Goal: Information Seeking & Learning: Learn about a topic

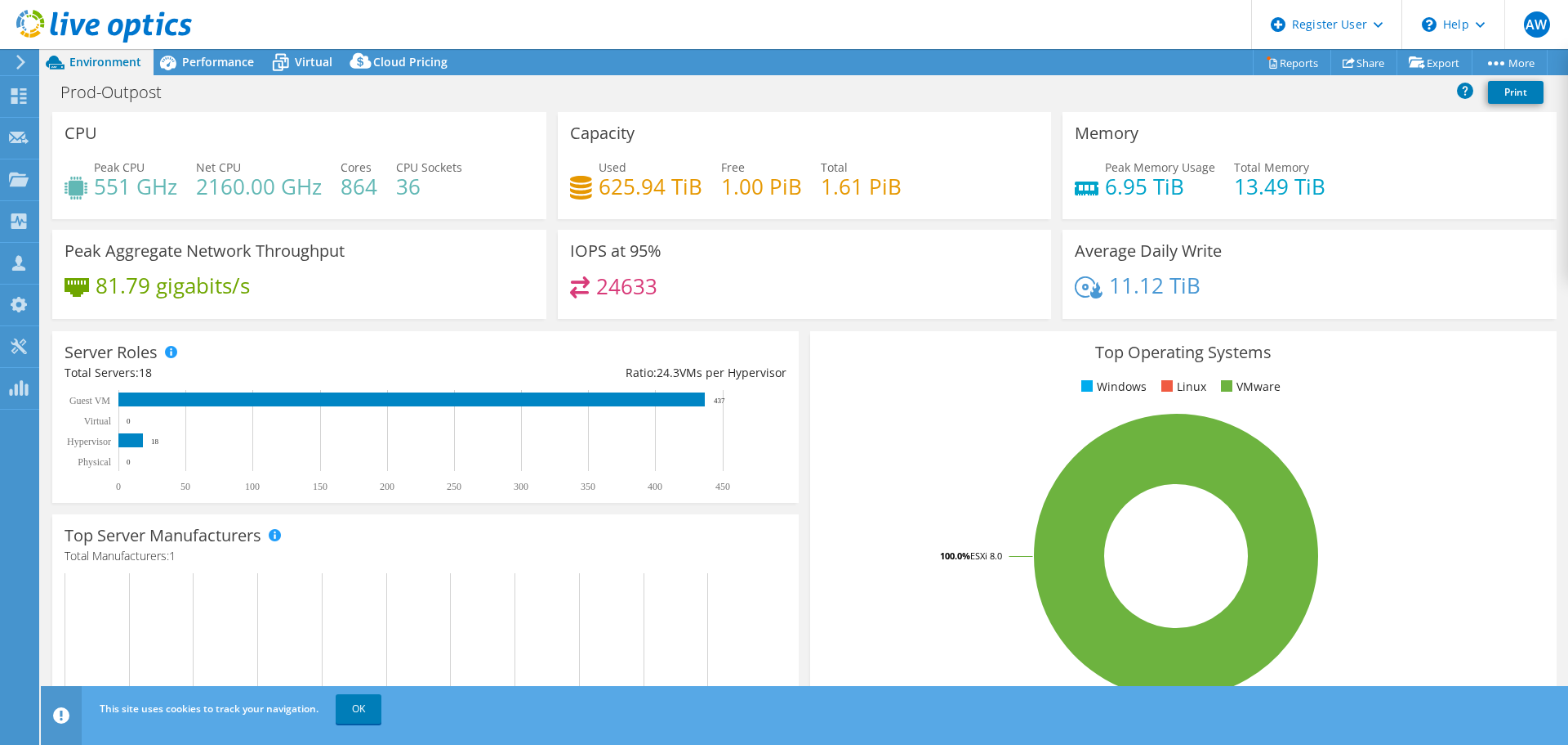
select select "[GEOGRAPHIC_DATA]"
select select "USD"
click at [365, 712] on link "OK" at bounding box center [359, 708] width 45 height 29
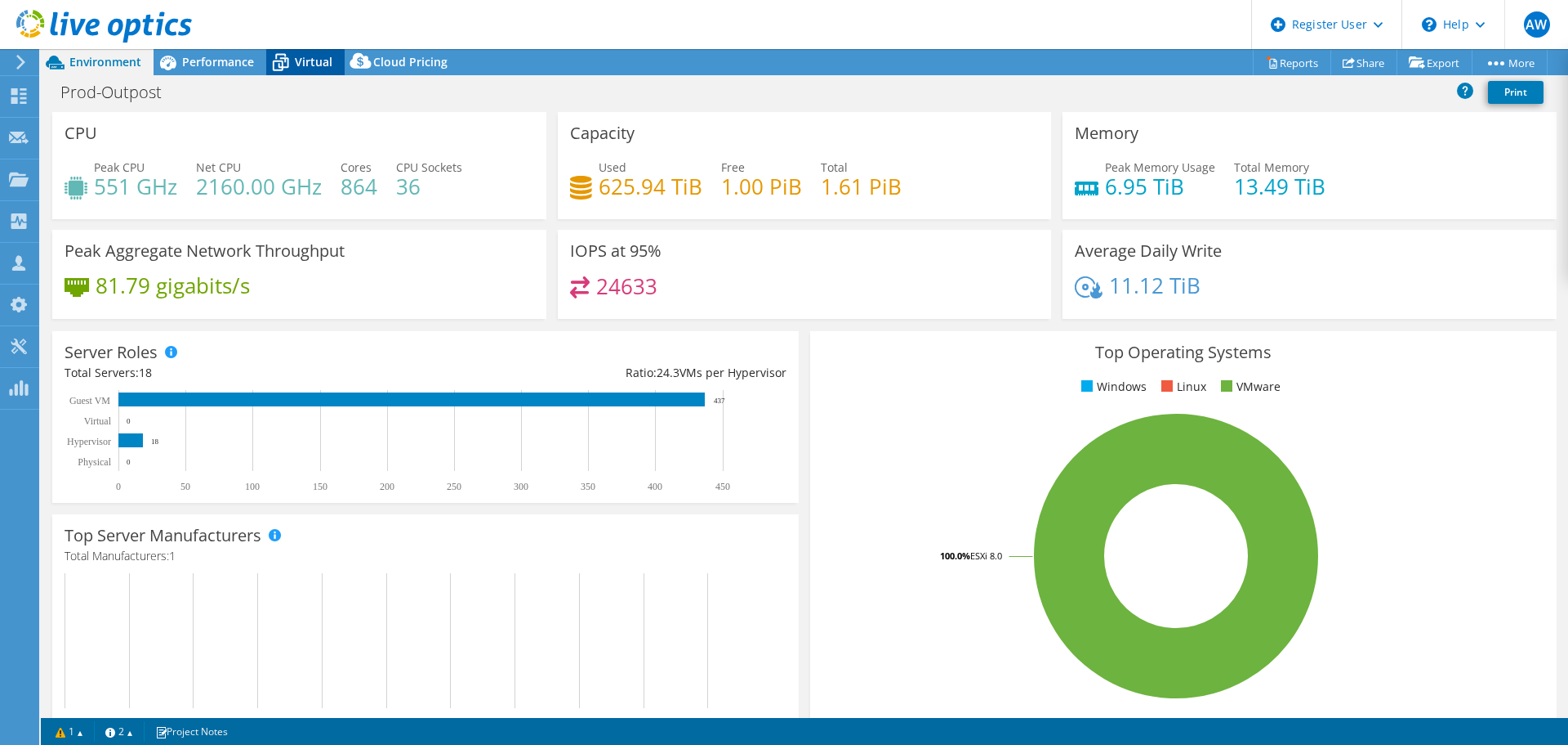
click at [282, 61] on icon at bounding box center [281, 62] width 29 height 29
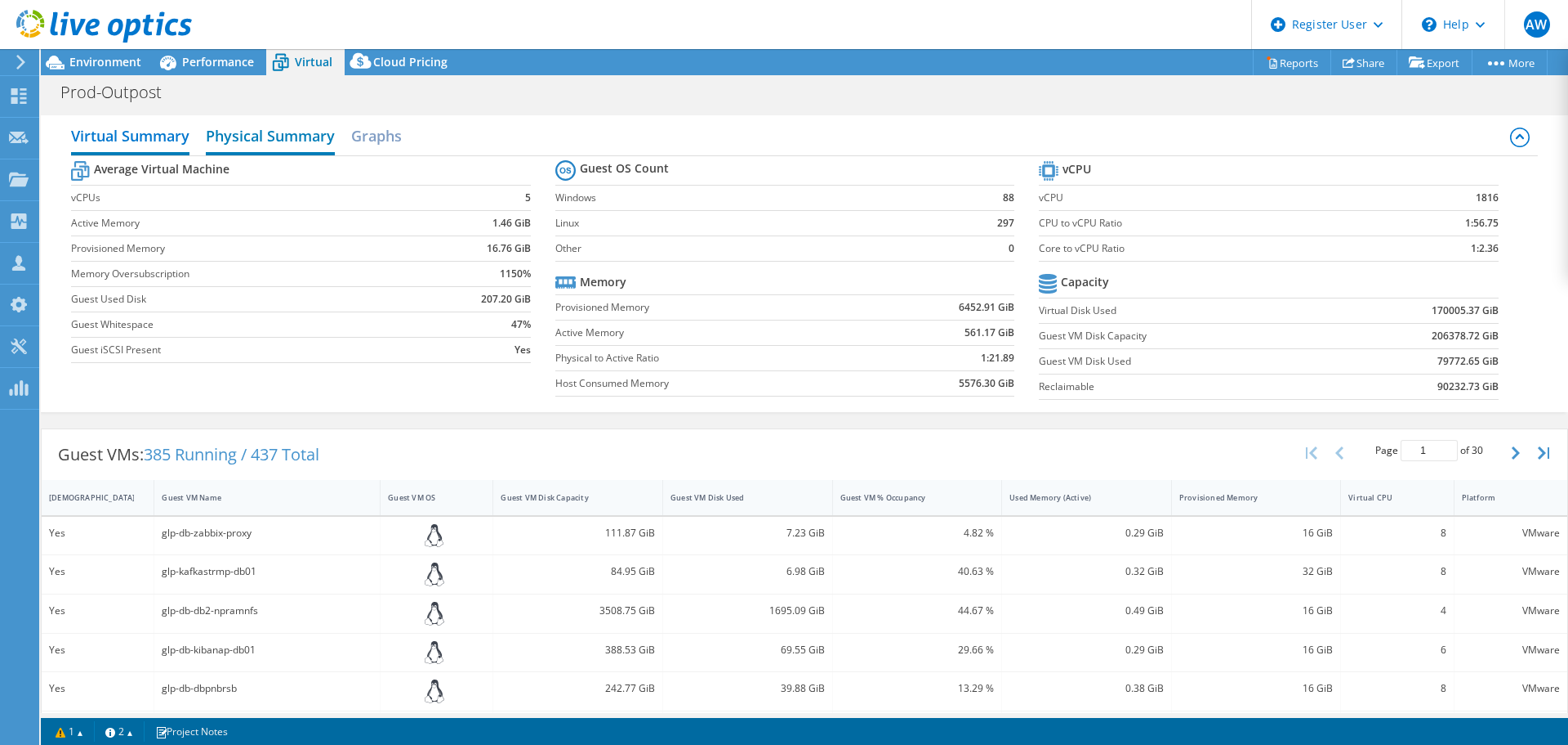
click at [261, 146] on h2 "Physical Summary" at bounding box center [271, 137] width 129 height 36
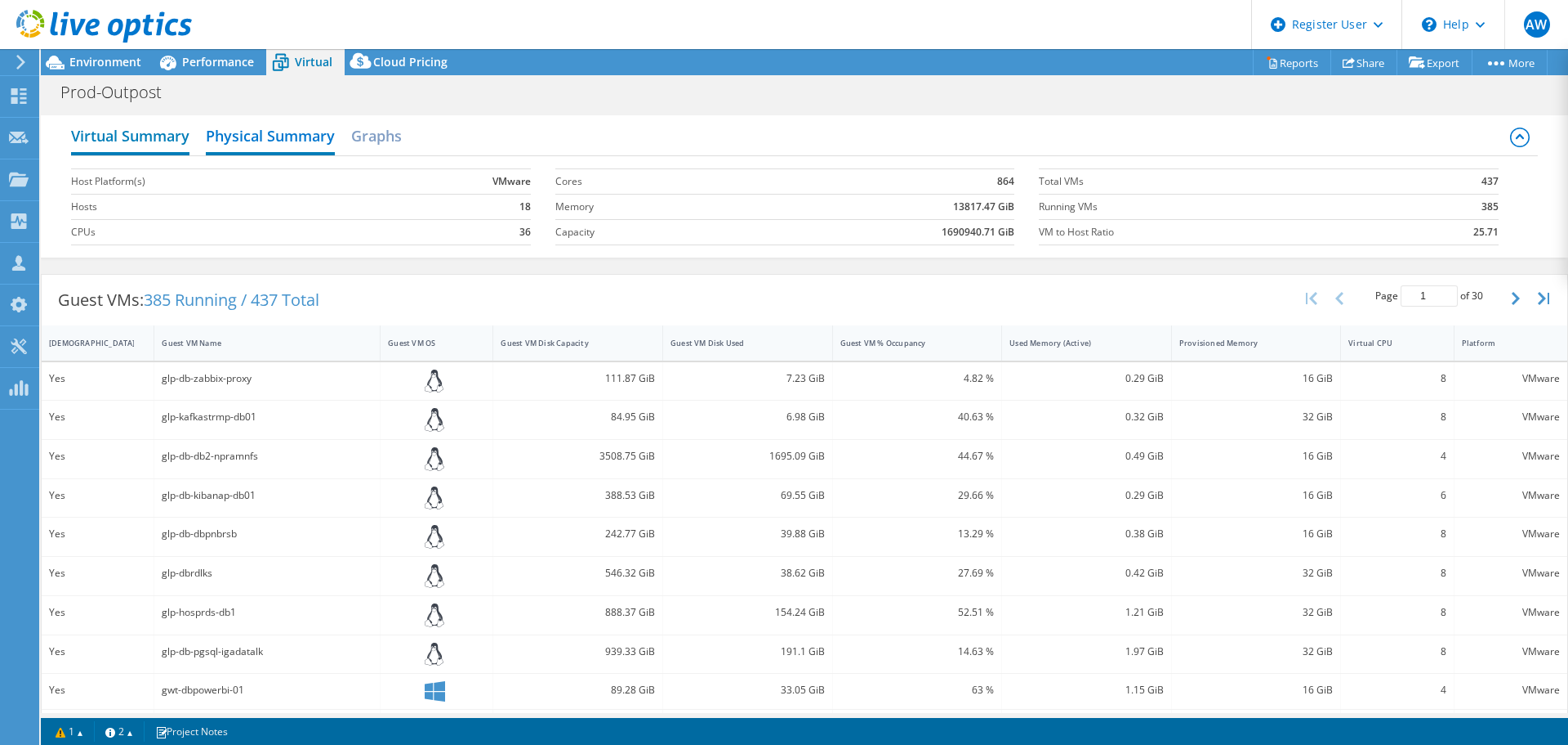
click at [129, 135] on h2 "Virtual Summary" at bounding box center [130, 137] width 118 height 36
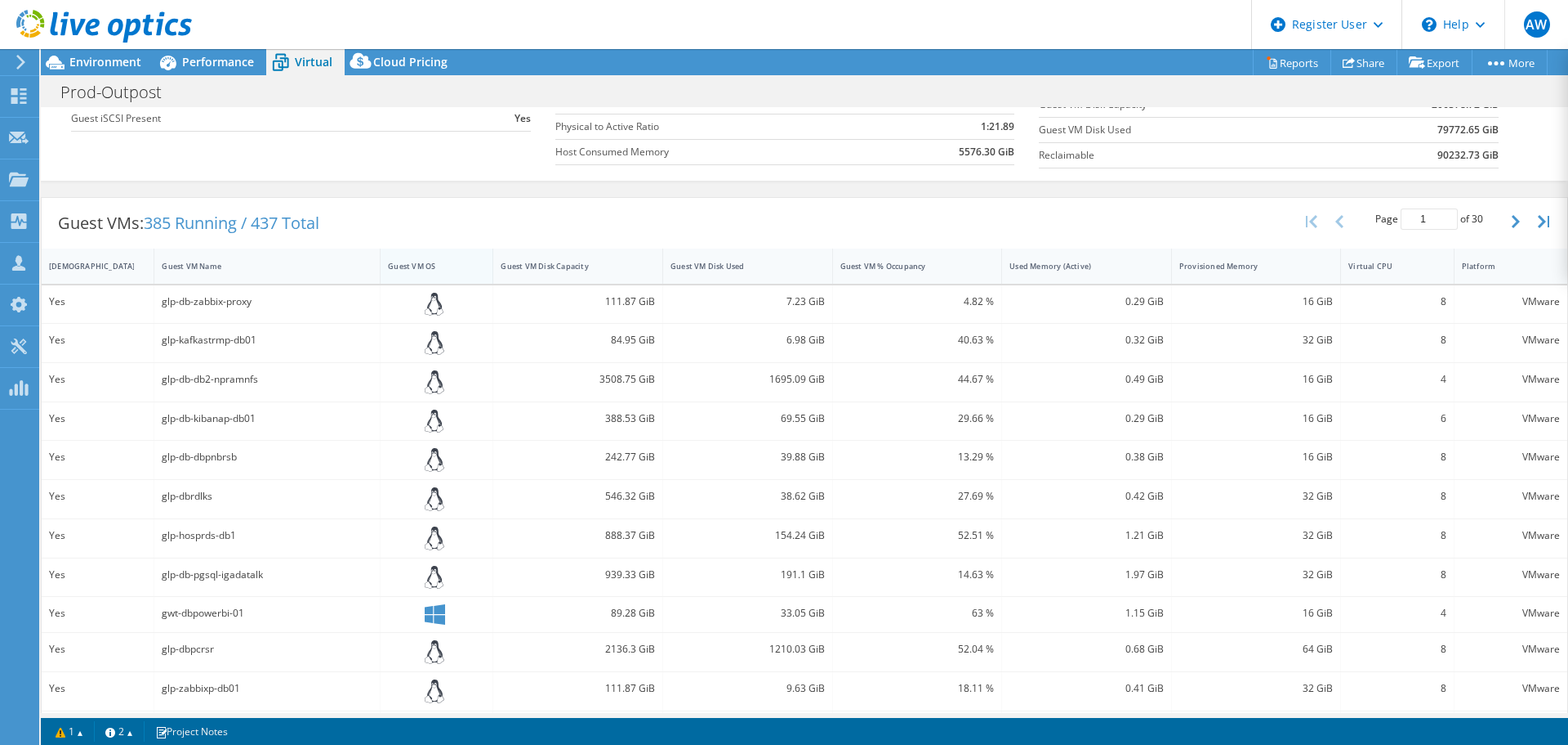
scroll to position [230, 0]
click at [210, 268] on div "Guest VM Name" at bounding box center [256, 267] width 191 height 11
click at [246, 462] on div "aria-operations-network-platform" at bounding box center [267, 456] width 226 height 39
click at [255, 484] on div "Aria-OperationsforLogs-01" at bounding box center [266, 491] width 211 height 18
click at [250, 495] on div "Aria-OperationsforLogs-01" at bounding box center [266, 491] width 211 height 18
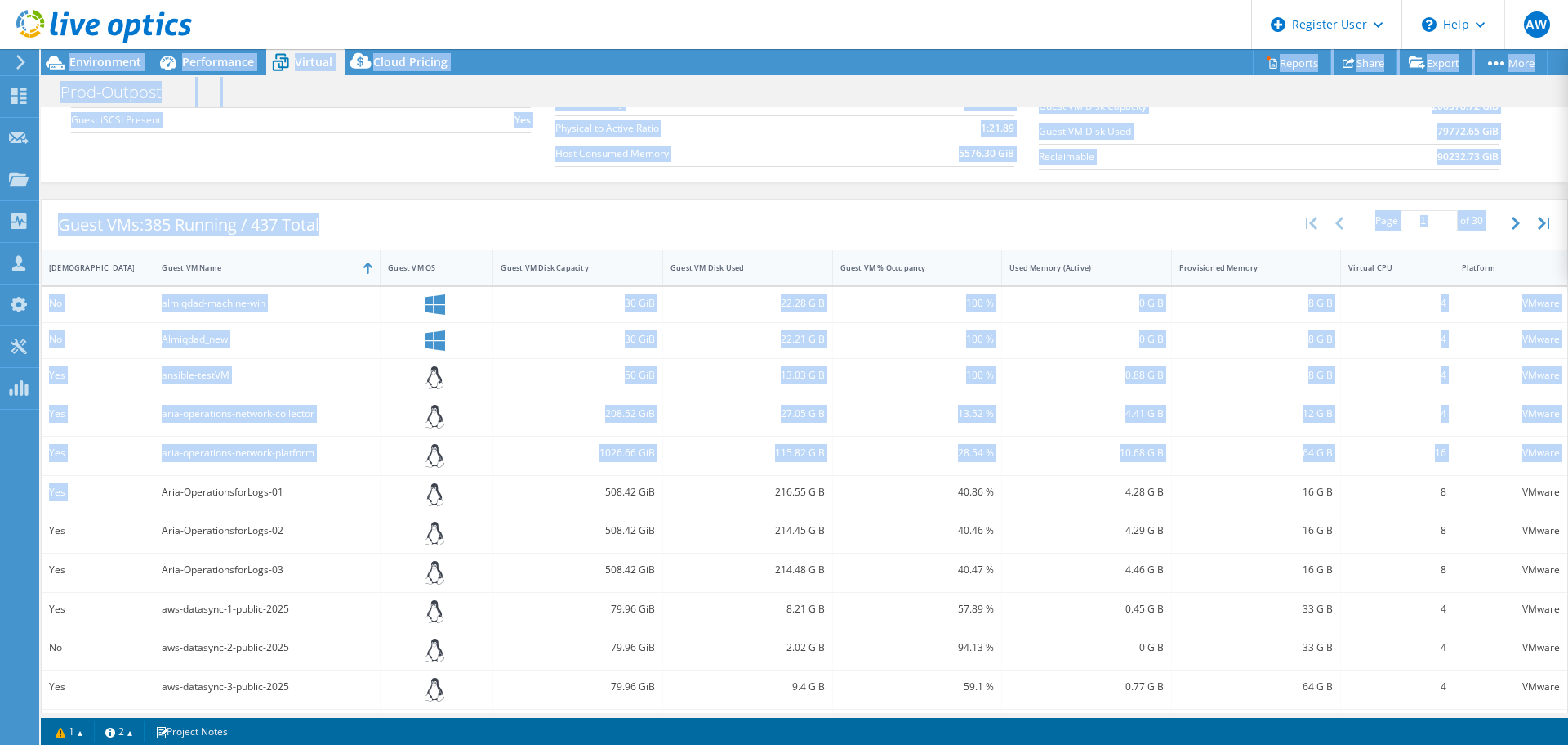
drag, startPoint x: 160, startPoint y: 493, endPoint x: 1590, endPoint y: 540, distance: 1430.8
click at [1567, 540] on html "AW Dell User [PERSON_NAME] [EMAIL_ADDRESS][DOMAIN_NAME] Dell My Profile Log Out…" at bounding box center [784, 372] width 1568 height 745
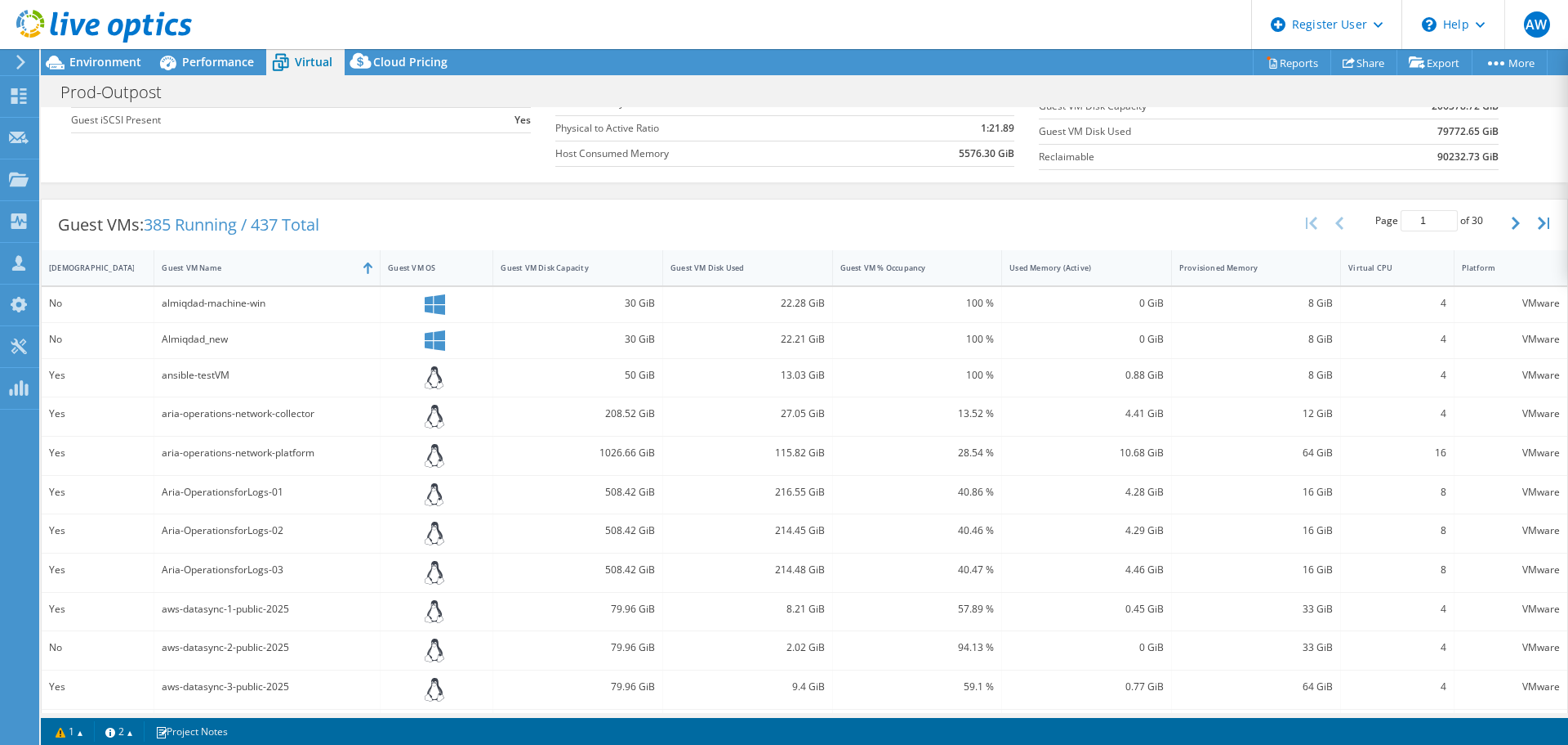
click at [178, 512] on div "Aria-OperationsforLogs-01" at bounding box center [267, 495] width 226 height 39
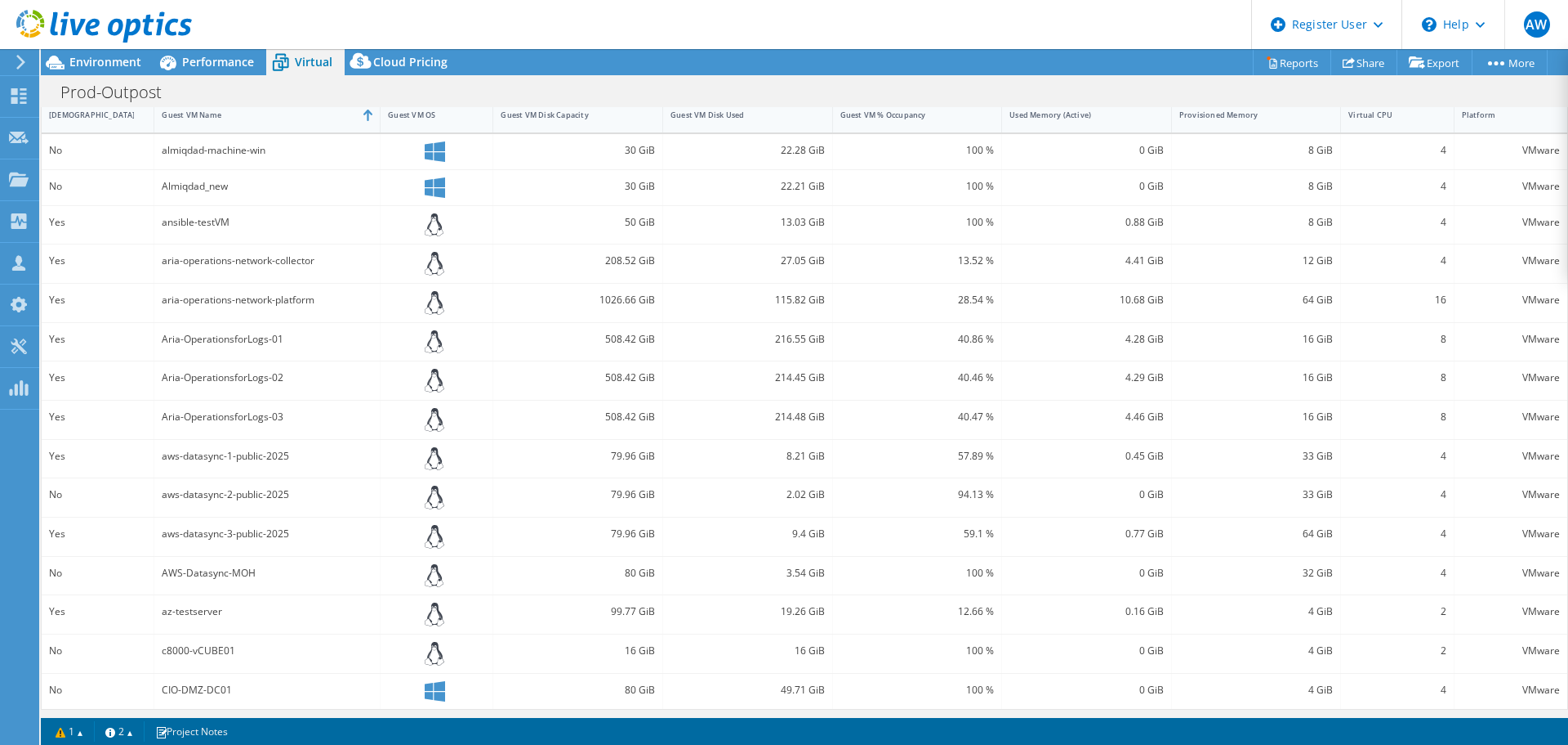
scroll to position [388, 0]
click at [123, 733] on link "2" at bounding box center [119, 731] width 50 height 20
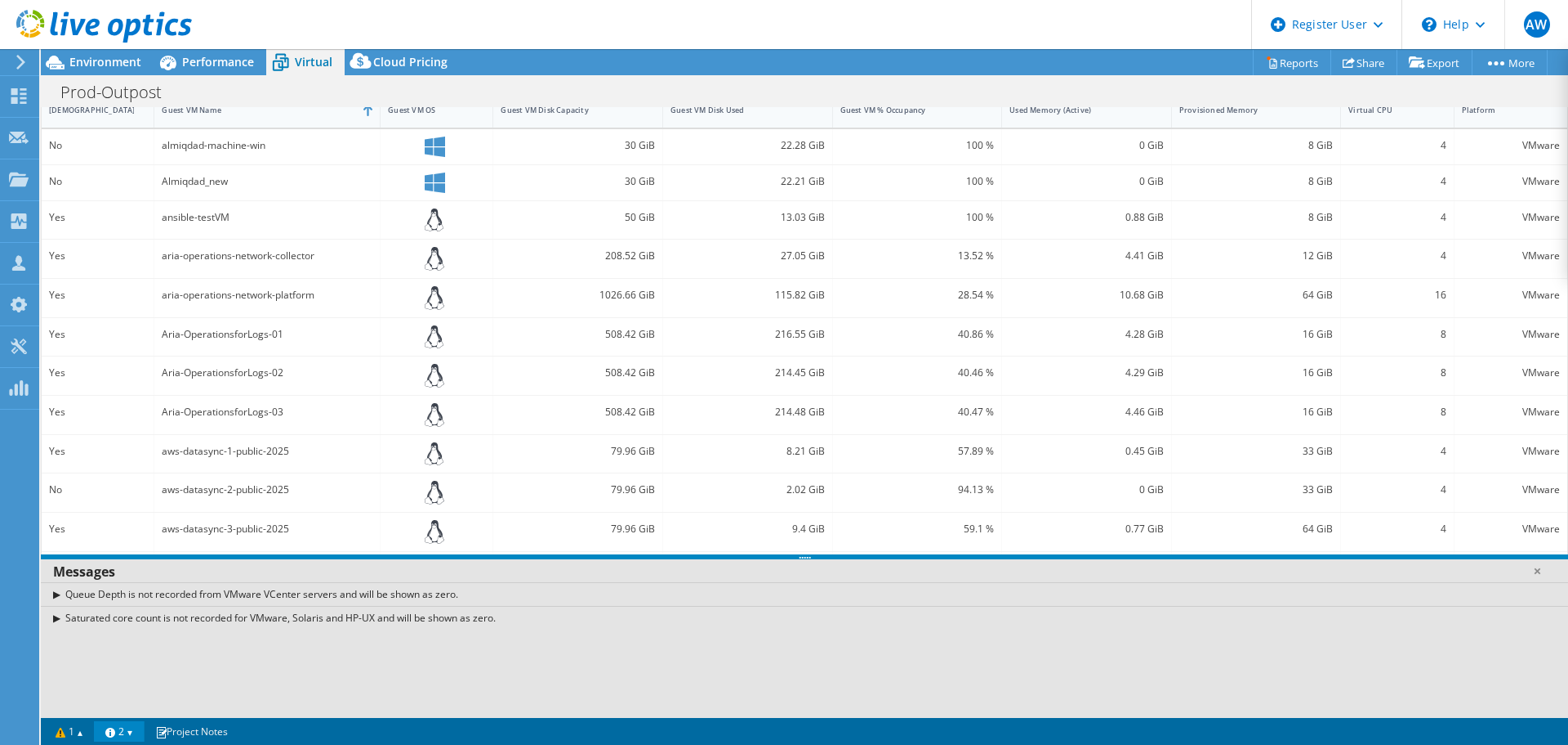
click at [121, 732] on link "2" at bounding box center [119, 731] width 50 height 20
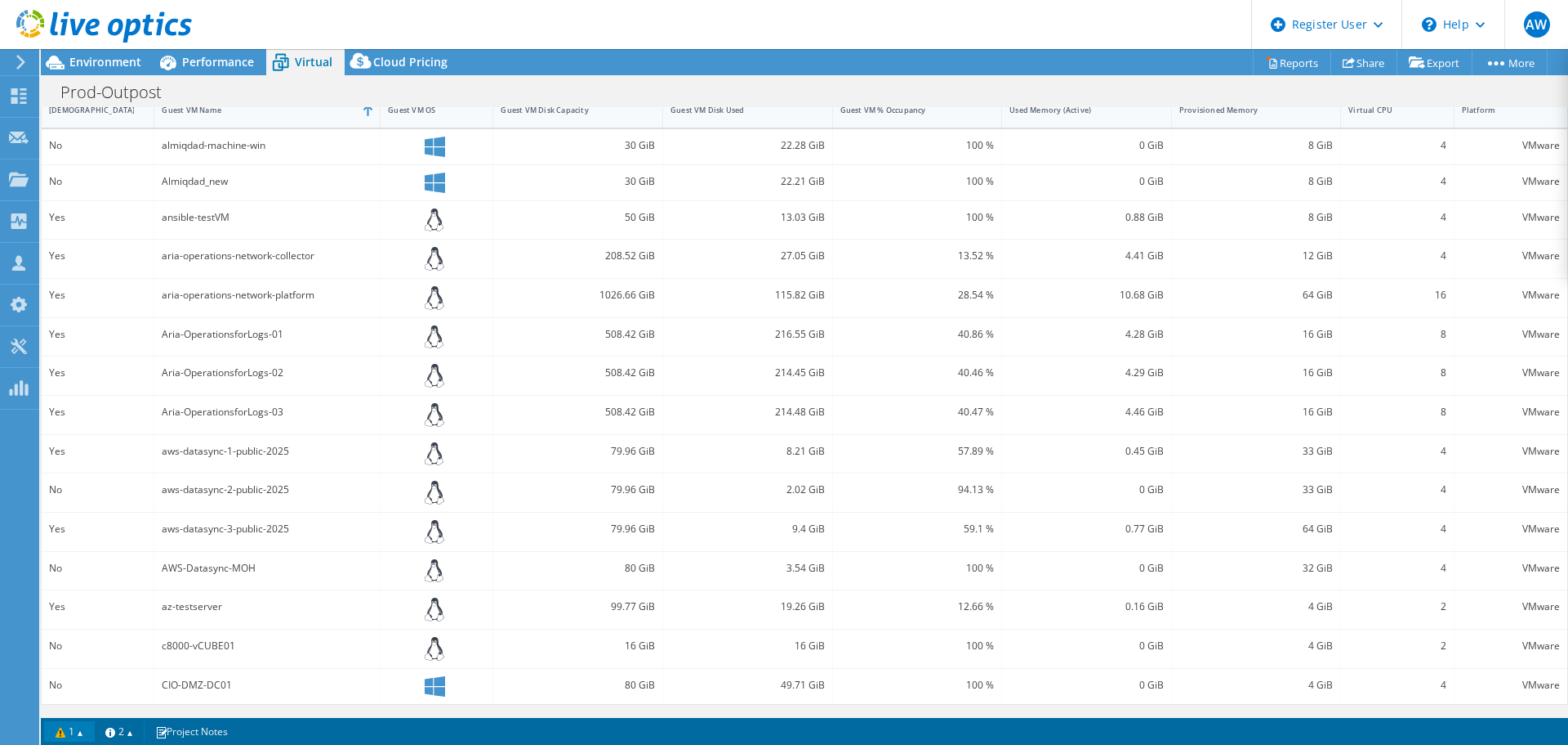
click at [73, 733] on link "1" at bounding box center [69, 731] width 50 height 20
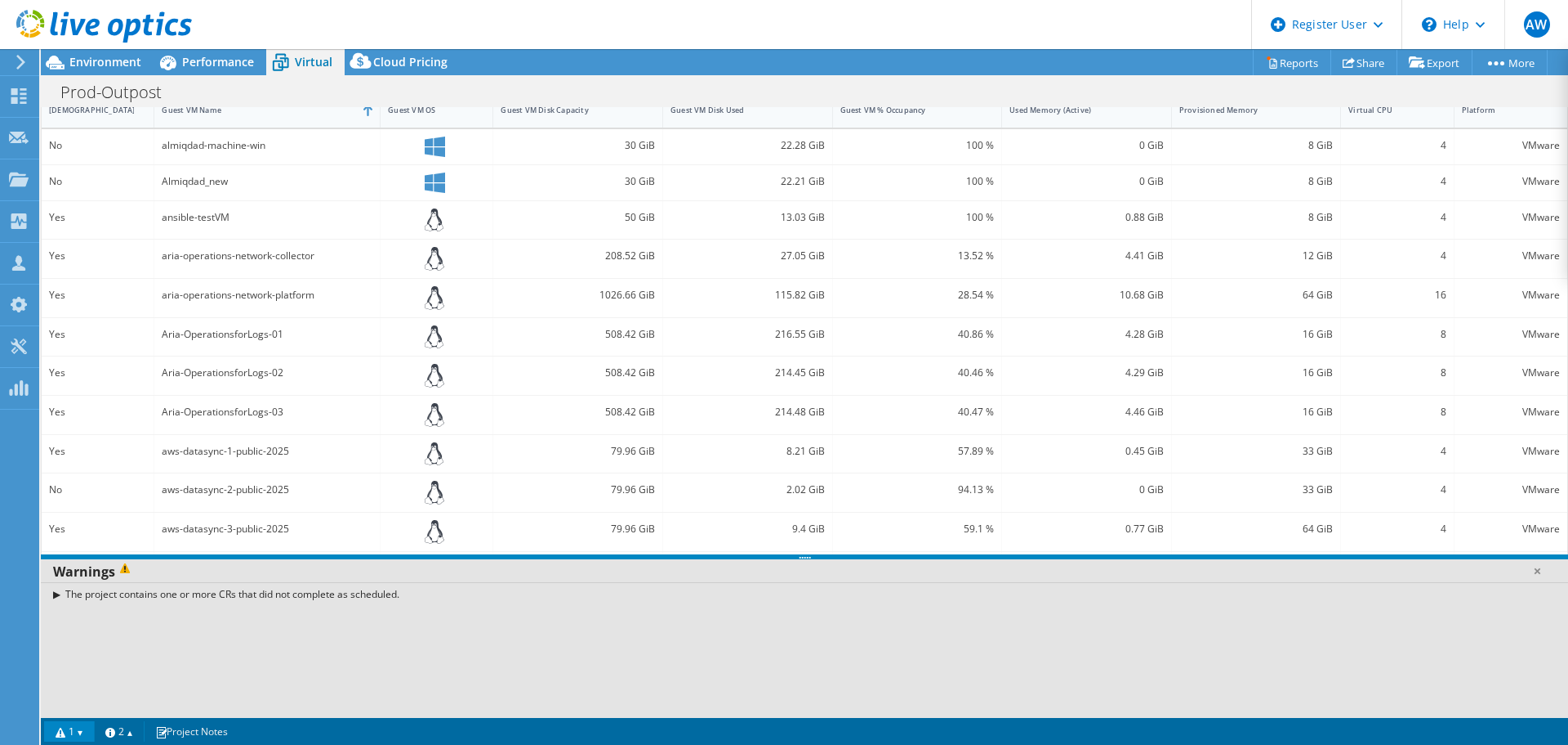
click at [73, 733] on link "1" at bounding box center [69, 731] width 50 height 20
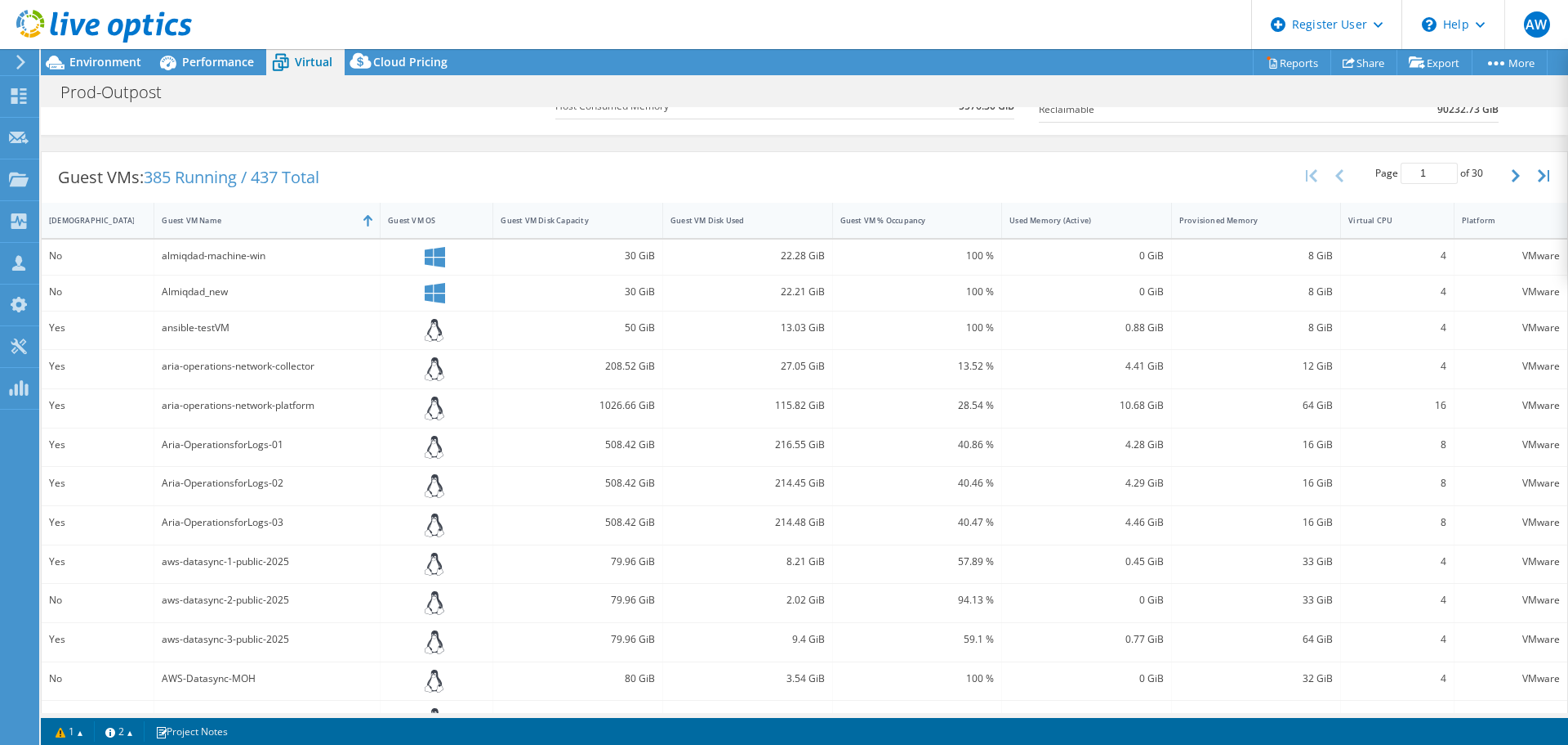
scroll to position [306, 0]
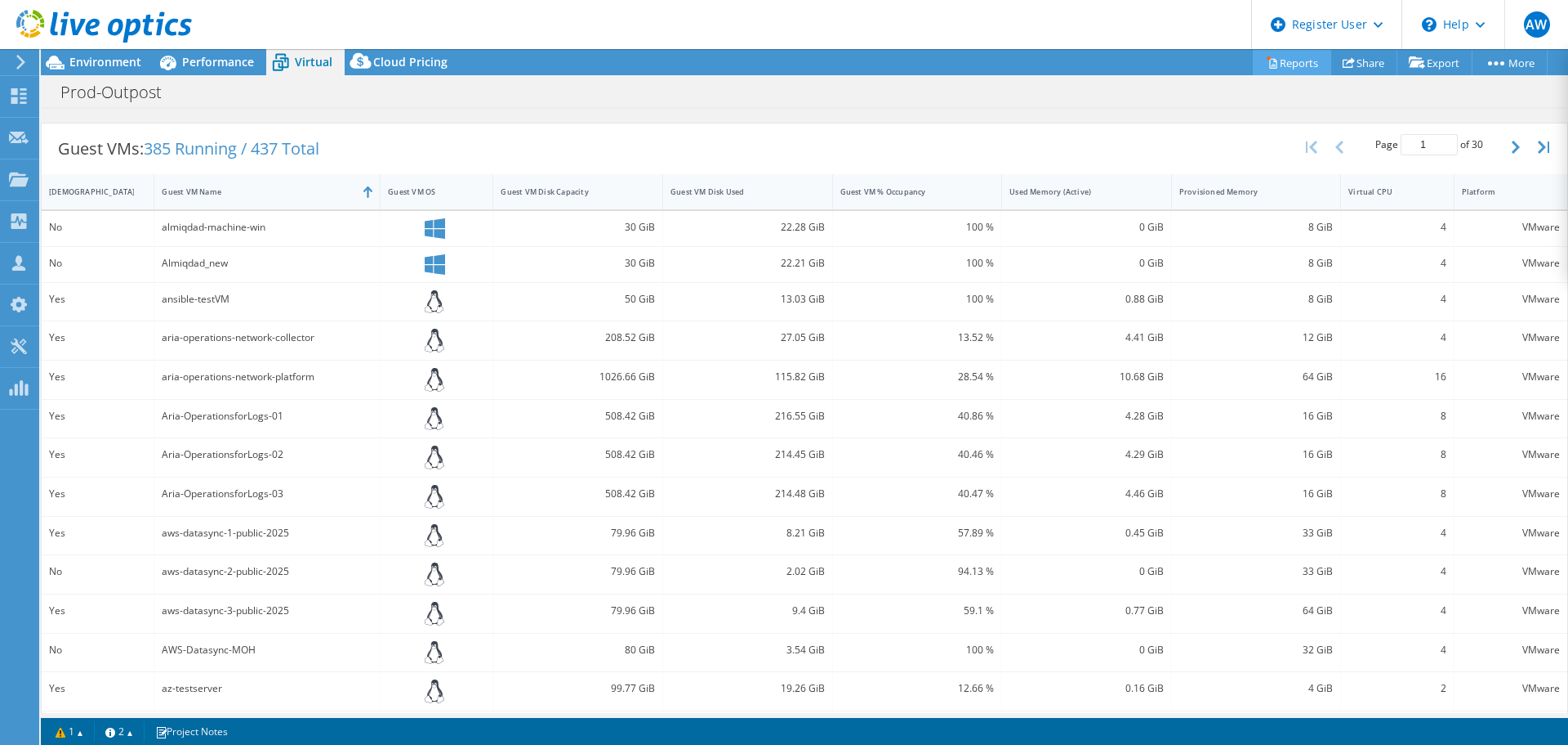
click at [1277, 61] on link "Reports" at bounding box center [1292, 62] width 78 height 25
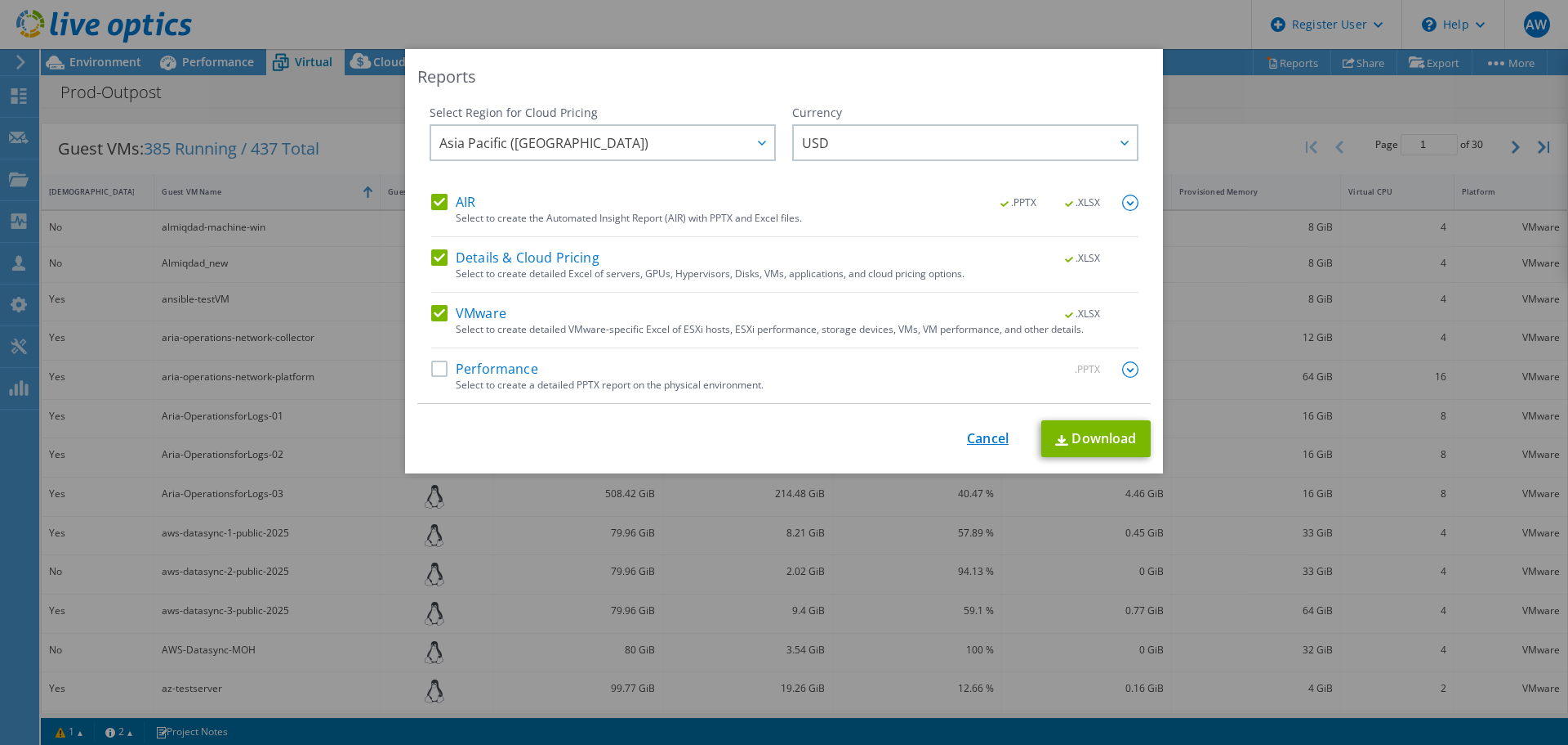
click at [984, 434] on link "Cancel" at bounding box center [988, 439] width 42 height 15
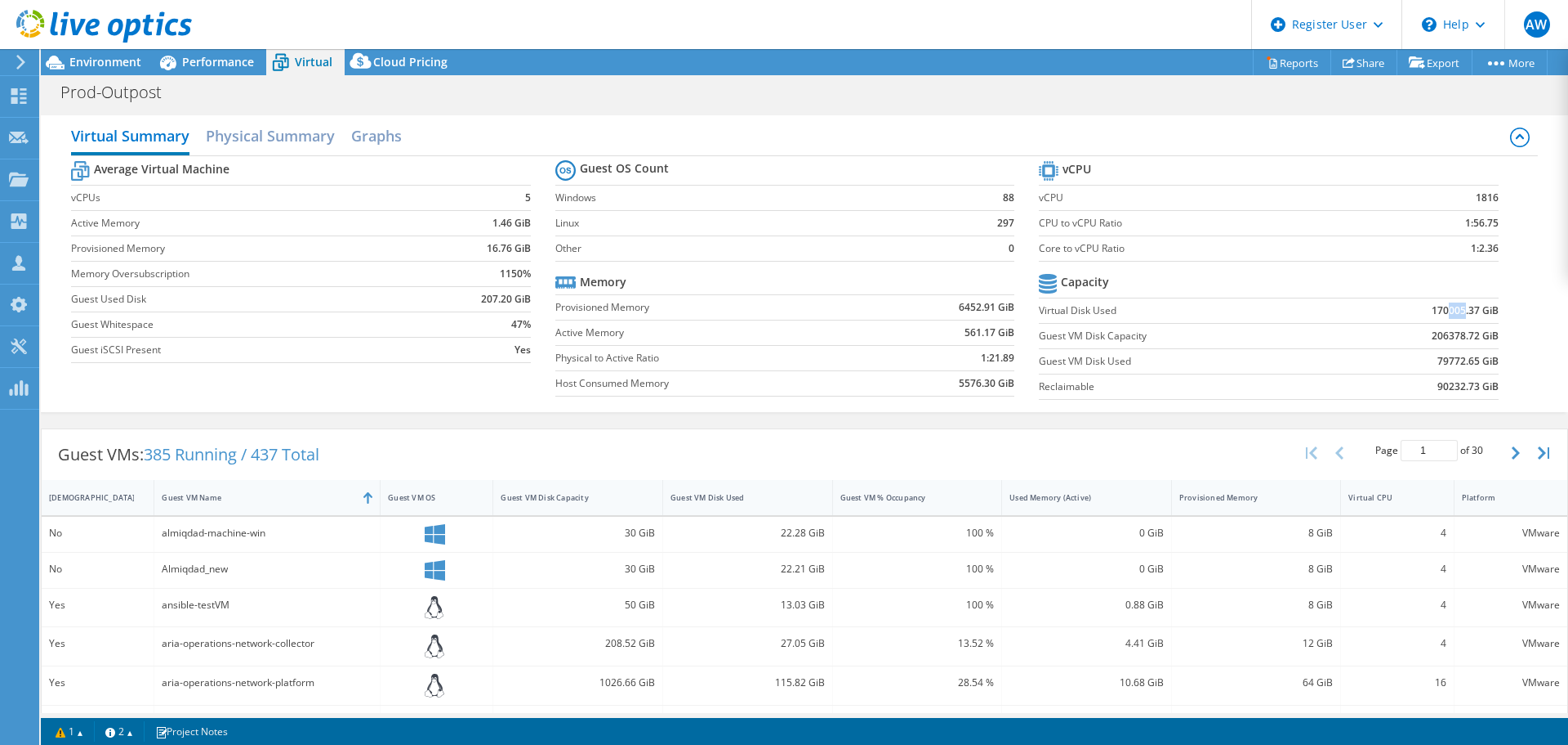
drag, startPoint x: 1451, startPoint y: 309, endPoint x: 1438, endPoint y: 306, distance: 13.3
click at [1438, 306] on b "170005.37 GiB" at bounding box center [1465, 310] width 67 height 16
drag, startPoint x: 1455, startPoint y: 335, endPoint x: 1434, endPoint y: 332, distance: 21.2
click at [1434, 332] on b "206378.72 GiB" at bounding box center [1465, 336] width 67 height 16
click at [1339, 354] on td "79772.65 GiB" at bounding box center [1414, 361] width 168 height 25
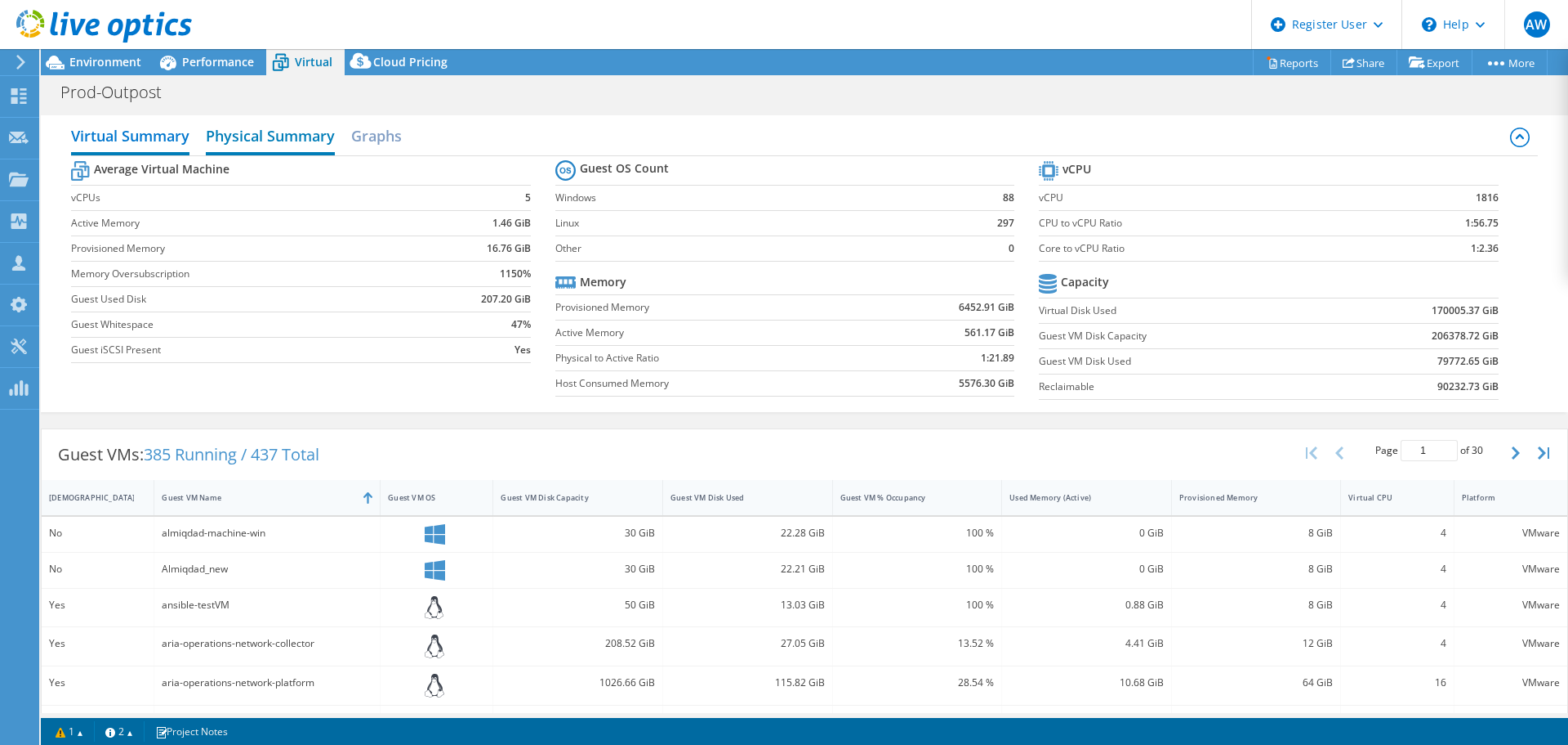
click at [282, 135] on h2 "Physical Summary" at bounding box center [271, 137] width 129 height 36
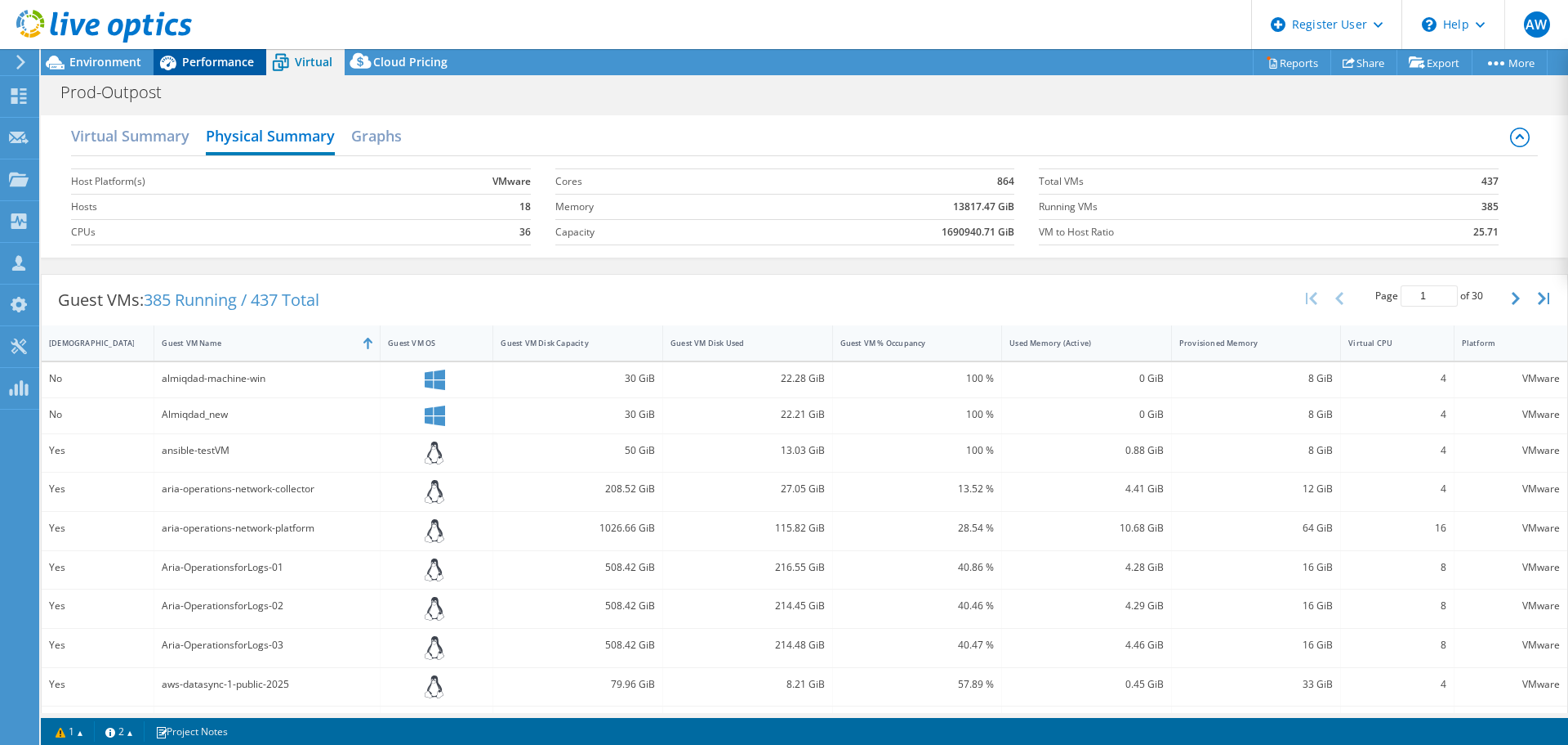
click at [200, 55] on span "Performance" at bounding box center [218, 61] width 72 height 15
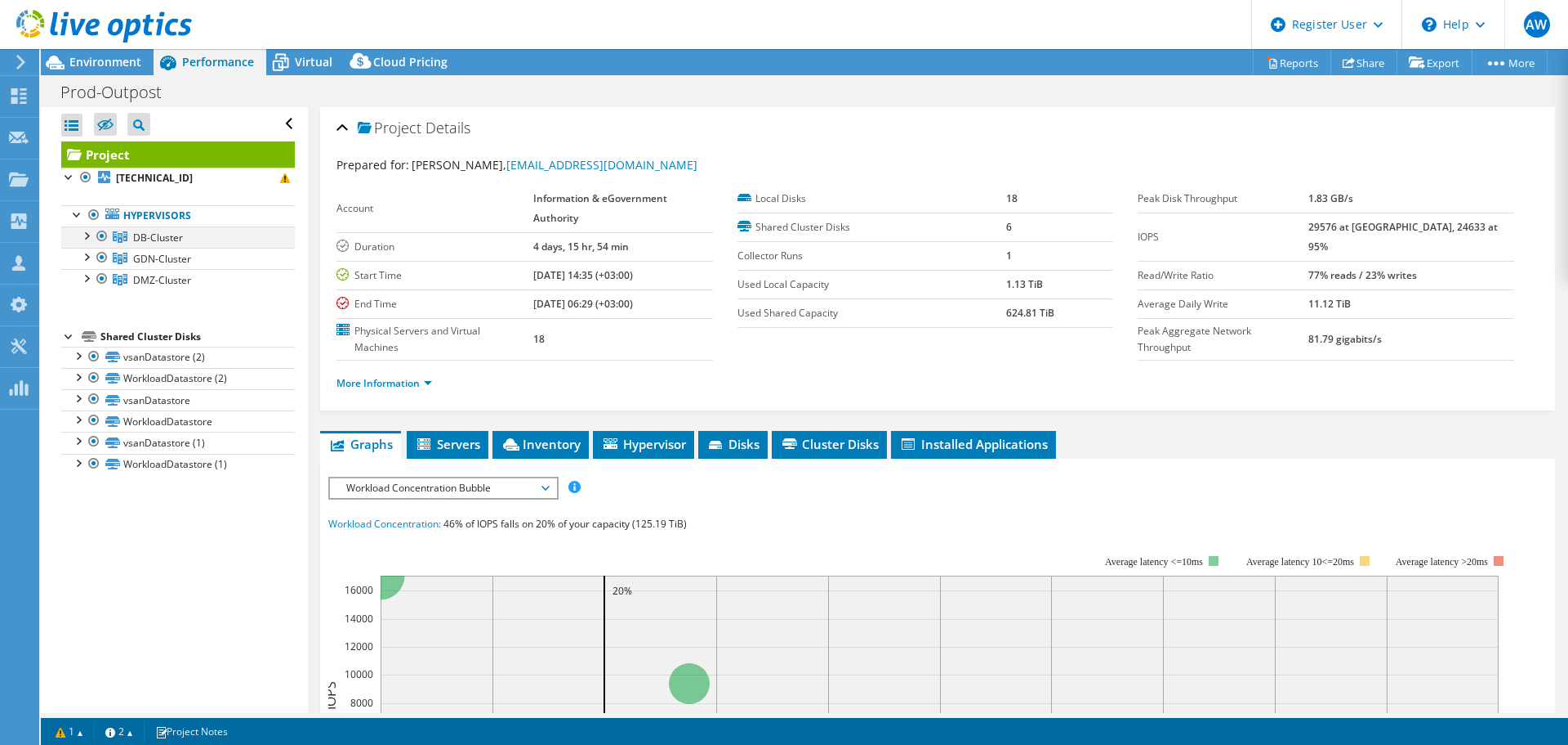
click at [83, 238] on div at bounding box center [85, 234] width 16 height 16
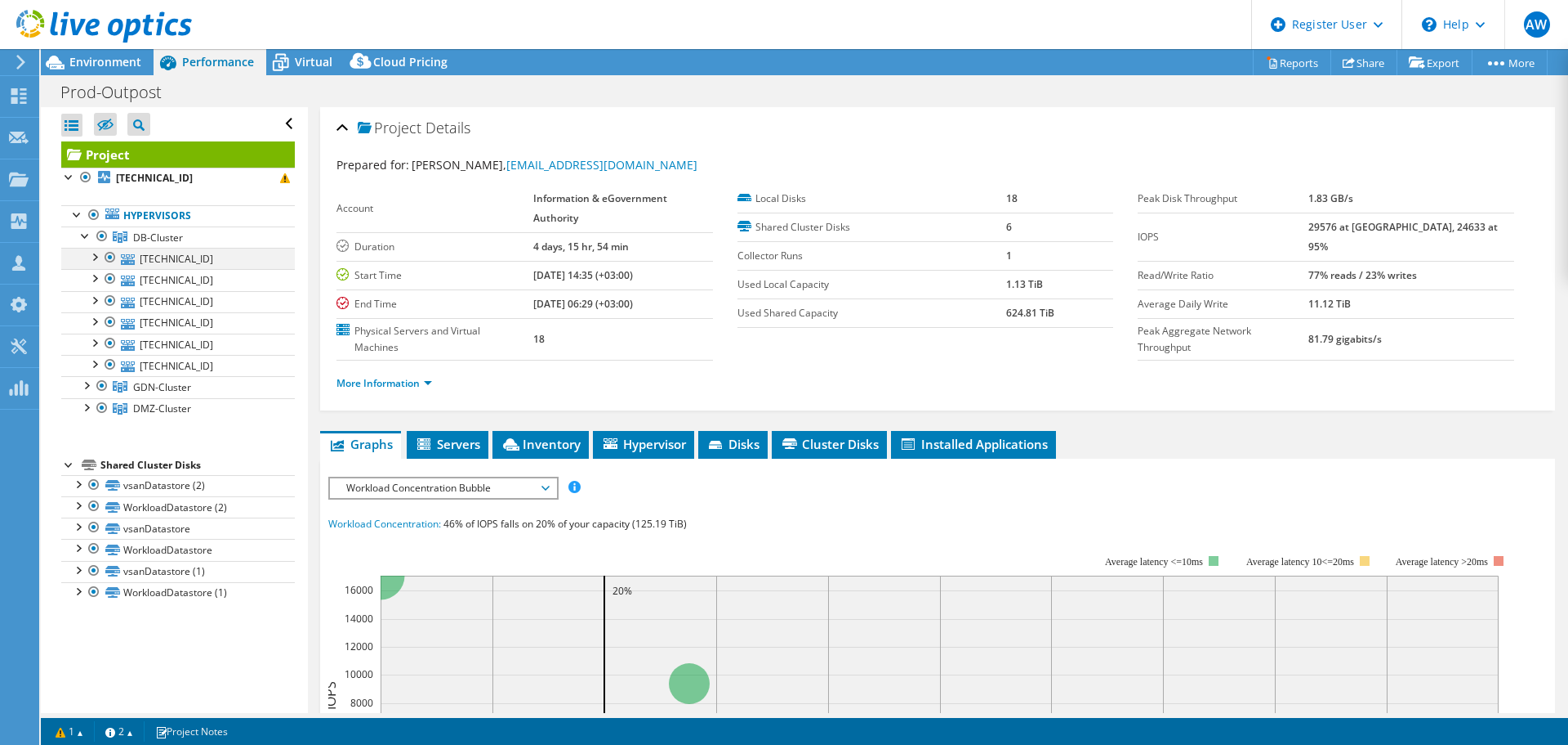
click at [91, 257] on div at bounding box center [93, 256] width 16 height 16
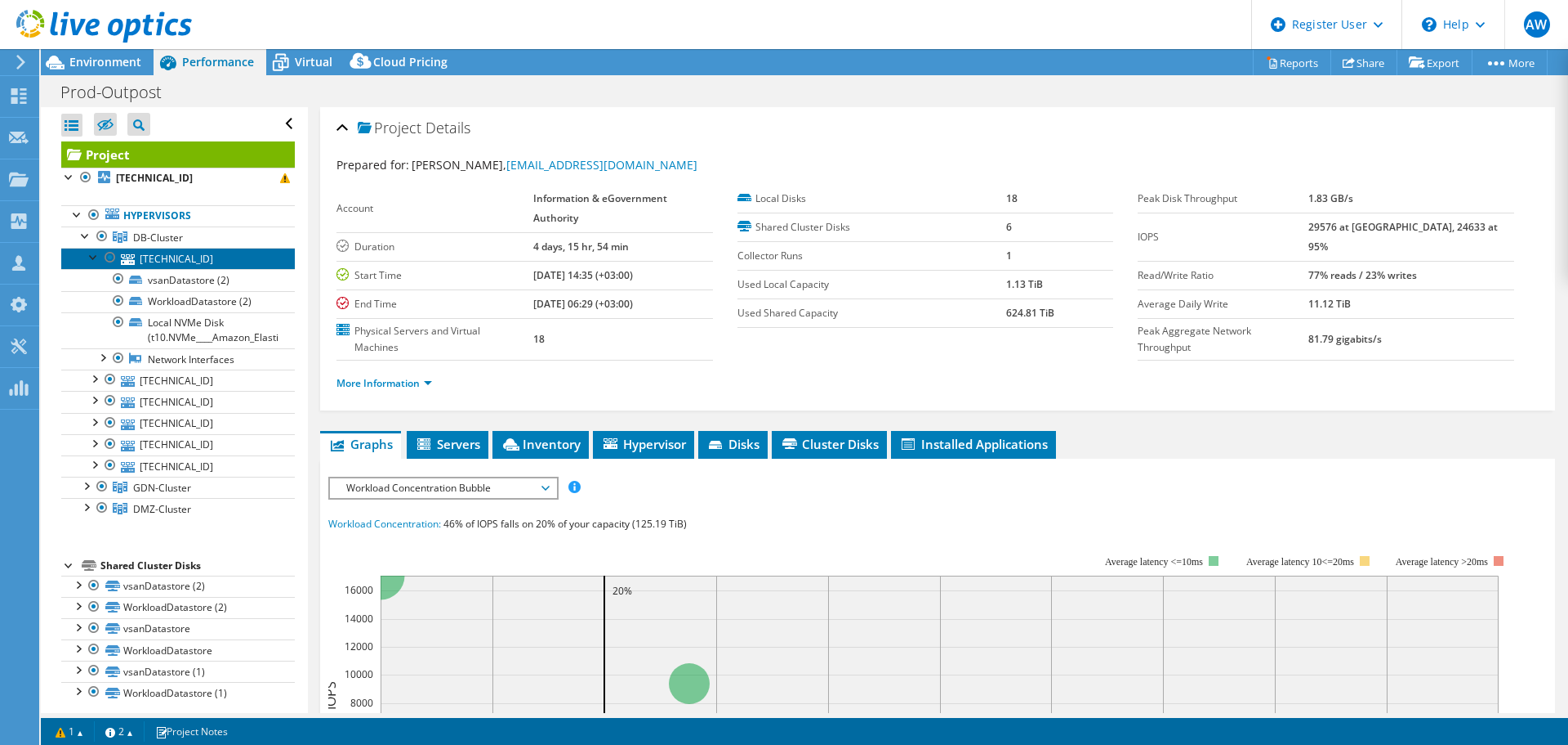
click at [171, 260] on link "[TECHNICAL_ID]" at bounding box center [178, 258] width 234 height 21
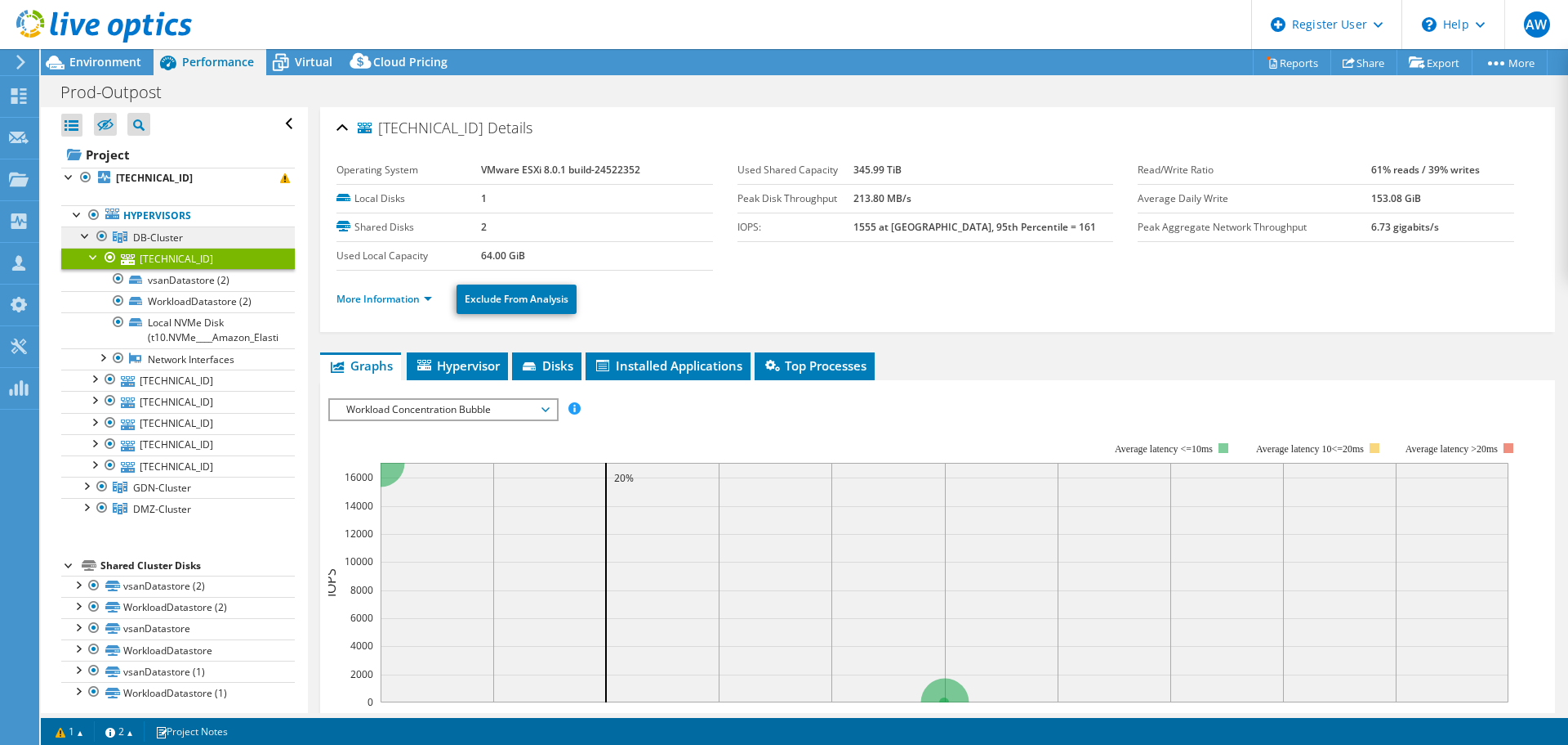
click at [171, 233] on span "DB-Cluster" at bounding box center [157, 237] width 50 height 14
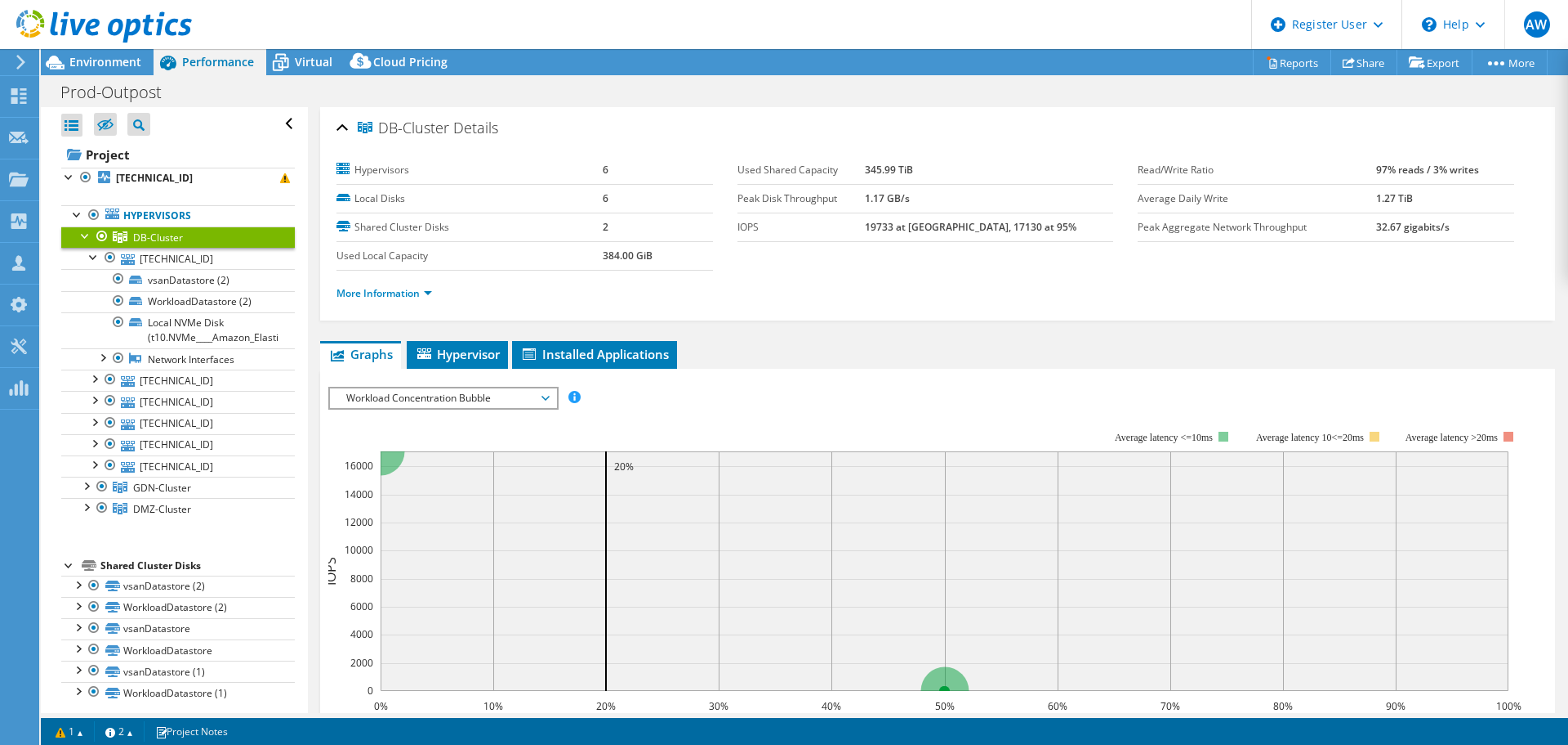
click at [80, 240] on div at bounding box center [85, 234] width 16 height 16
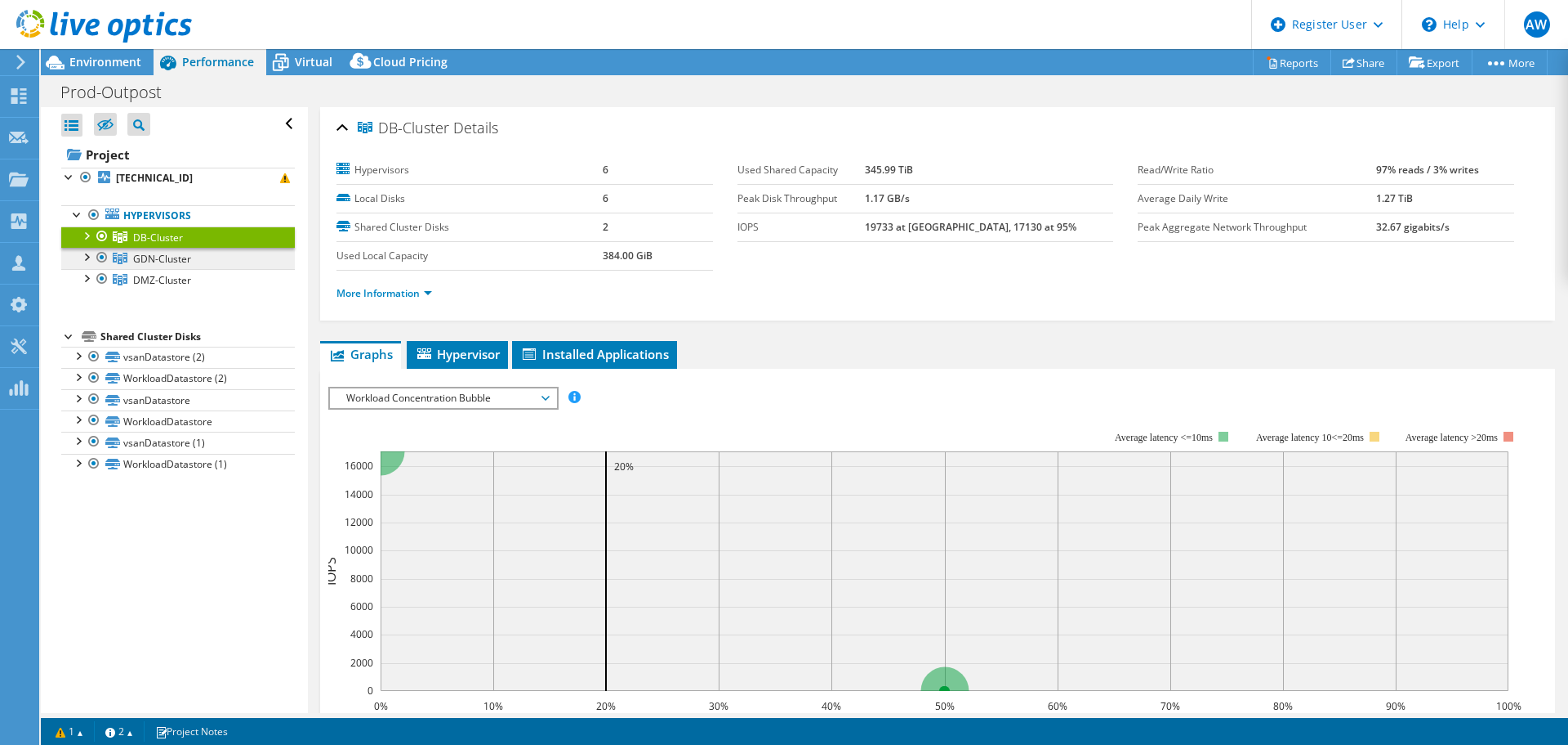
click at [161, 263] on span "GDN-Cluster" at bounding box center [161, 258] width 58 height 14
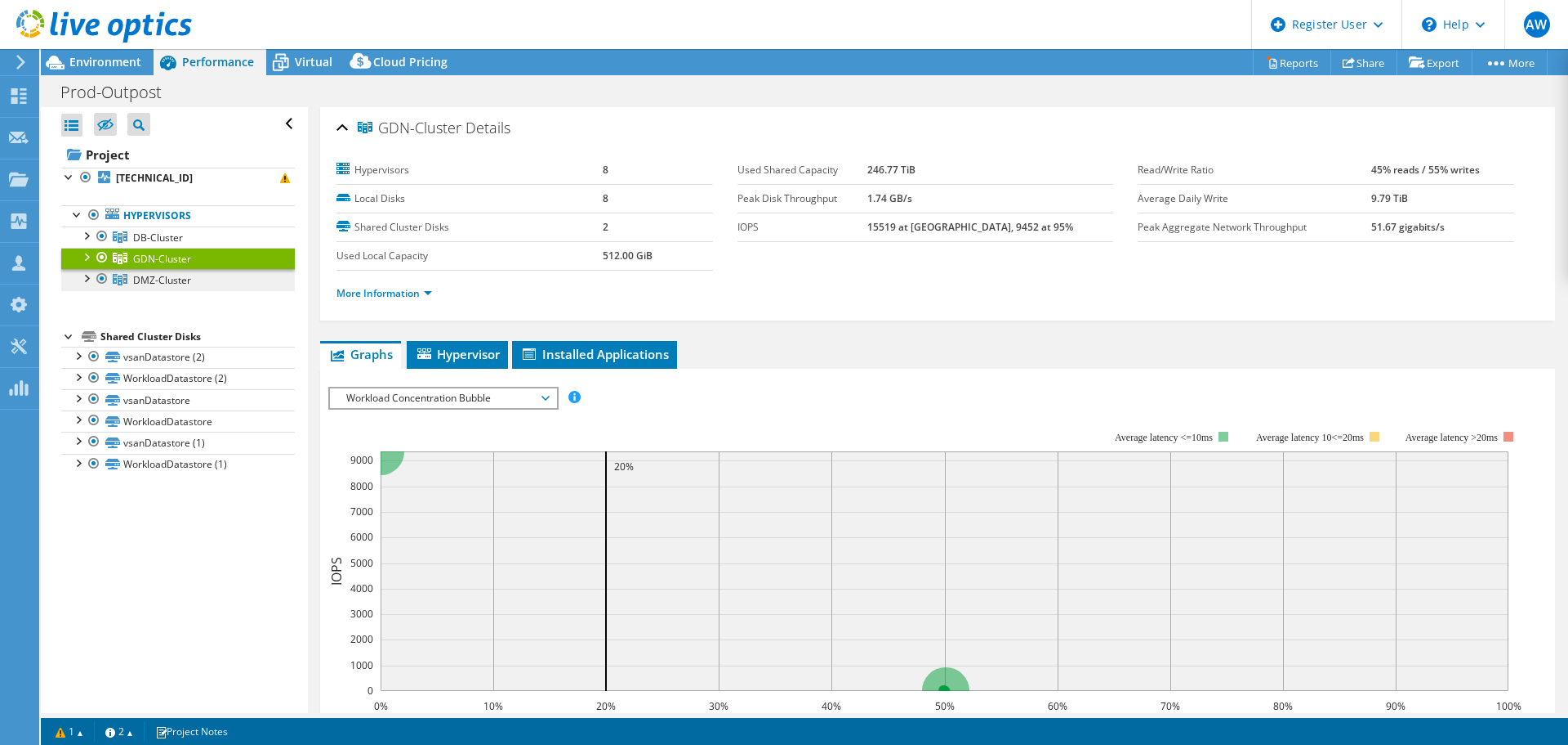
click at [169, 283] on span "DMZ-Cluster" at bounding box center [161, 280] width 58 height 14
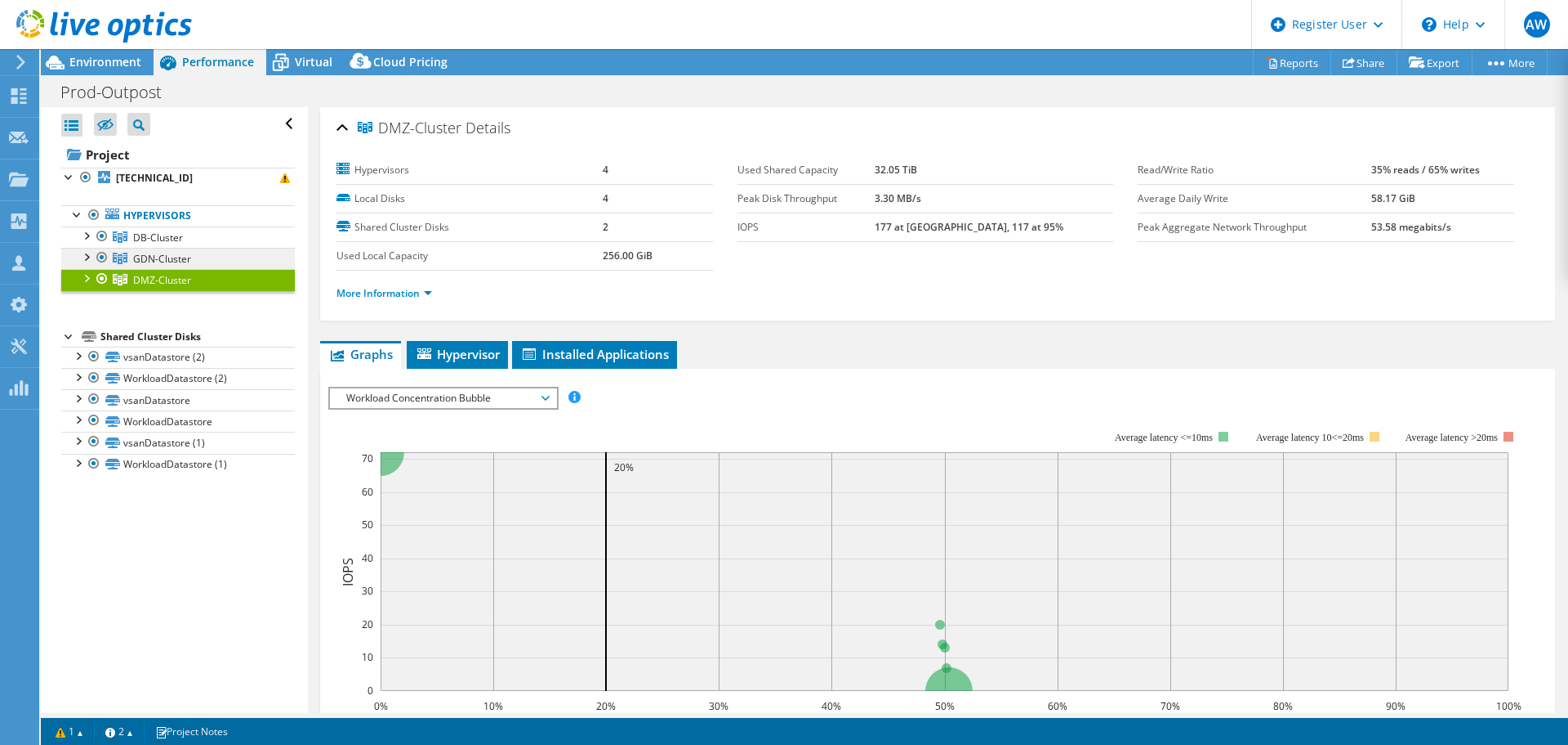
click at [166, 258] on span "GDN-Cluster" at bounding box center [161, 258] width 58 height 14
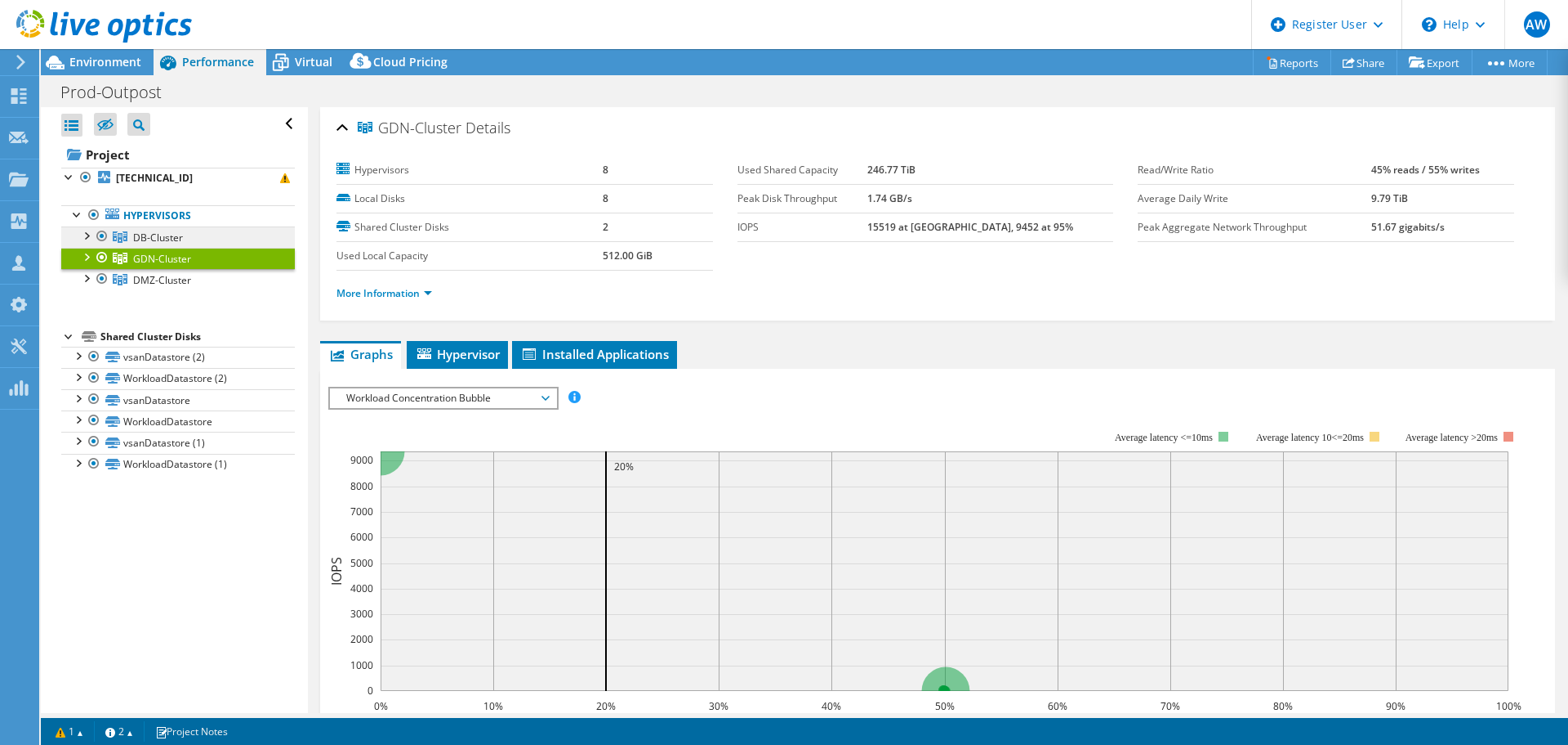
click at [168, 238] on span "DB-Cluster" at bounding box center [157, 237] width 50 height 14
click at [173, 256] on span "GDN-Cluster" at bounding box center [161, 258] width 58 height 14
click at [171, 277] on span "DMZ-Cluster" at bounding box center [161, 280] width 58 height 14
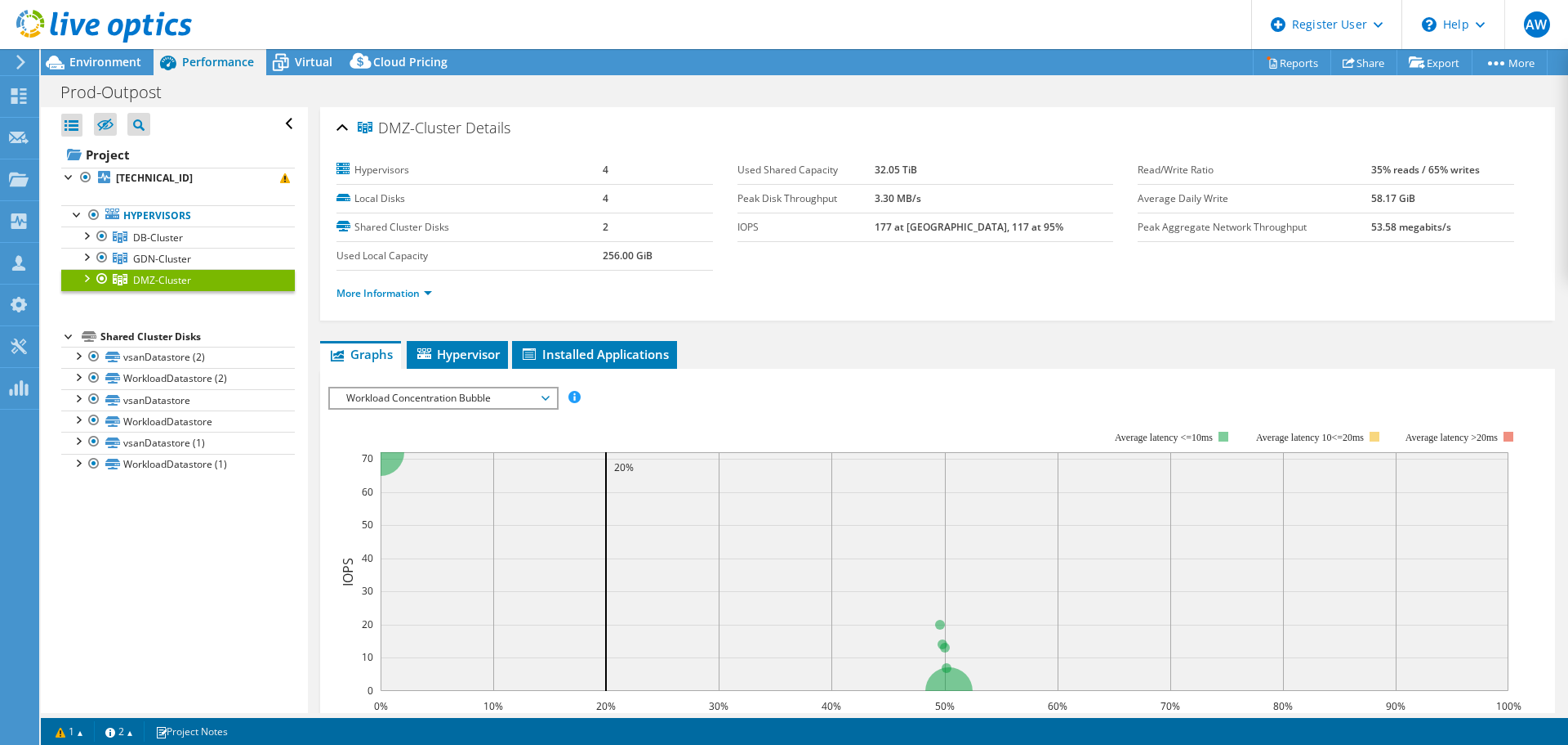
click at [381, 300] on li "More Information" at bounding box center [388, 293] width 105 height 18
click at [384, 291] on link "More Information" at bounding box center [384, 293] width 96 height 14
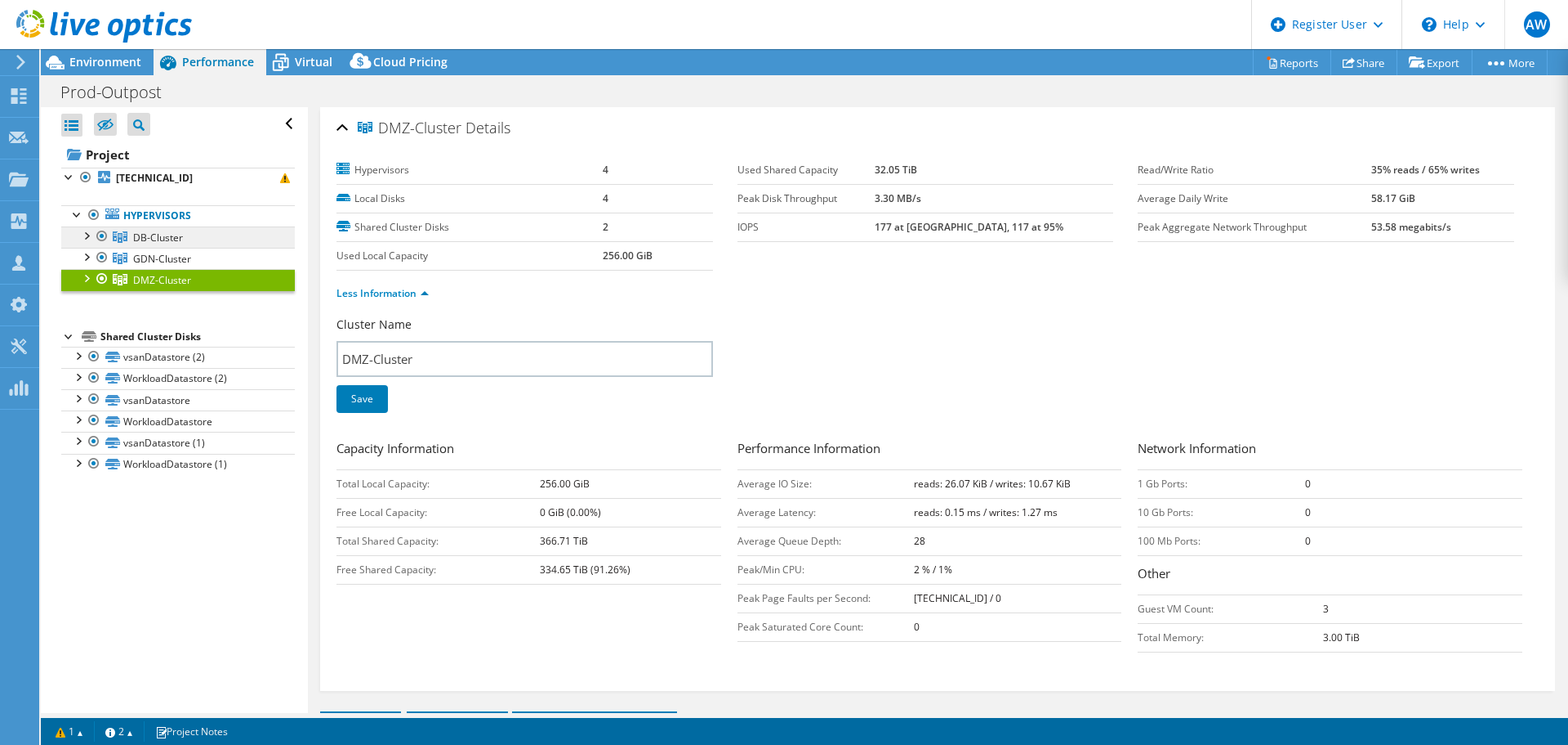
click at [156, 234] on span "DB-Cluster" at bounding box center [157, 237] width 50 height 14
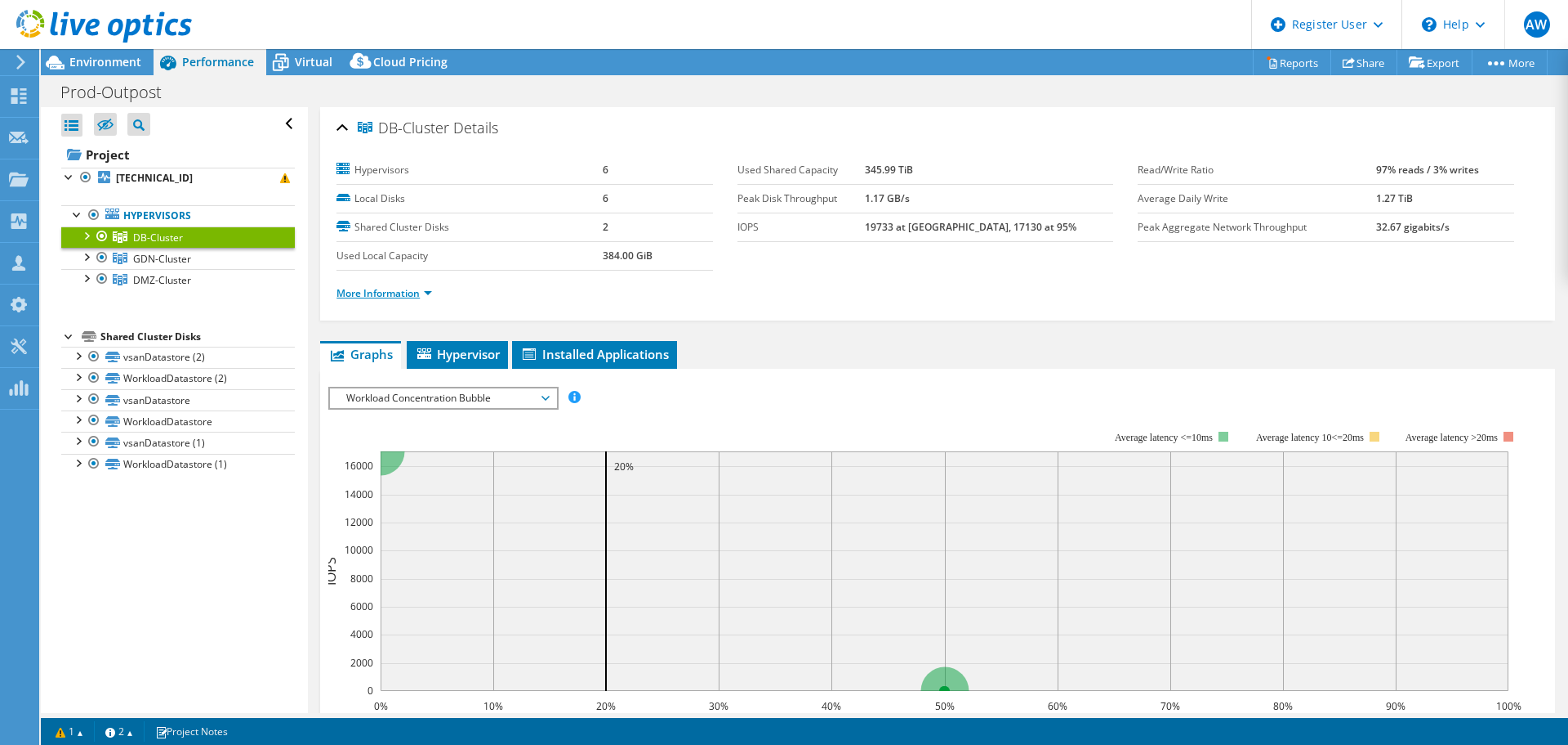
click at [408, 297] on link "More Information" at bounding box center [384, 293] width 96 height 14
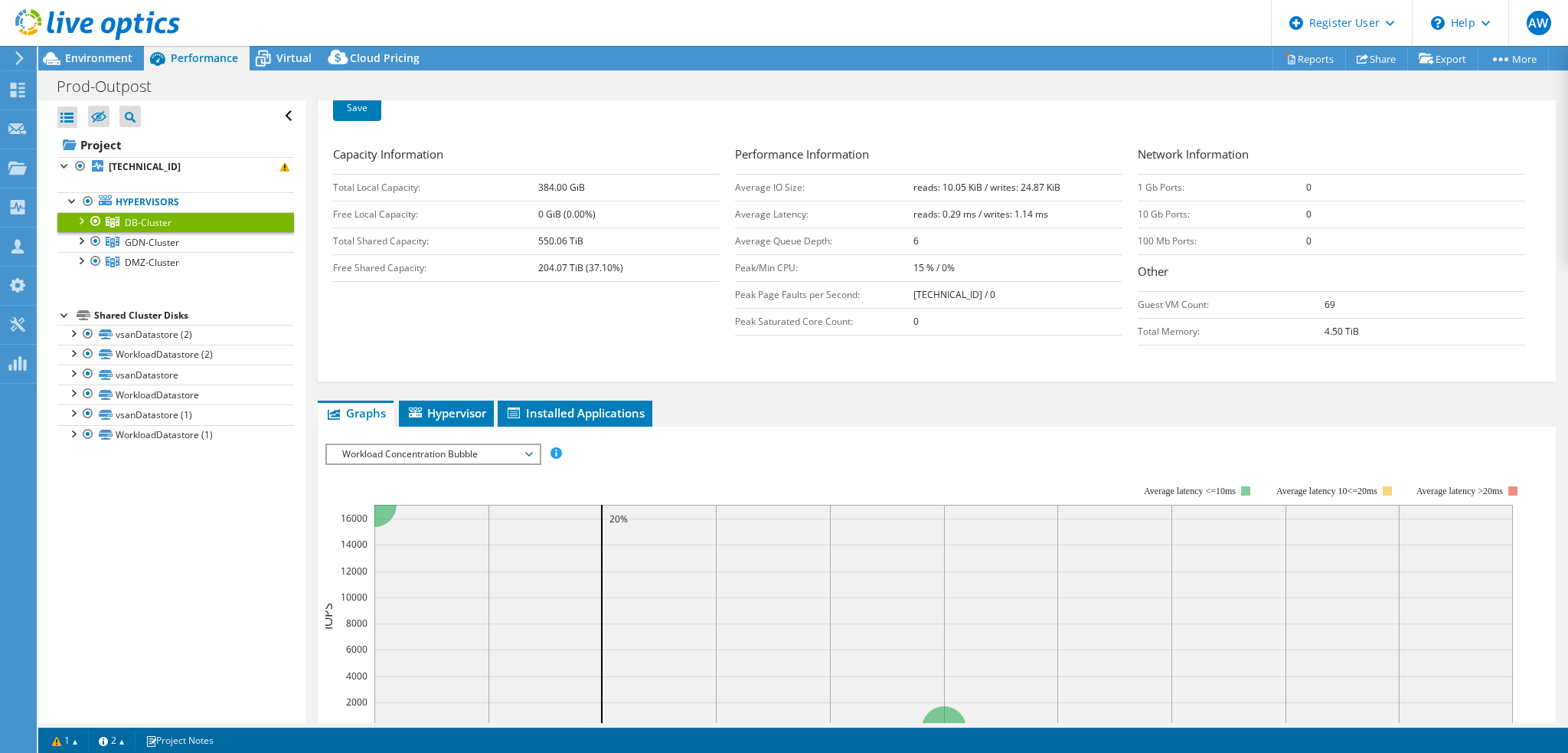
scroll to position [238, 0]
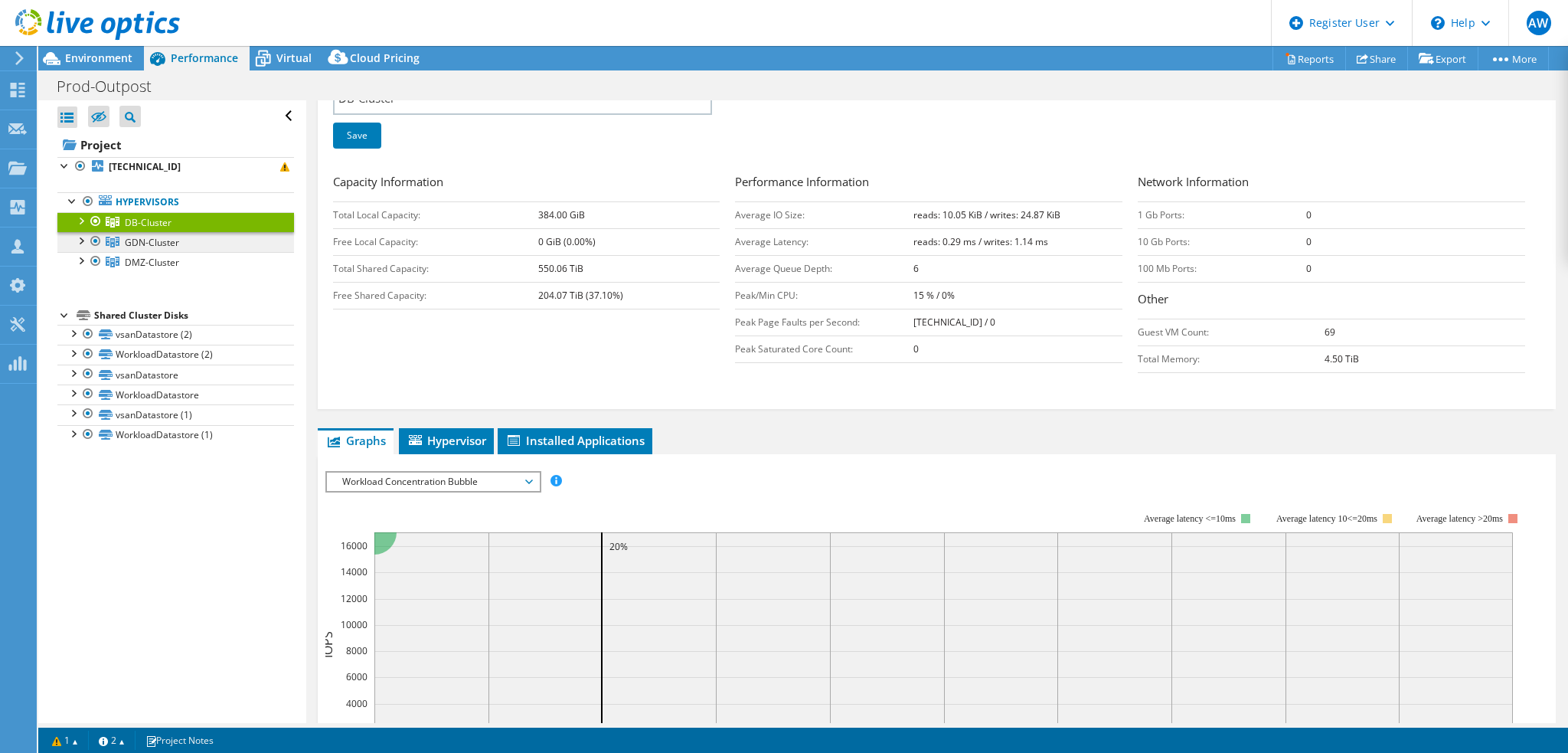
click at [174, 241] on span "GDN-Cluster" at bounding box center [151, 242] width 54 height 13
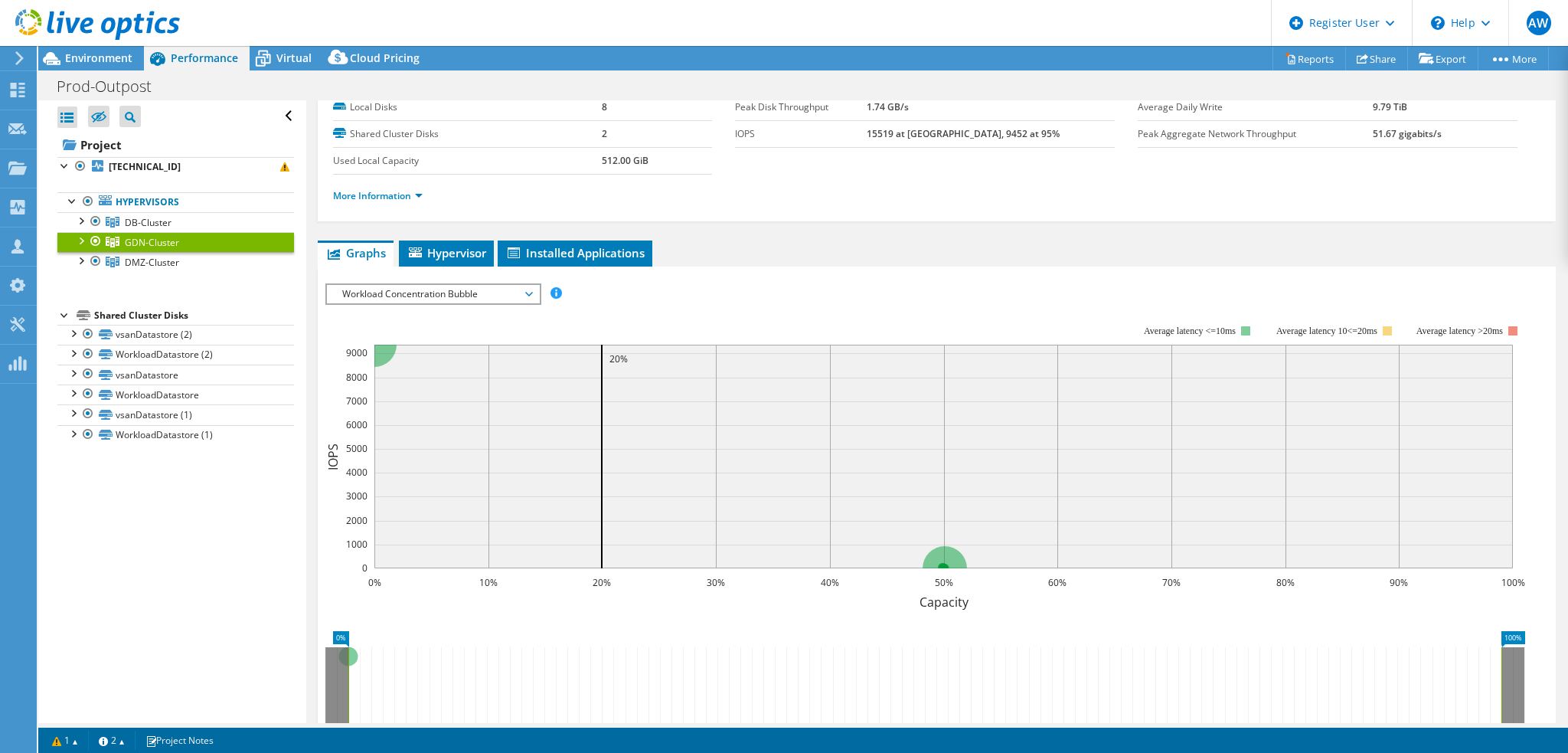
scroll to position [0, 0]
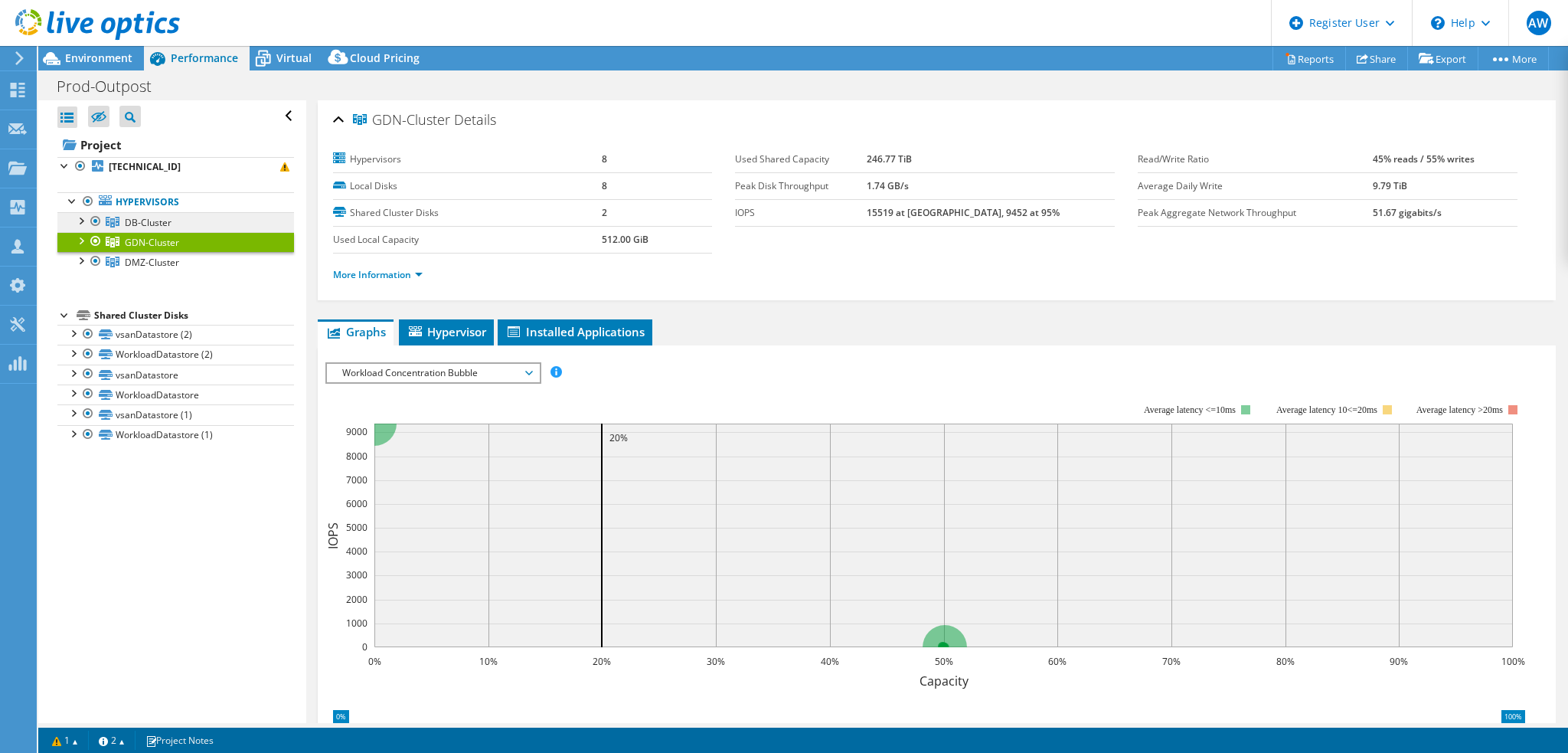
click at [144, 218] on span "DB-Cluster" at bounding box center [147, 222] width 46 height 13
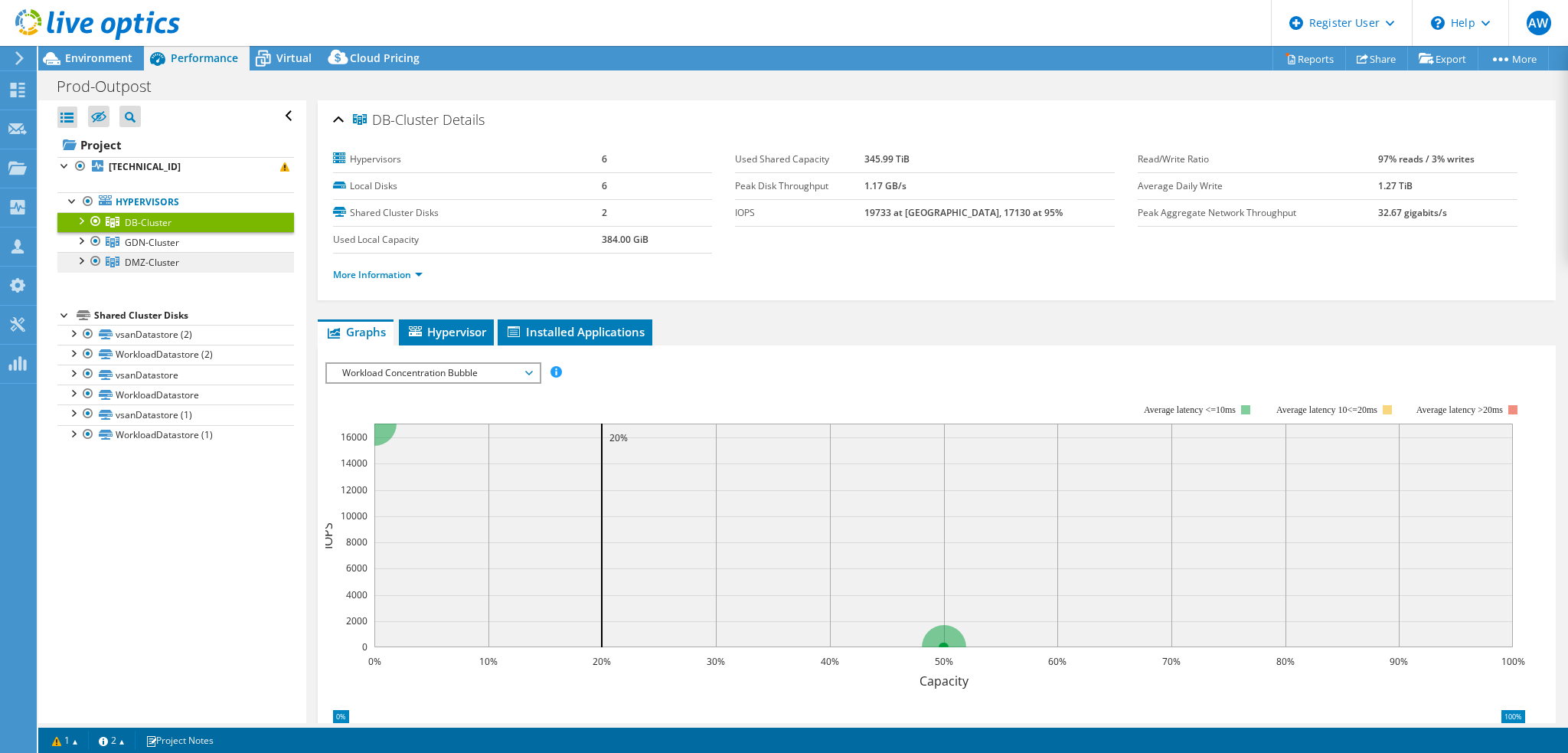
click at [153, 257] on span "DMZ-Cluster" at bounding box center [151, 262] width 54 height 13
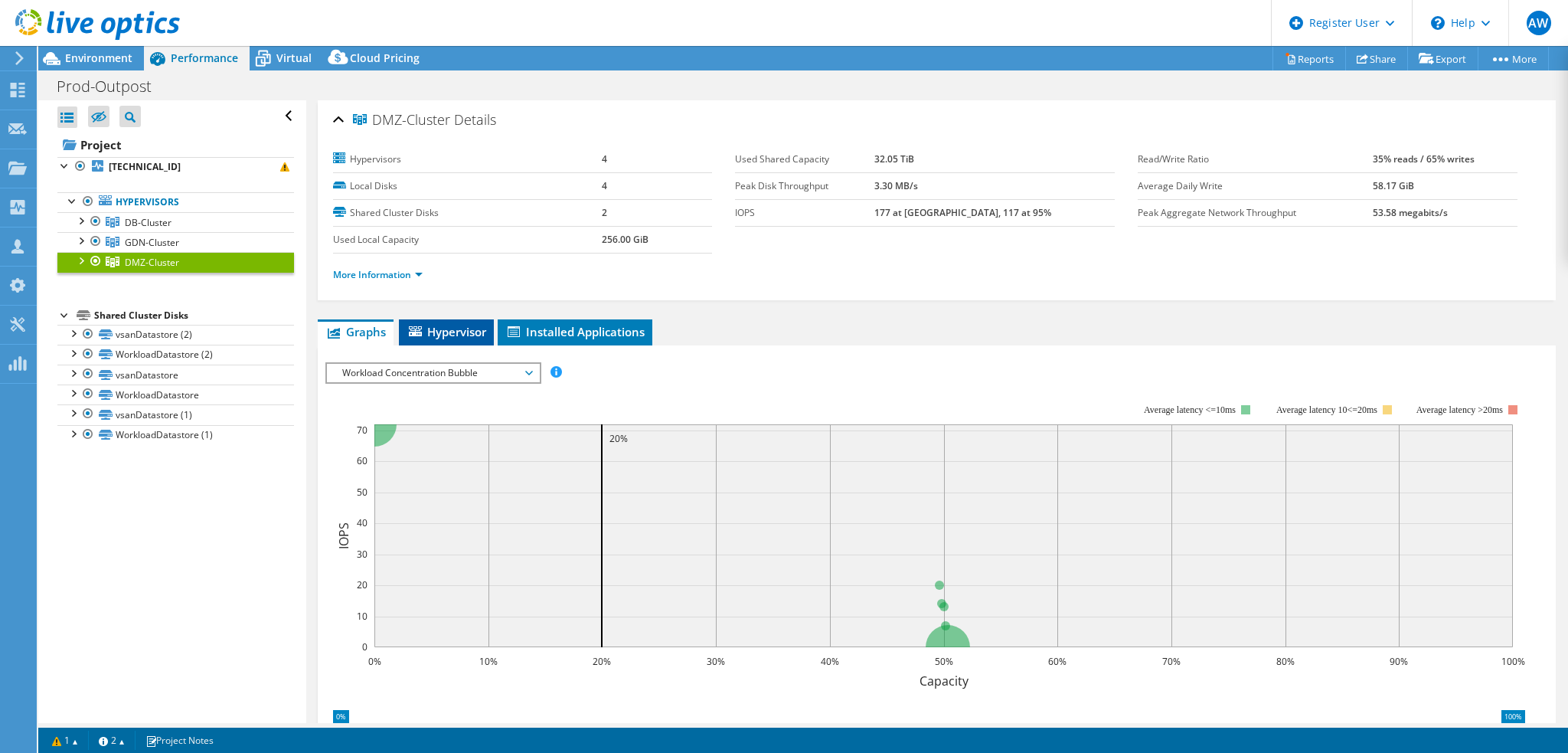
click at [423, 324] on span "Hypervisor" at bounding box center [446, 331] width 80 height 15
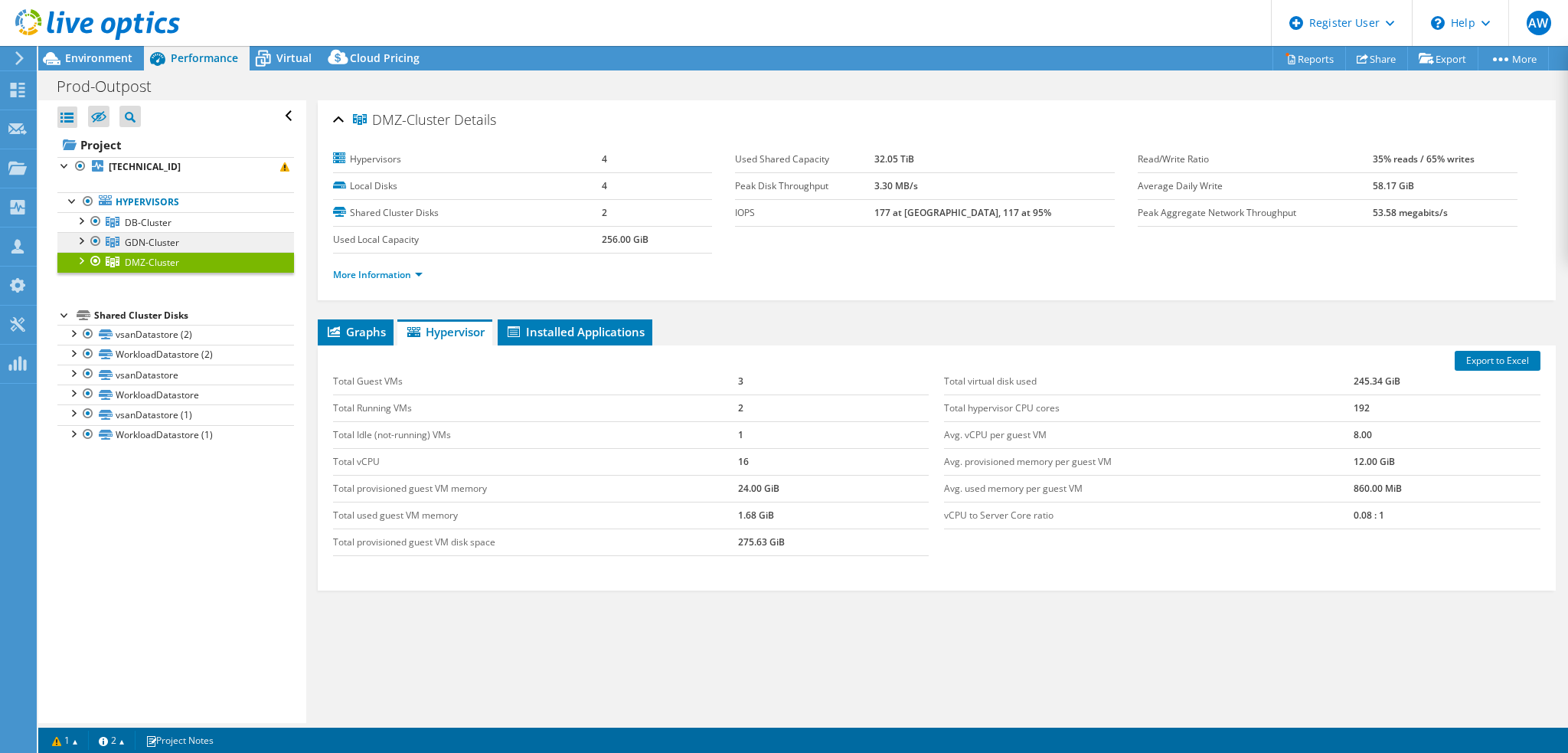
click at [178, 243] on link "GDN-Cluster" at bounding box center [176, 242] width 236 height 20
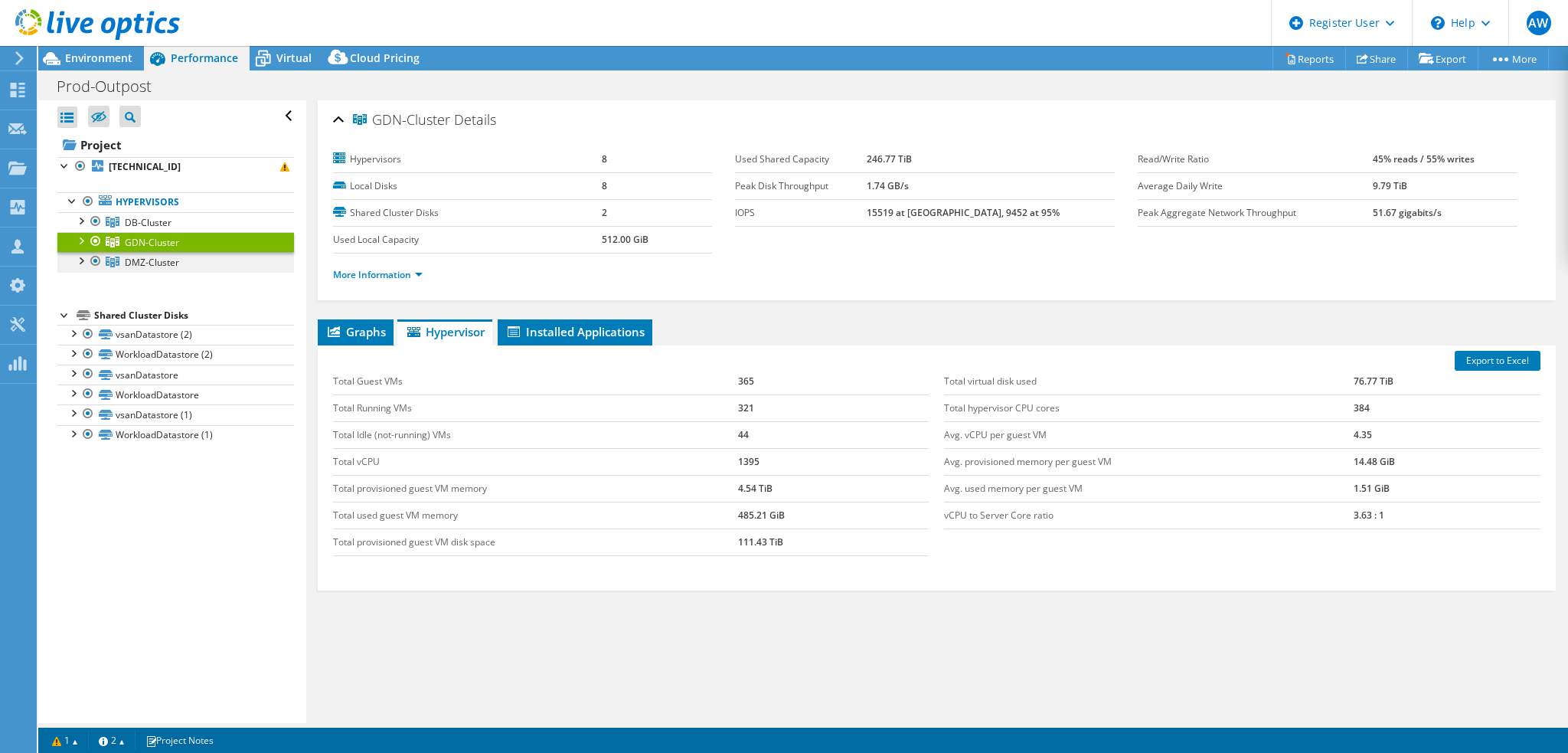
click at [165, 262] on span "DMZ-Cluster" at bounding box center [151, 262] width 54 height 13
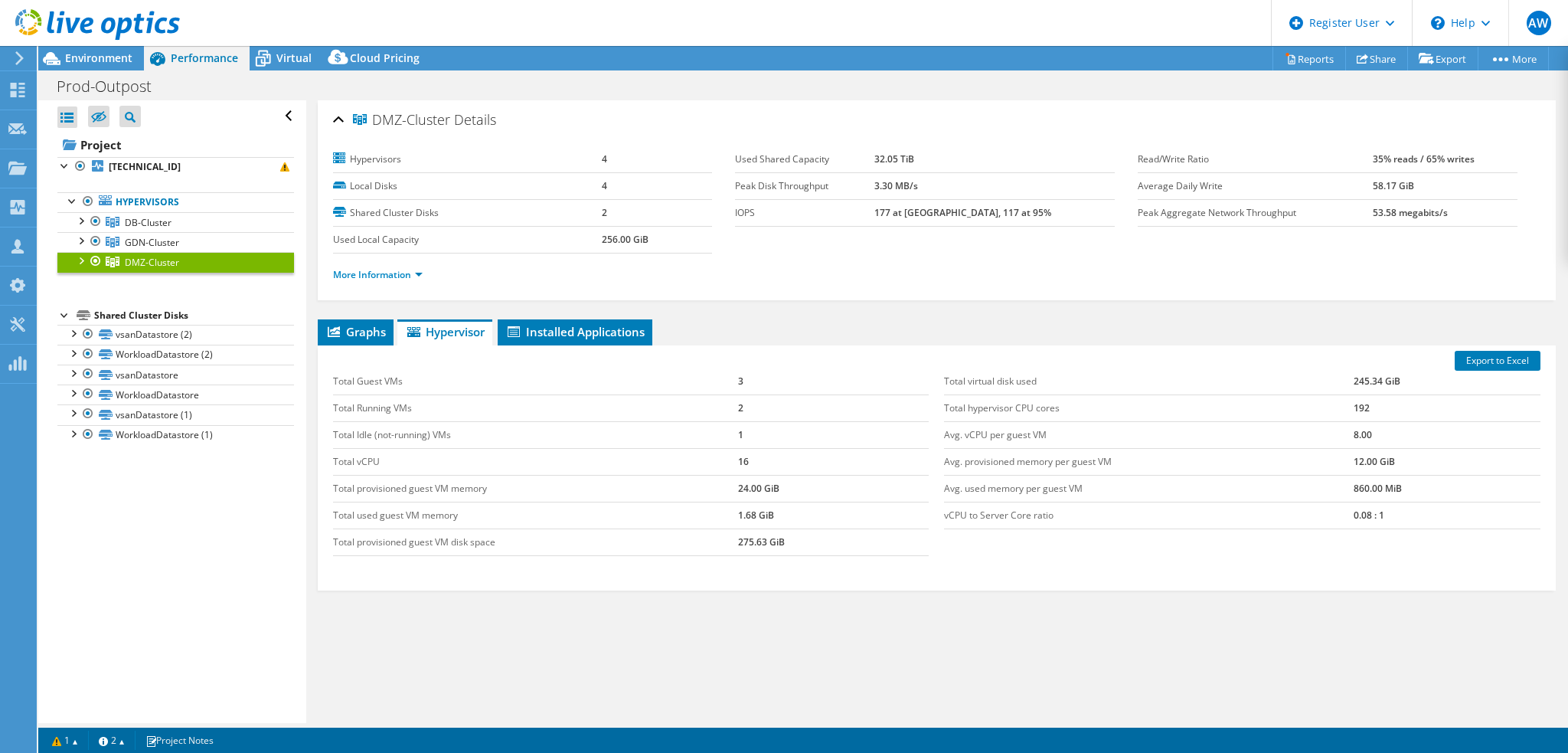
click at [78, 261] on div at bounding box center [80, 259] width 15 height 15
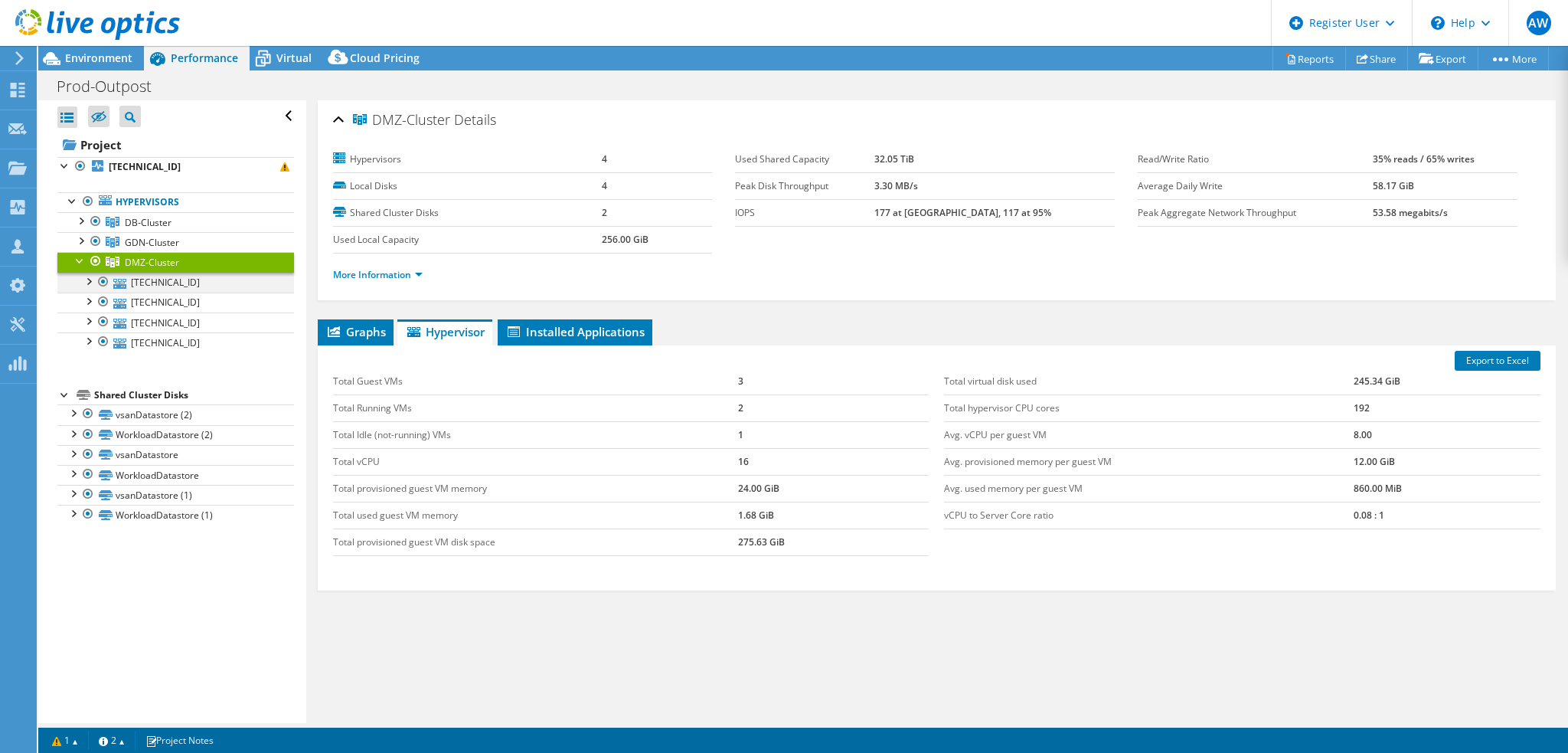
click at [89, 273] on div at bounding box center [87, 280] width 15 height 15
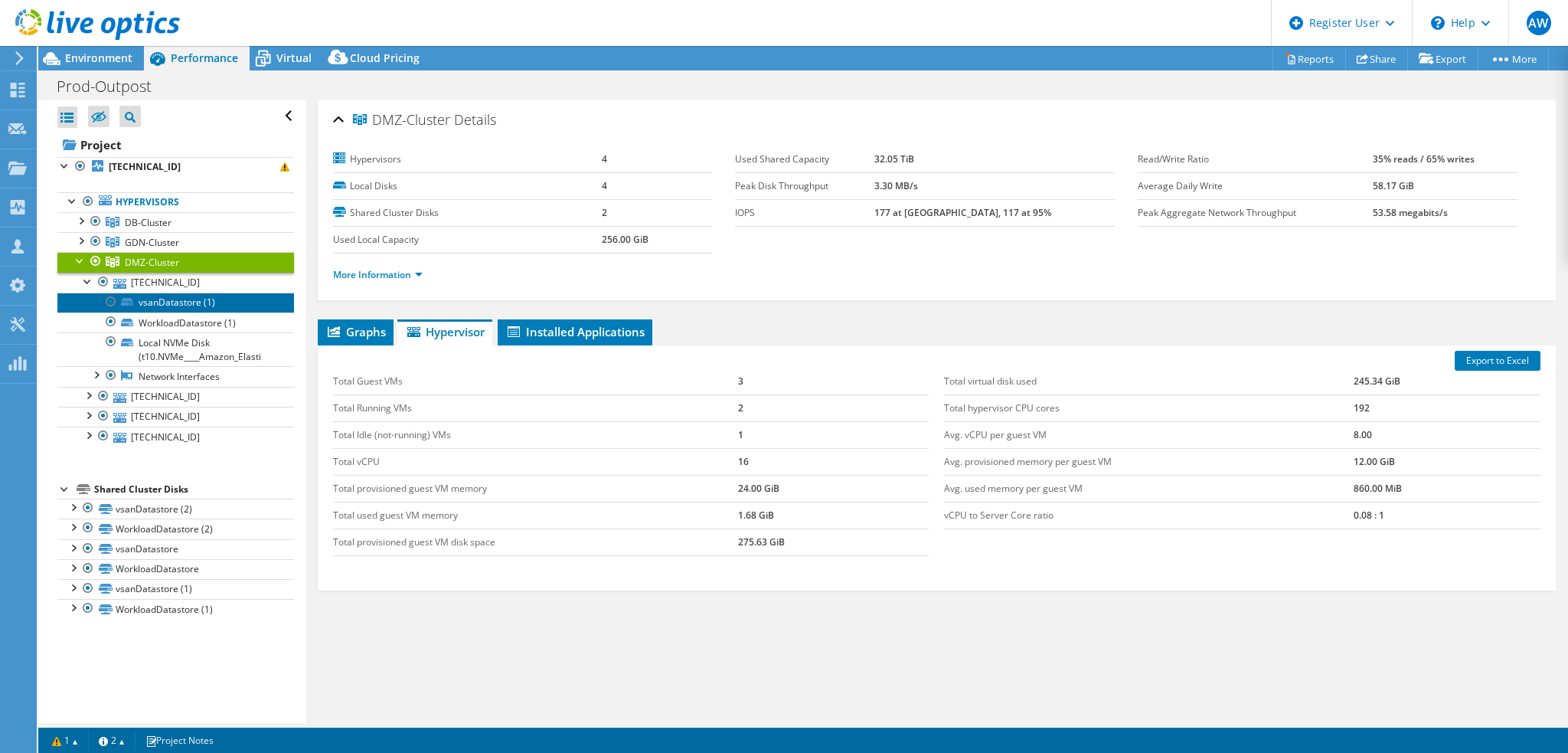
click at [167, 302] on link "vsanDatastore (1)" at bounding box center [176, 302] width 236 height 20
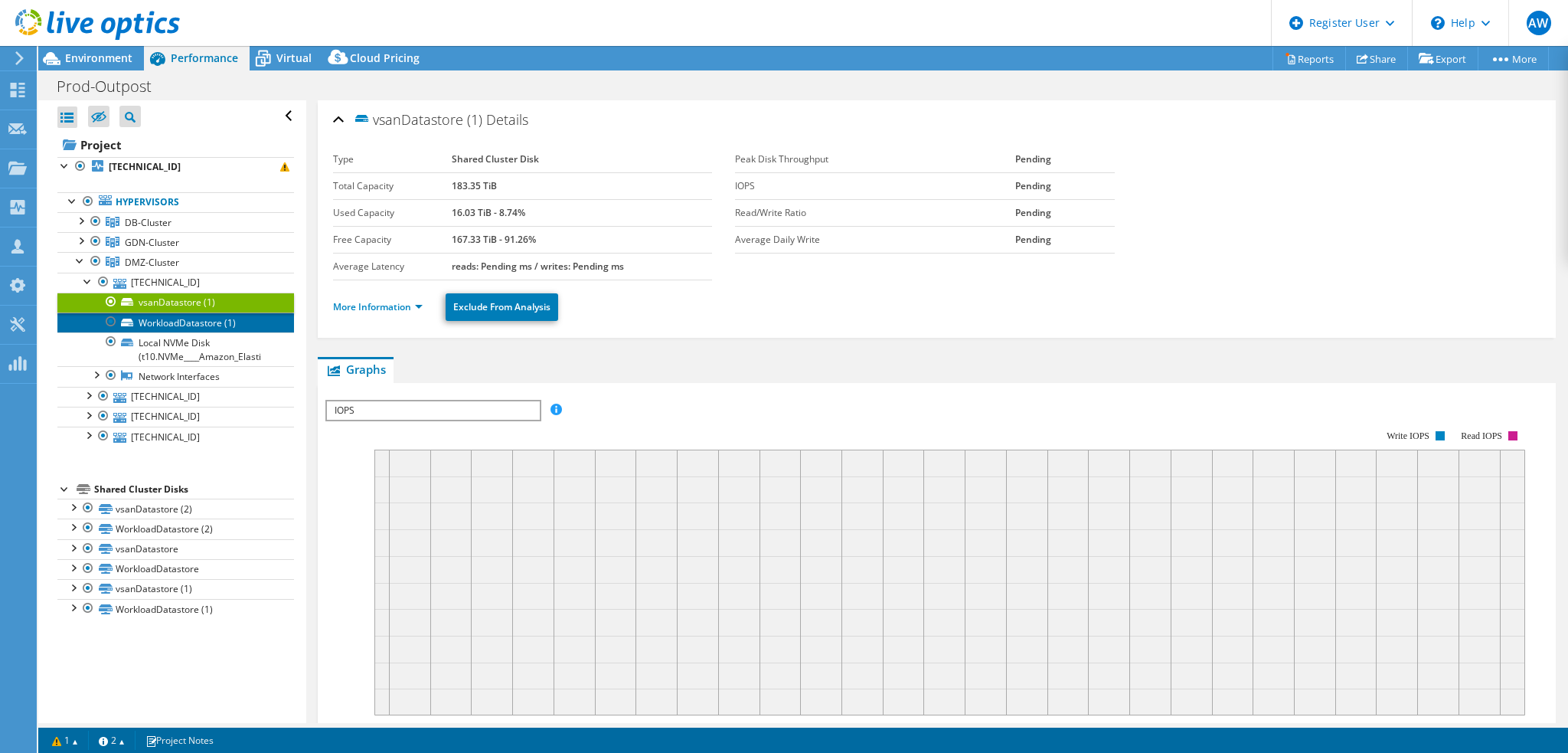
click at [211, 321] on link "WorkloadDatastore (1)" at bounding box center [176, 322] width 236 height 20
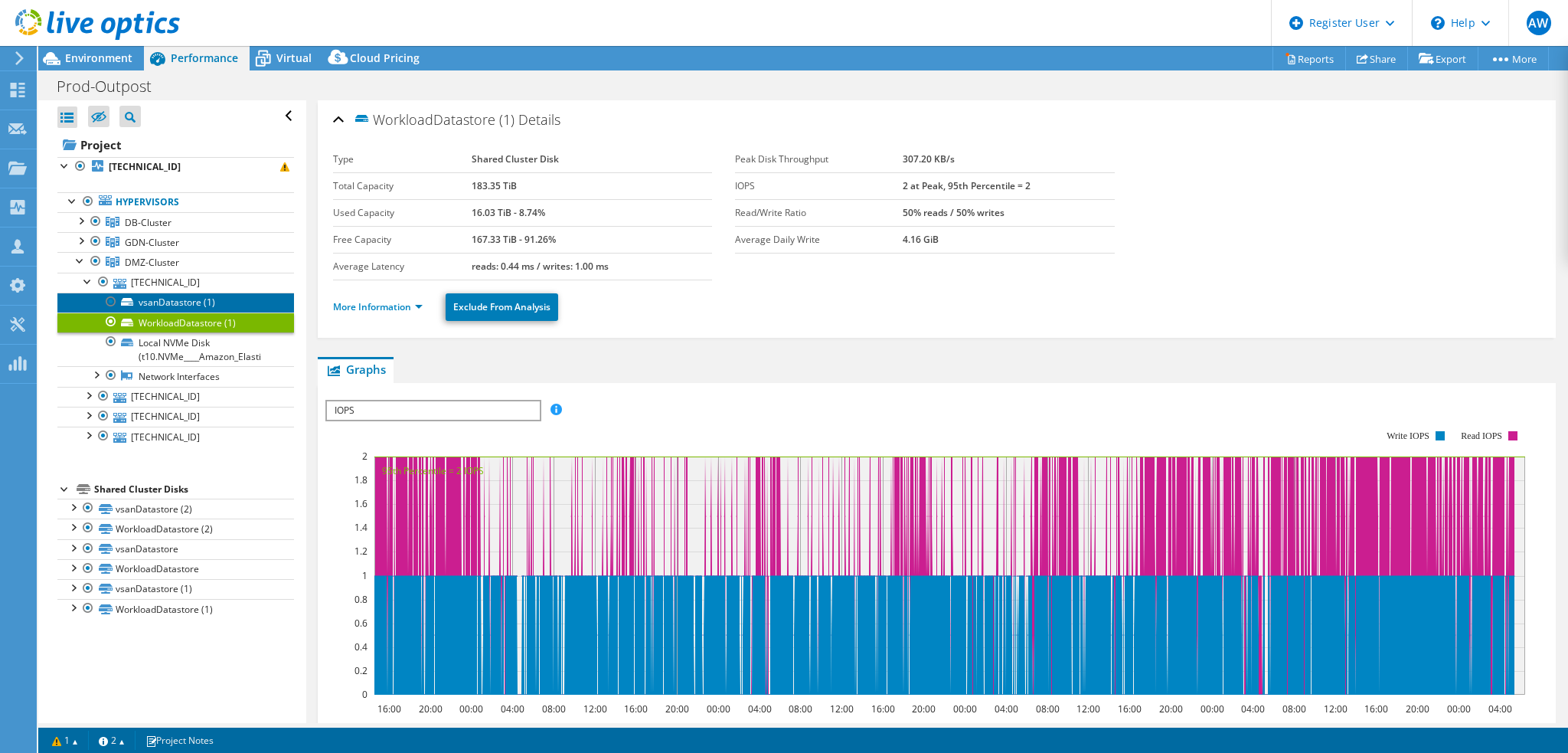
click at [187, 299] on link "vsanDatastore (1)" at bounding box center [176, 302] width 236 height 20
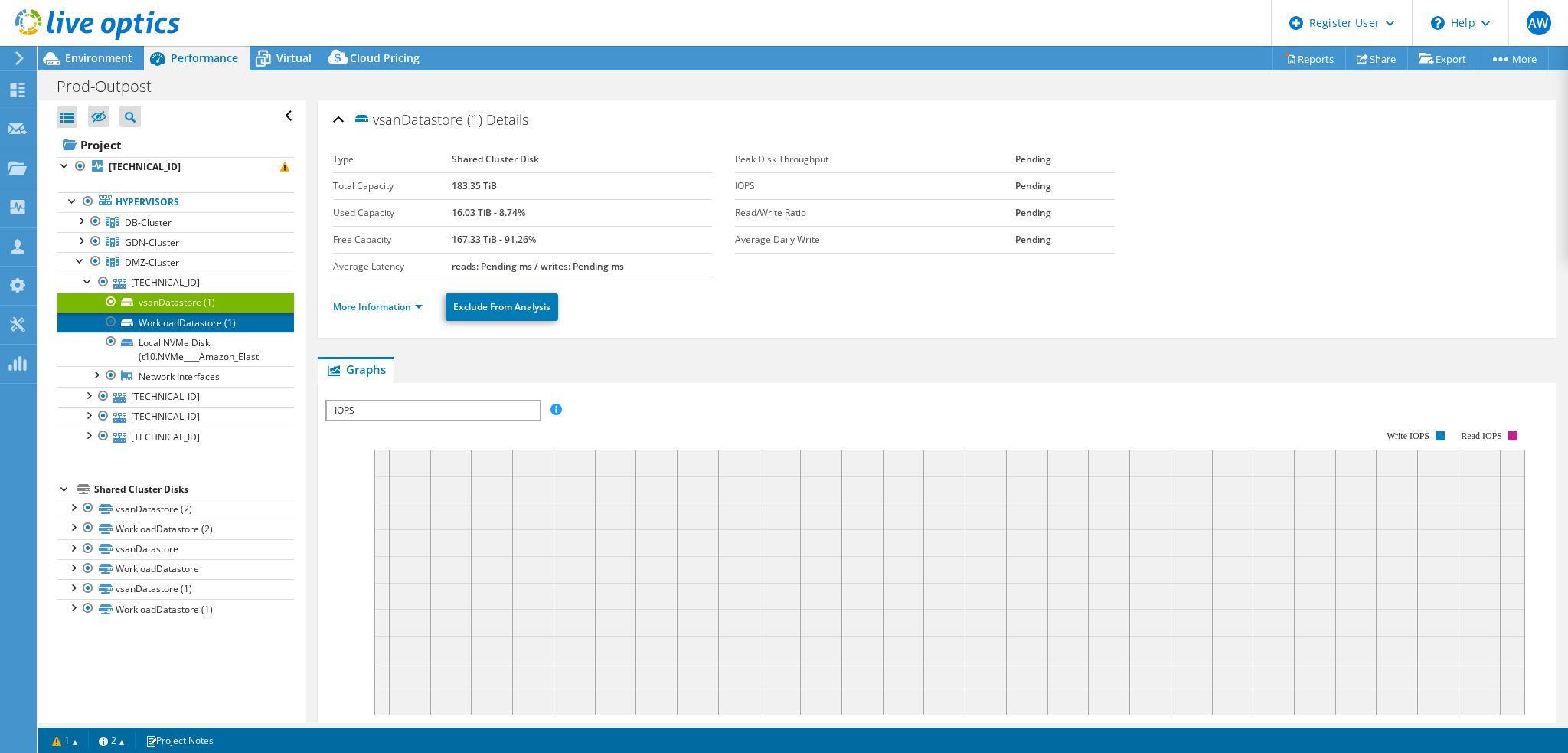
click at [200, 317] on link "WorkloadDatastore (1)" at bounding box center [176, 322] width 236 height 20
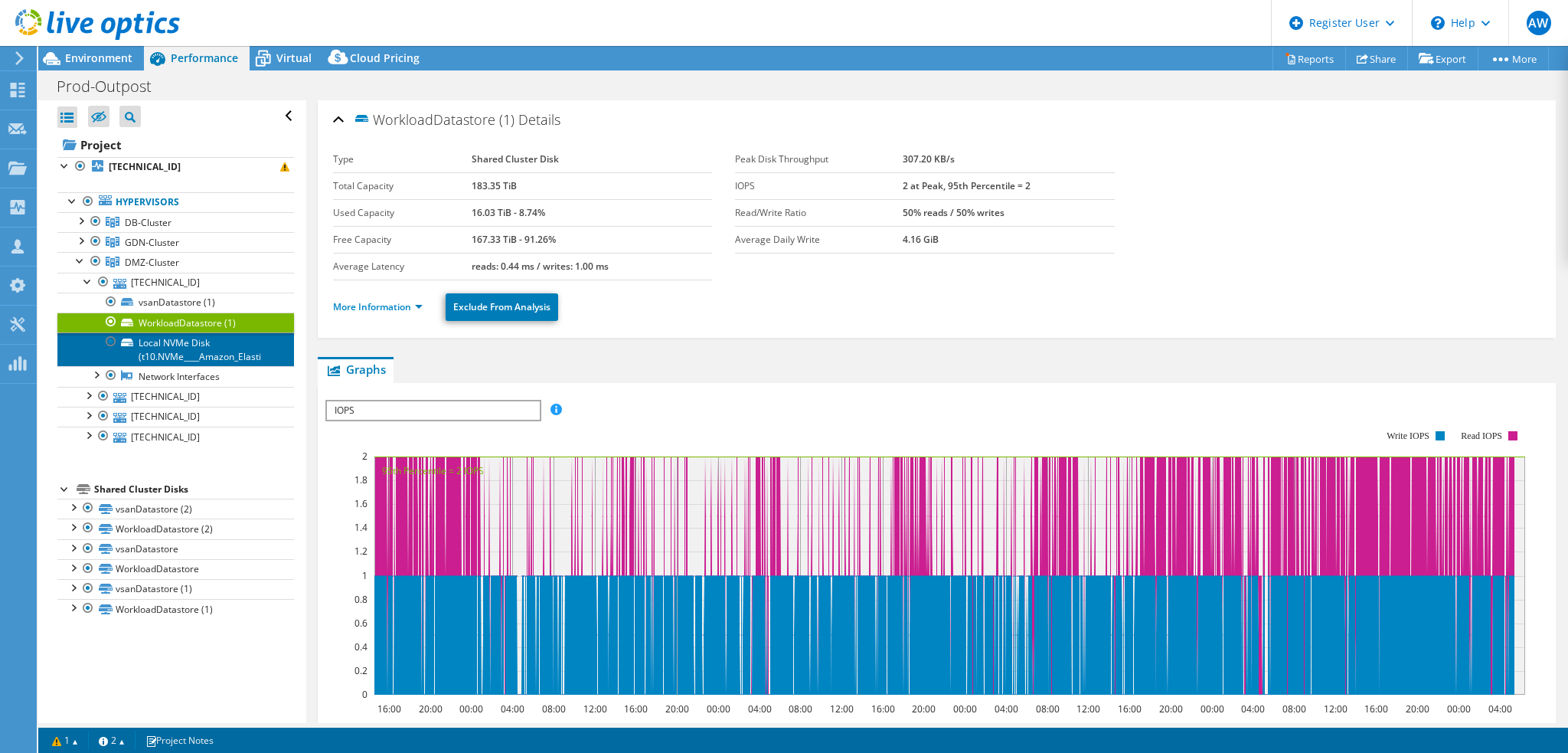
click at [191, 342] on link "Local NVMe Disk (t10.NVMe____Amazon_Elasti" at bounding box center [176, 349] width 236 height 34
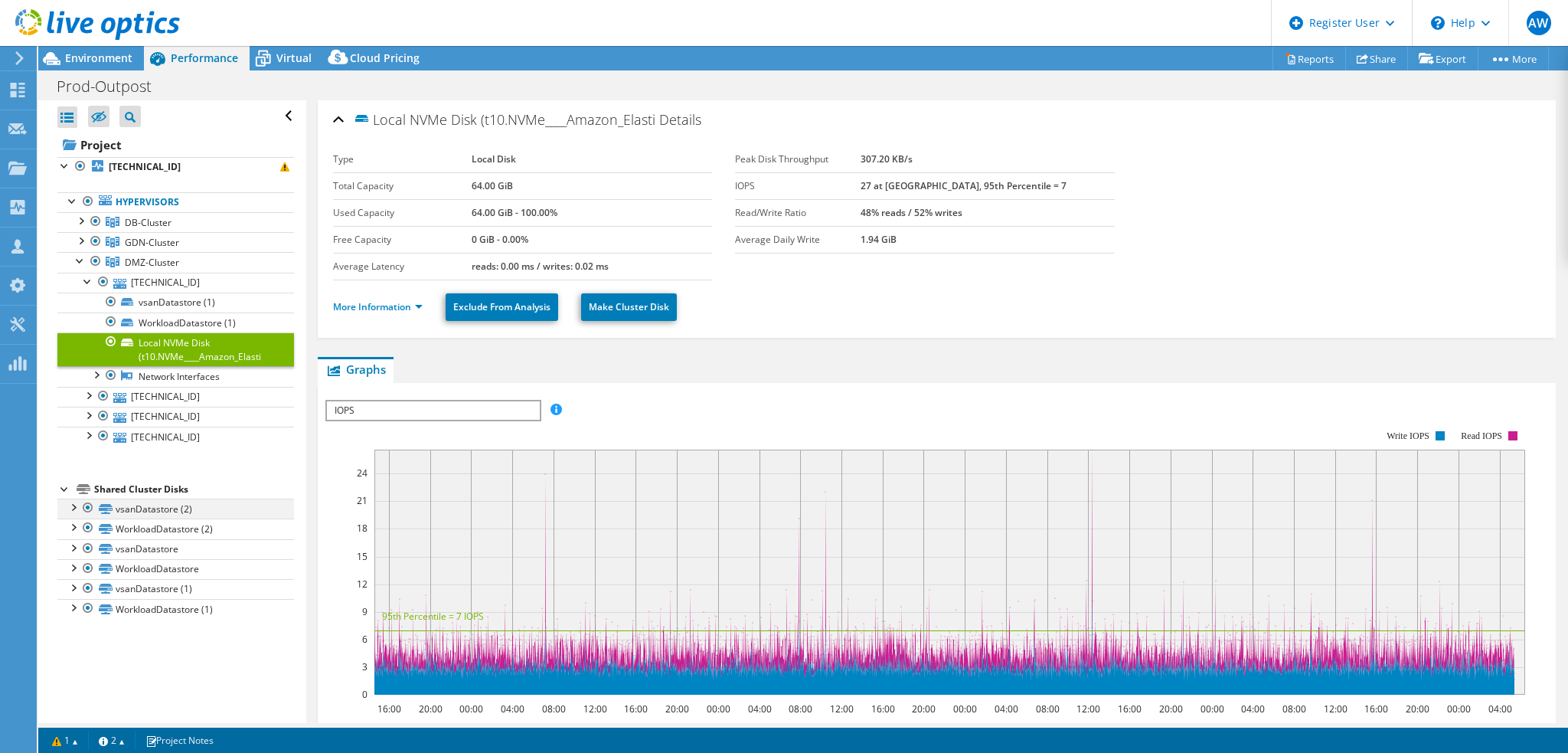
click at [76, 502] on div at bounding box center [72, 506] width 15 height 15
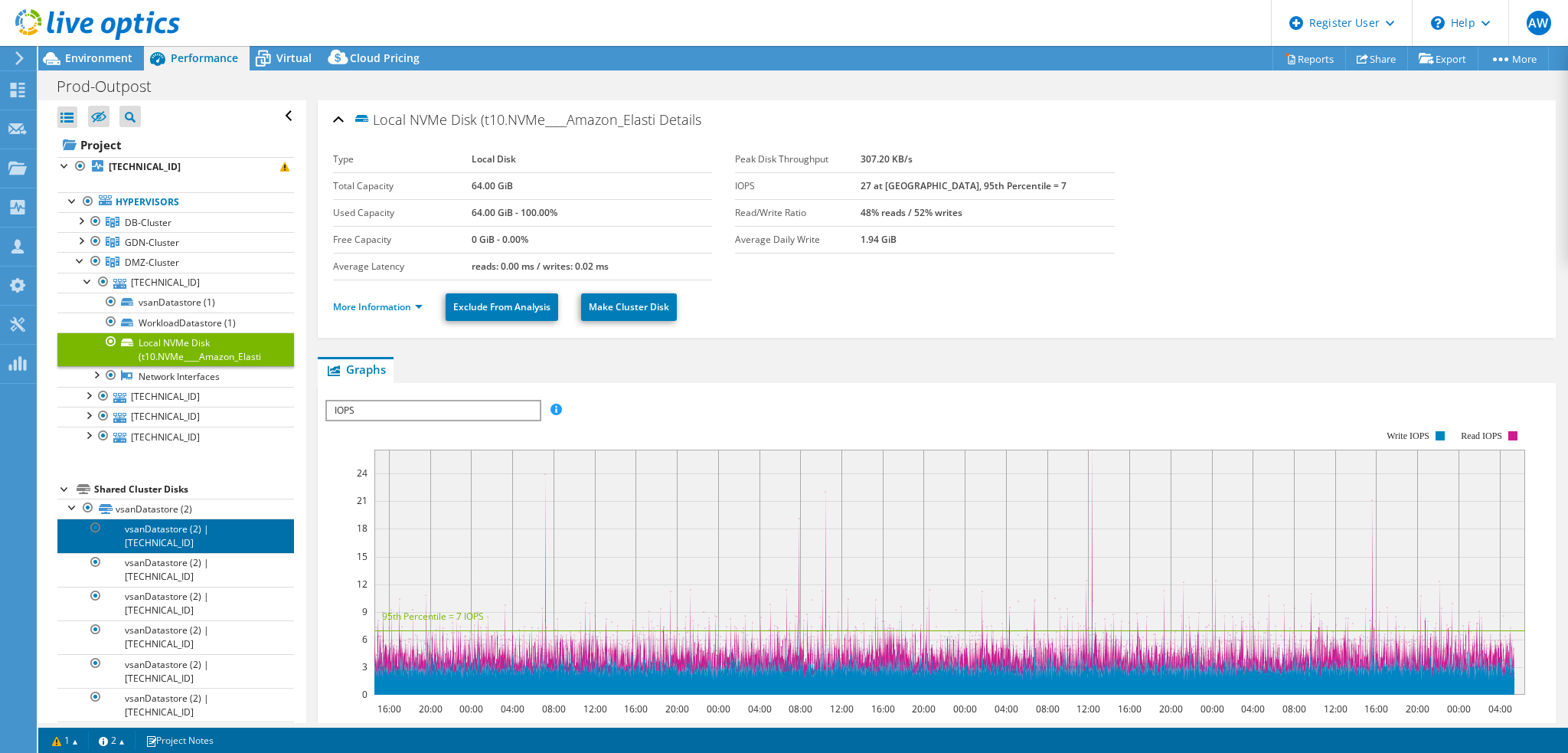
click at [147, 528] on link "vsanDatastore (2) | [TECHNICAL_ID]" at bounding box center [176, 535] width 236 height 34
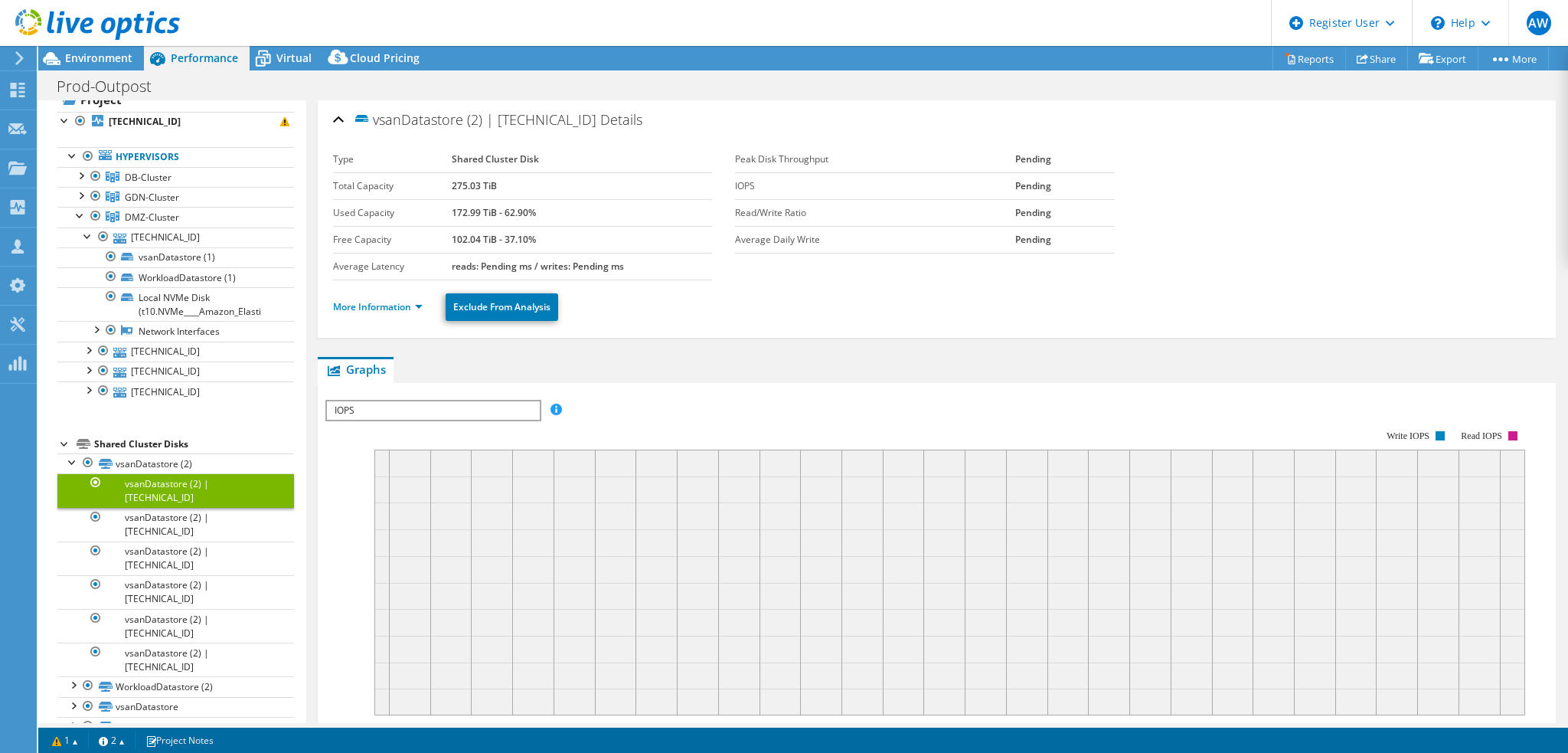
scroll to position [86, 0]
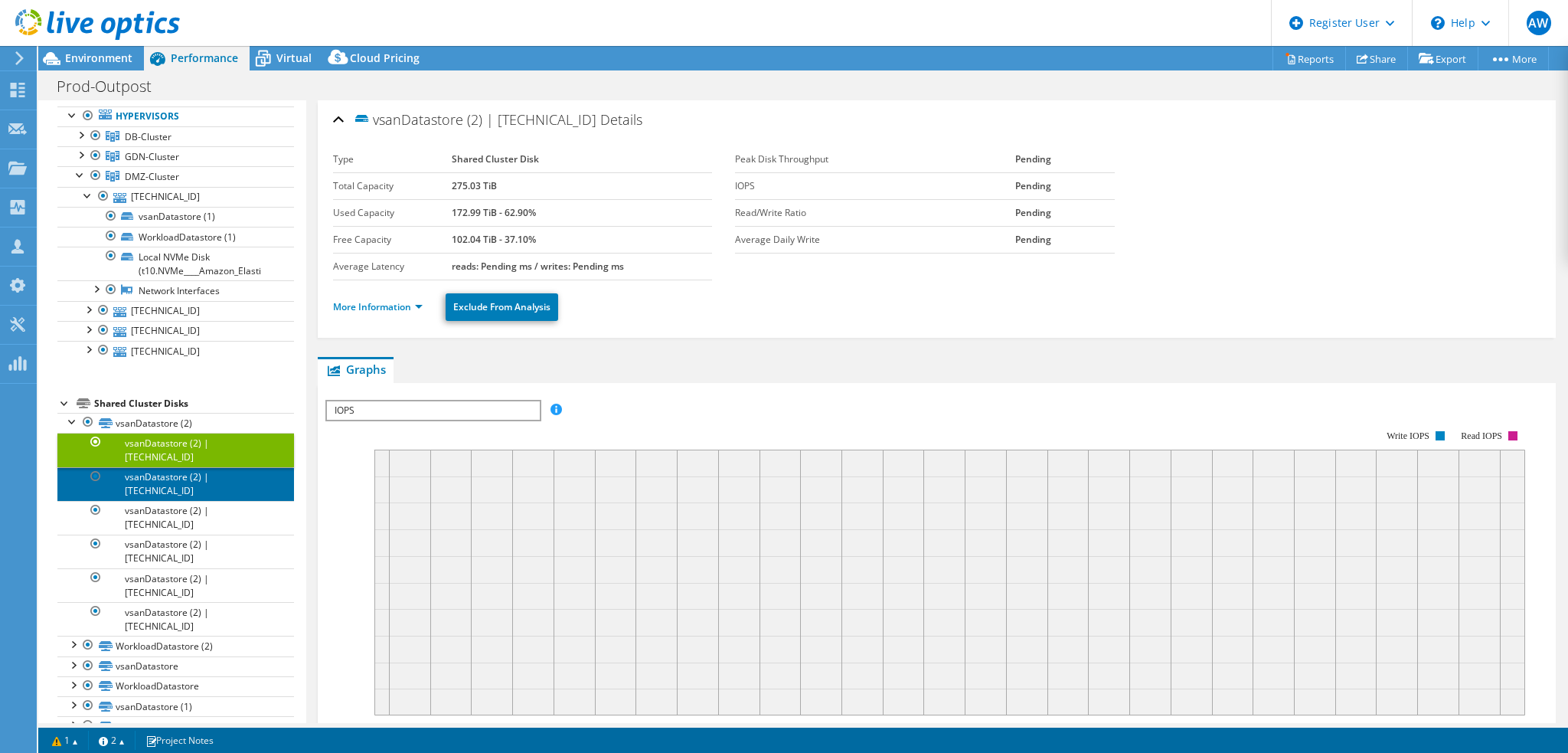
click at [181, 468] on link "vsanDatastore (2) | [TECHNICAL_ID]" at bounding box center [176, 484] width 236 height 34
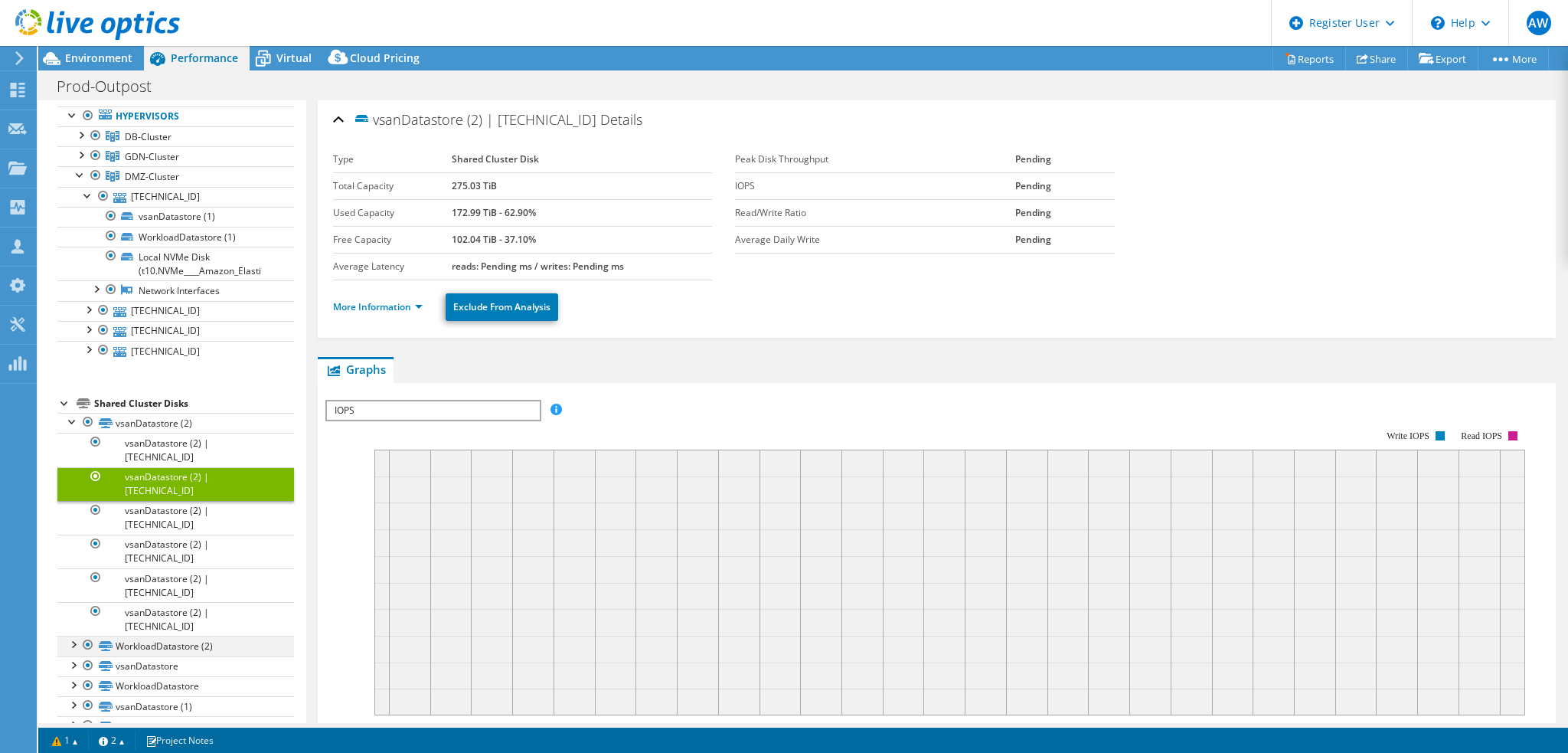
click at [72, 636] on div at bounding box center [72, 643] width 15 height 15
click at [204, 656] on link "WorkloadDatastore (2) | [TECHNICAL_ID]" at bounding box center [176, 673] width 236 height 34
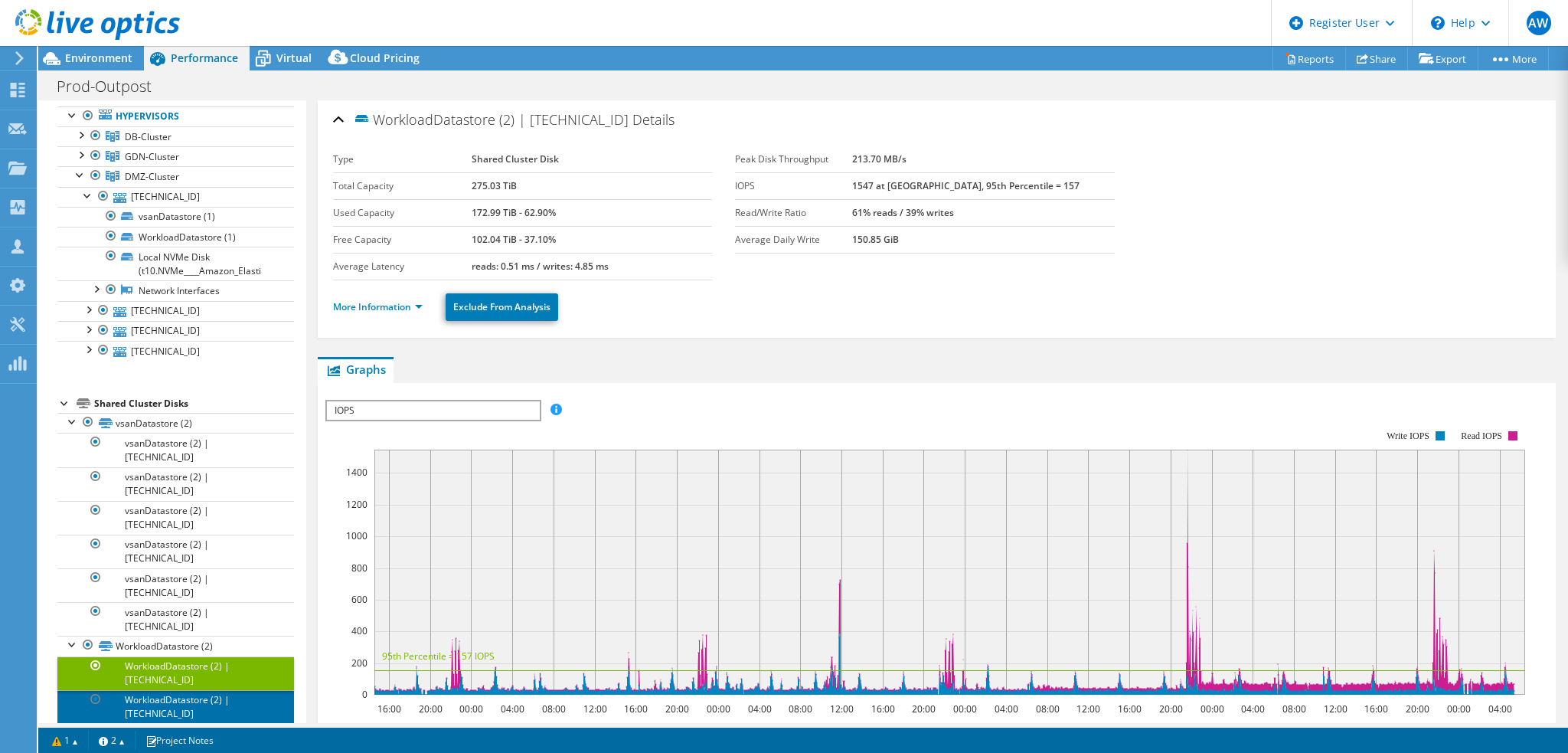
click at [198, 690] on link "WorkloadDatastore (2) | [TECHNICAL_ID]" at bounding box center [176, 707] width 236 height 34
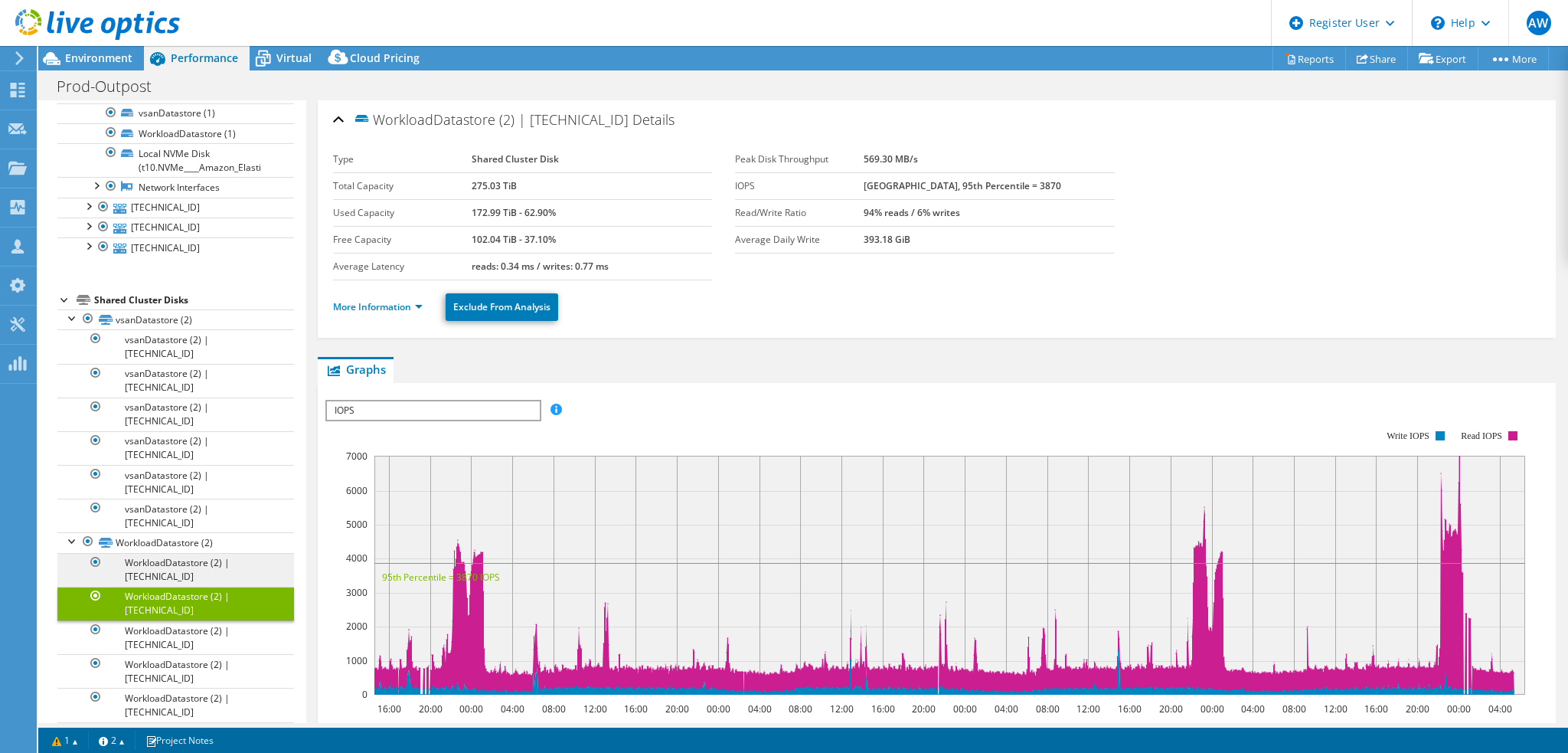
scroll to position [287, 0]
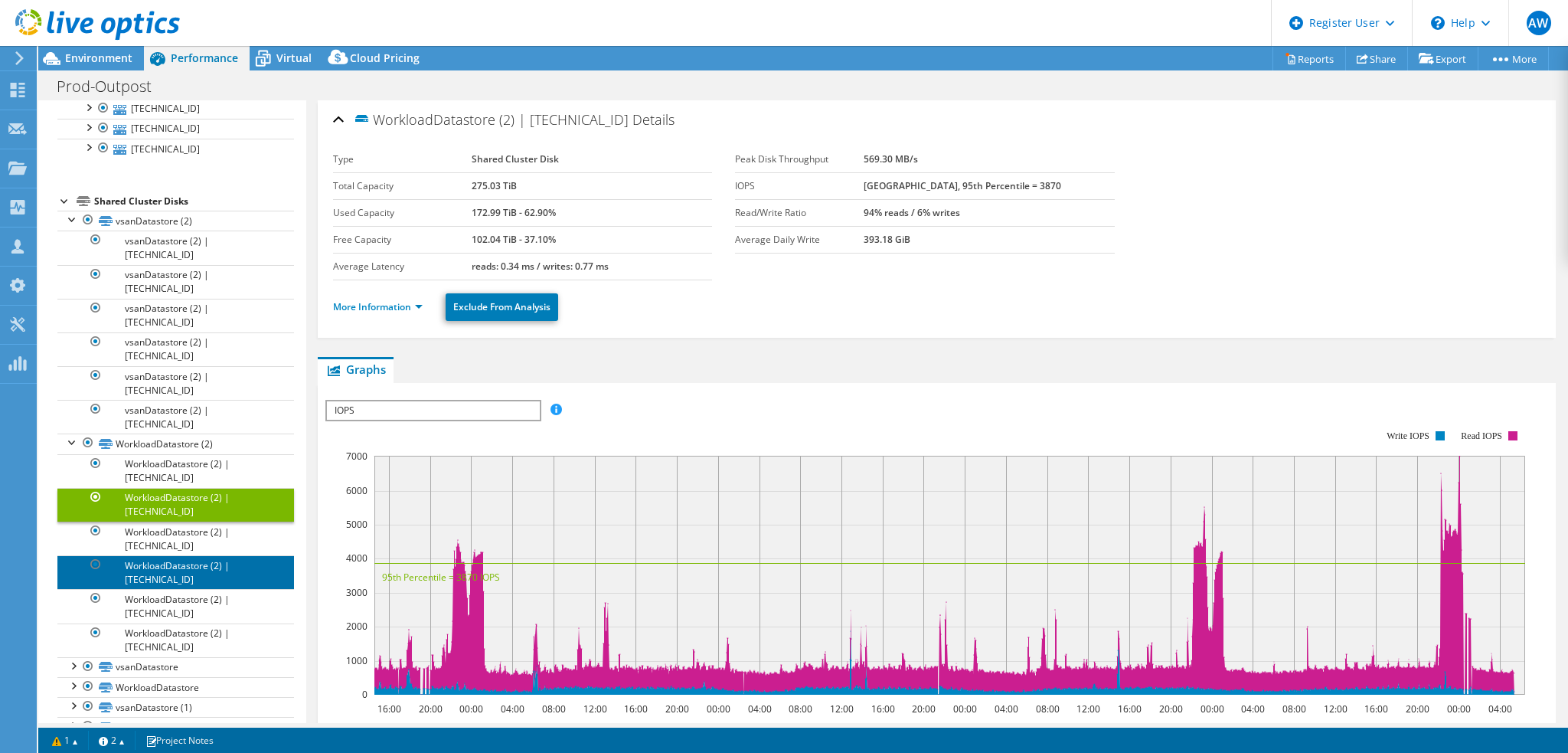
click at [178, 555] on link "WorkloadDatastore (2) | [TECHNICAL_ID]" at bounding box center [176, 572] width 236 height 34
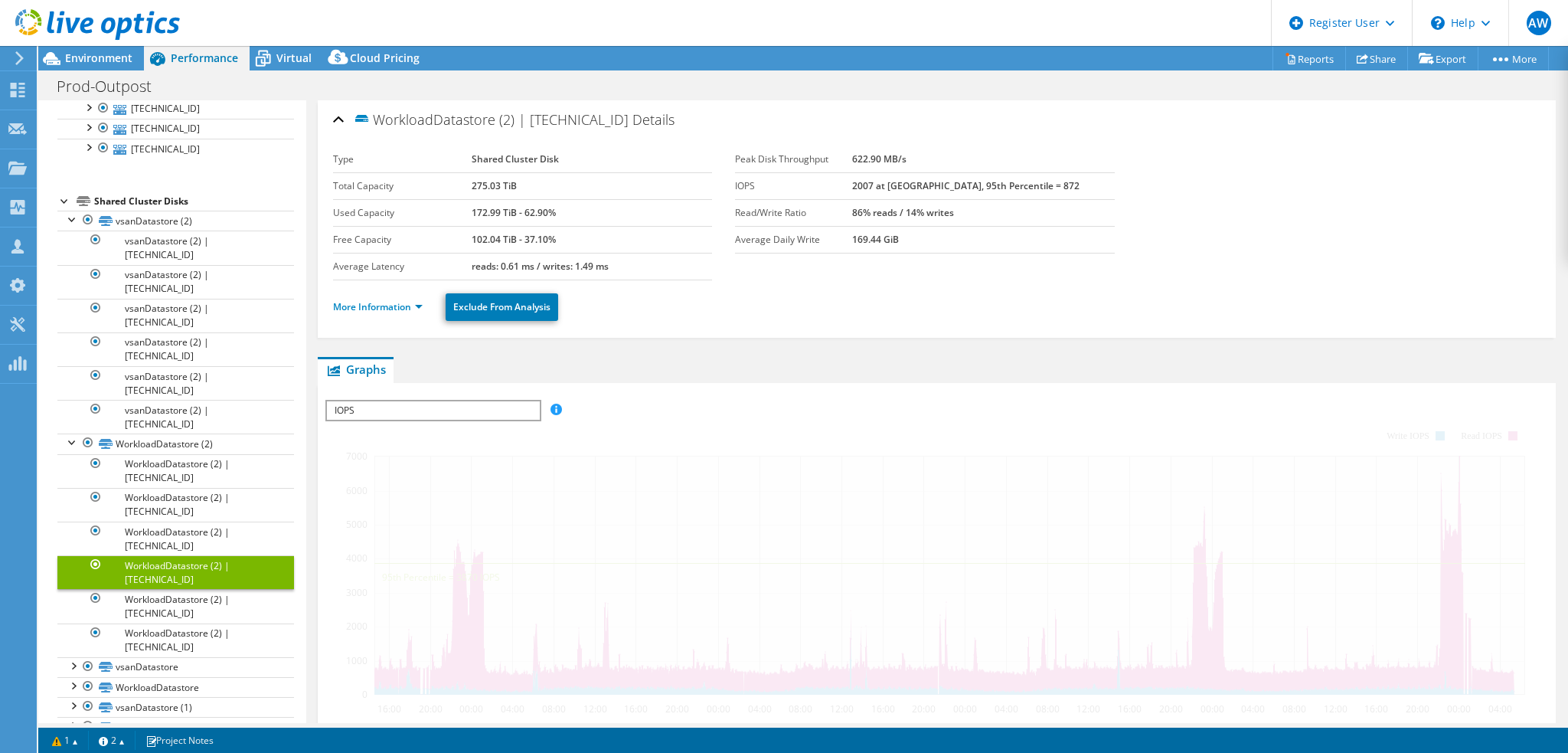
click at [180, 555] on link "WorkloadDatastore (2) | [TECHNICAL_ID]" at bounding box center [176, 572] width 236 height 34
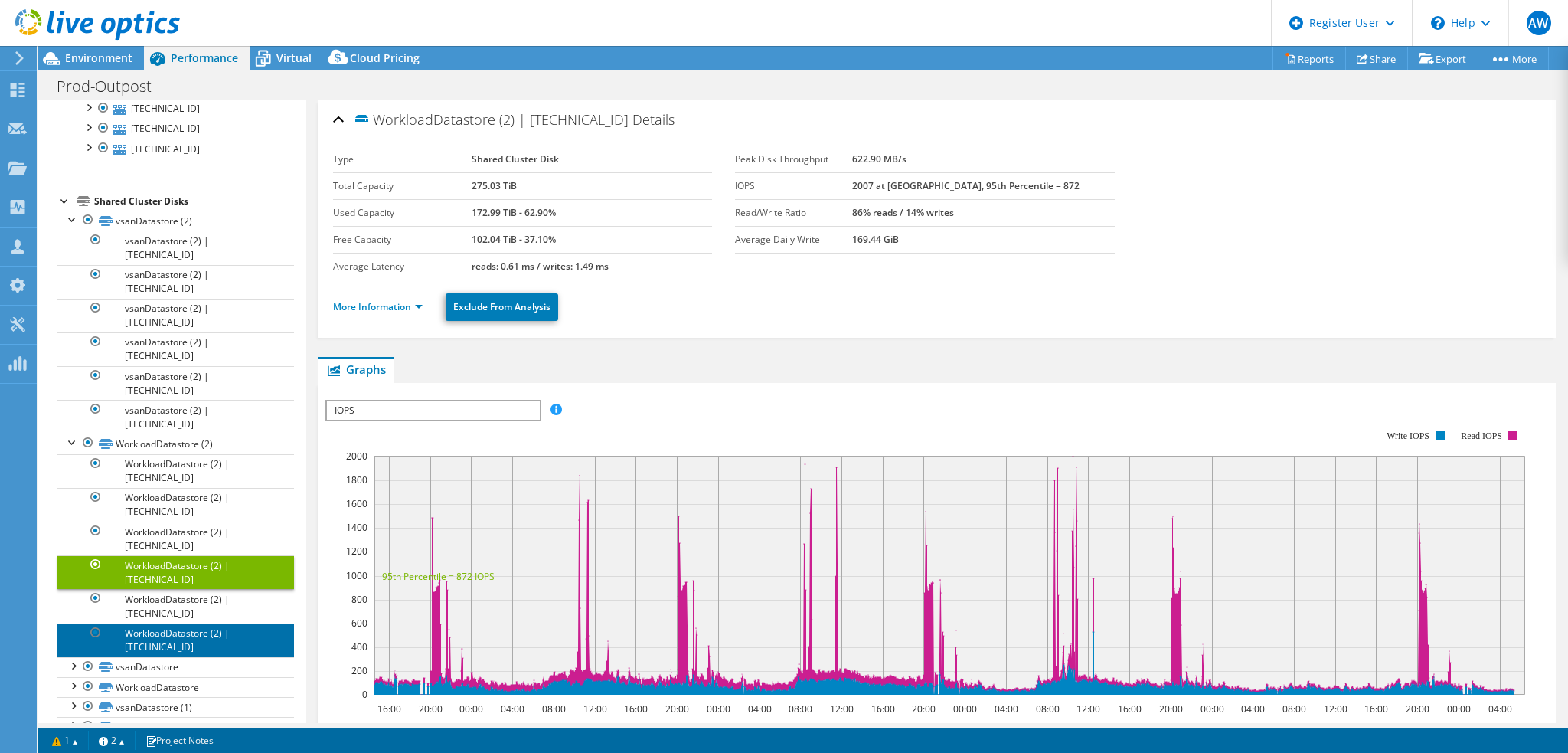
click at [169, 623] on link "WorkloadDatastore (2) | [TECHNICAL_ID]" at bounding box center [176, 640] width 236 height 34
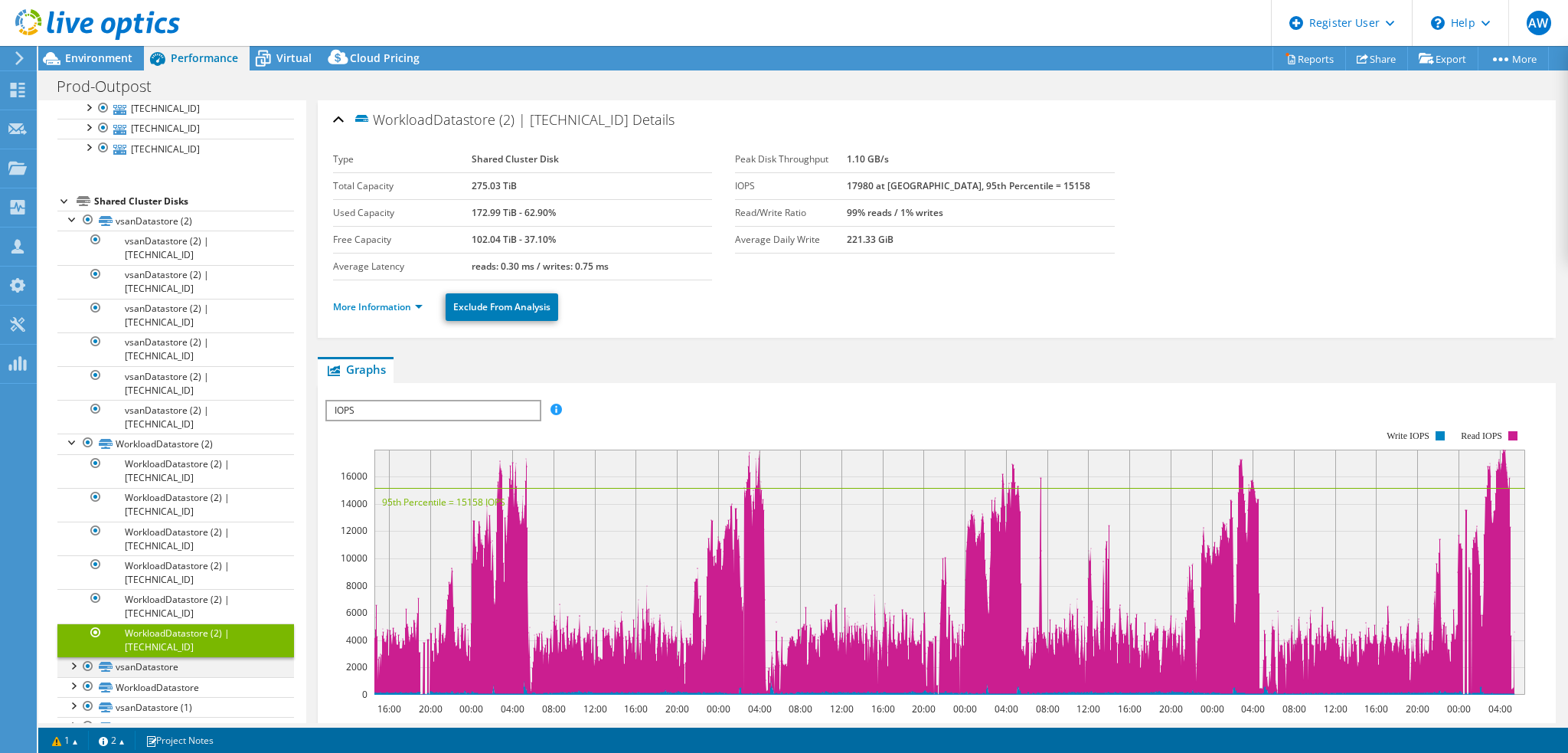
click at [73, 657] on div at bounding box center [72, 664] width 15 height 15
click at [169, 677] on link "vsanDatastore | [TECHNICAL_ID]" at bounding box center [176, 686] width 236 height 20
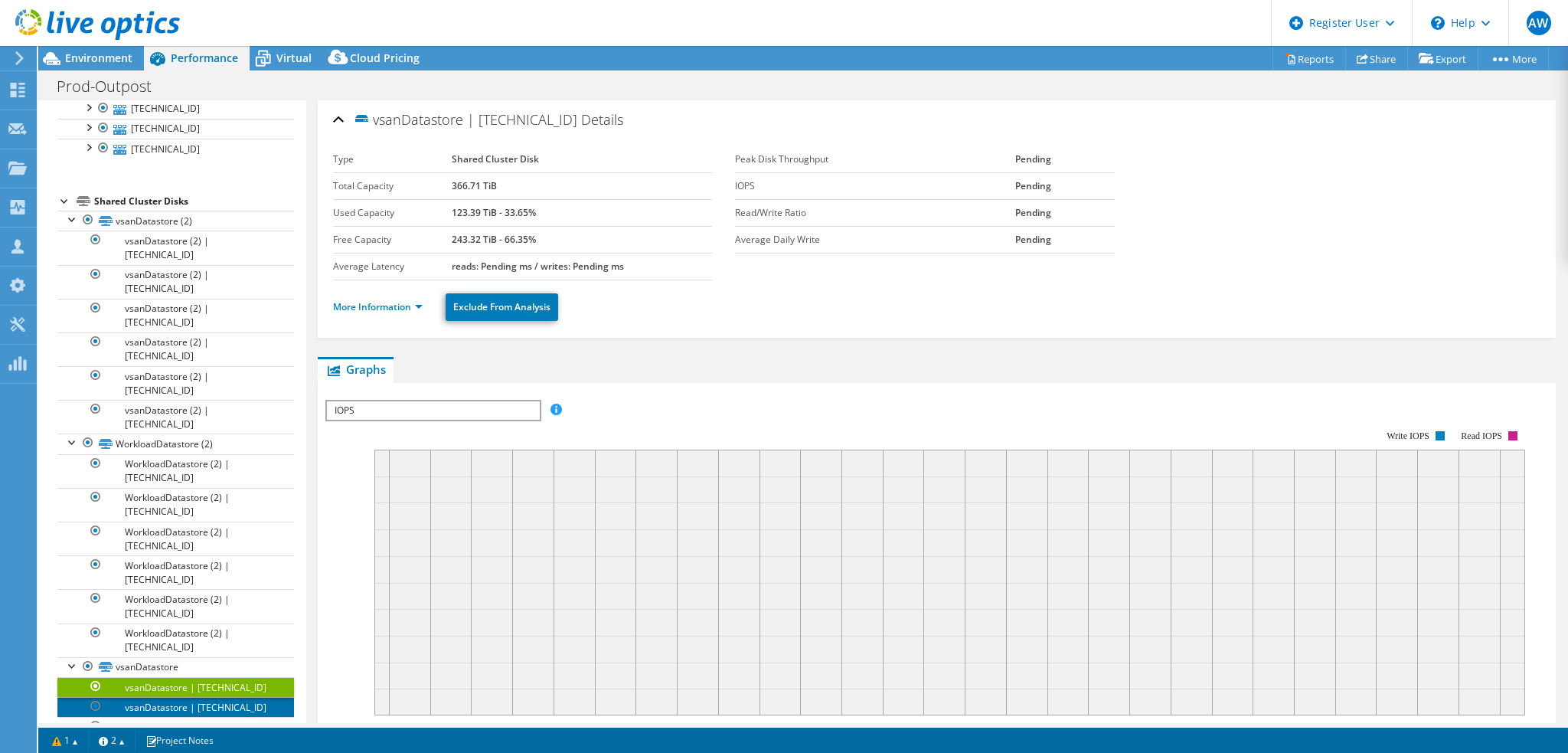
click at [169, 697] on link "vsanDatastore | [TECHNICAL_ID]" at bounding box center [176, 707] width 236 height 20
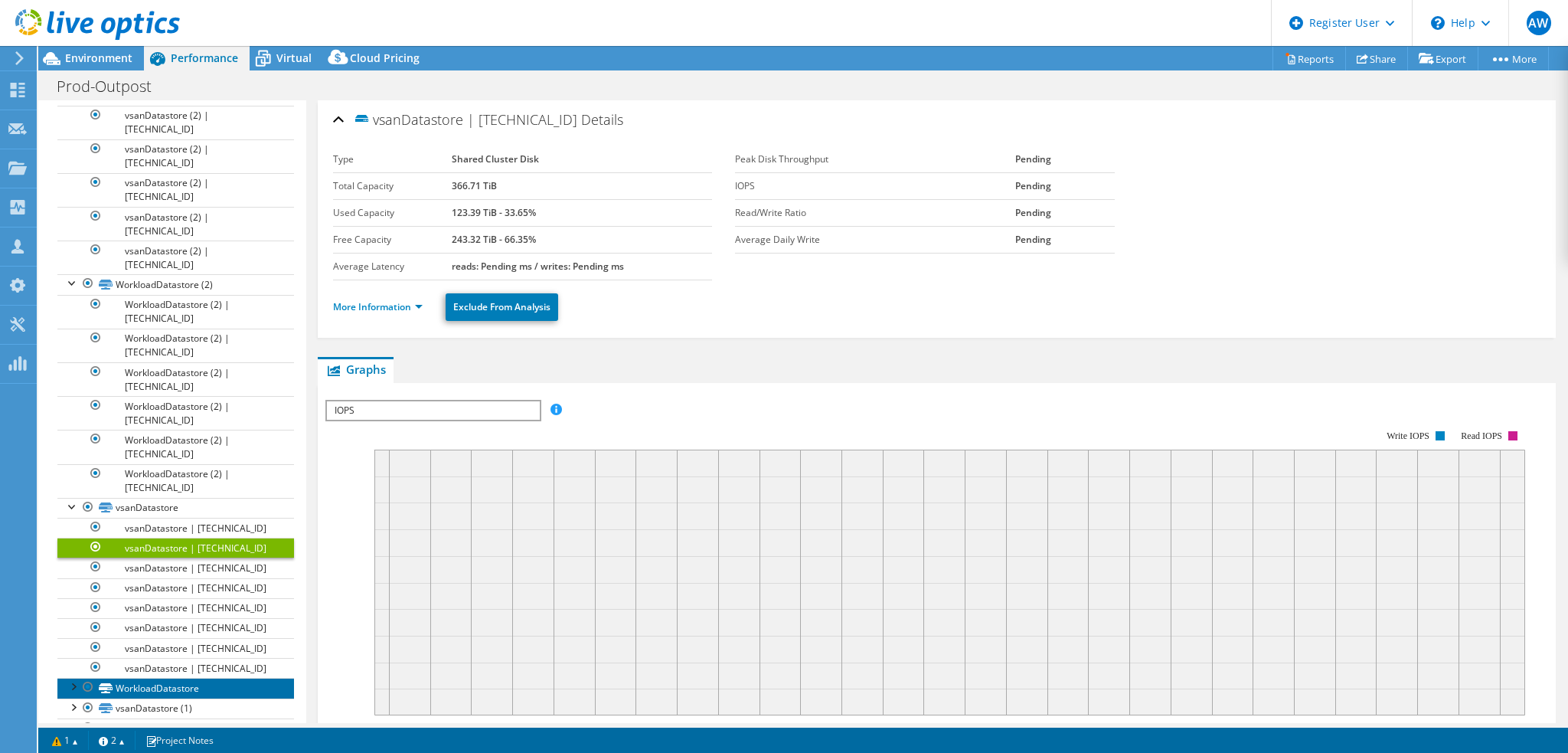
click at [123, 677] on link "WorkloadDatastore" at bounding box center [176, 687] width 236 height 20
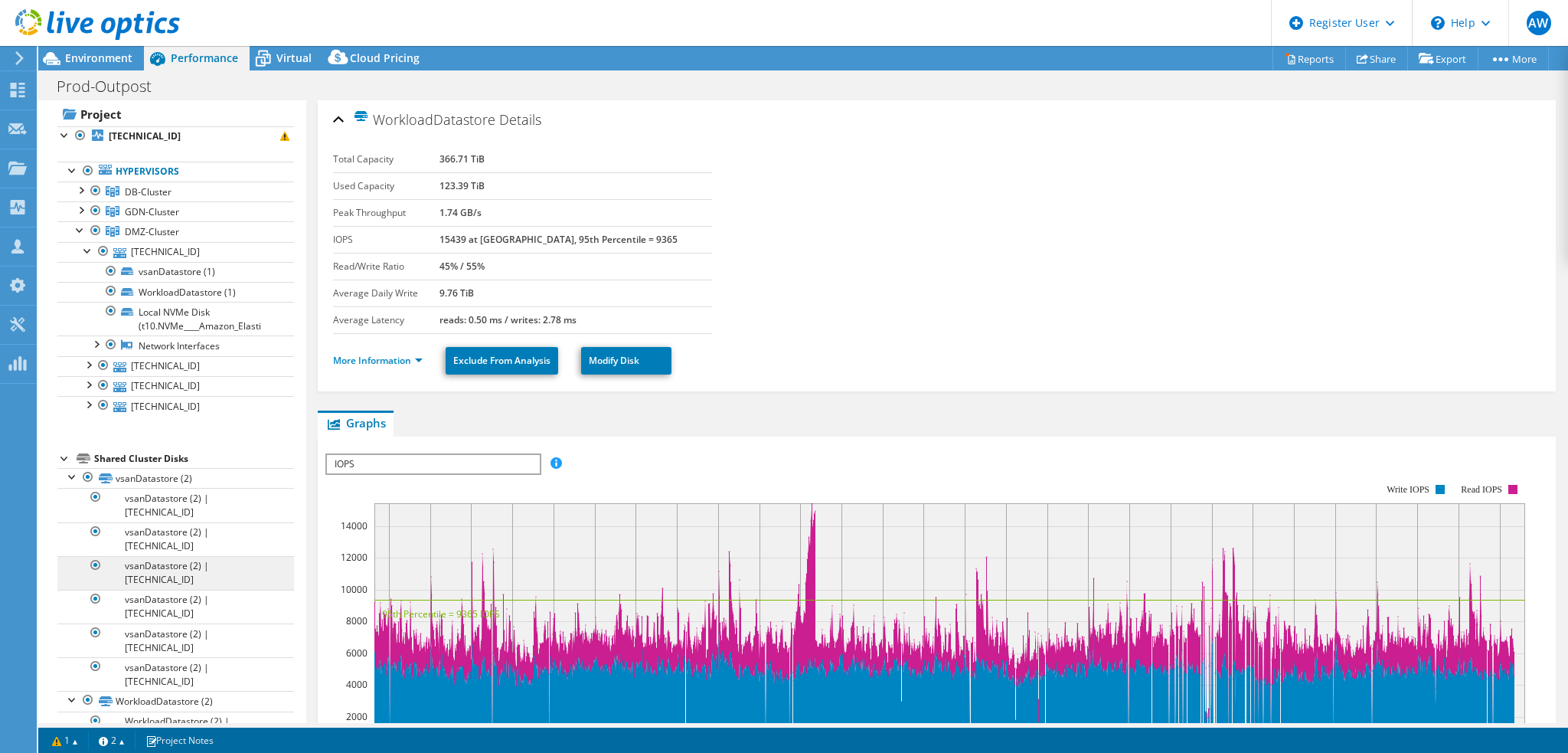
scroll to position [0, 0]
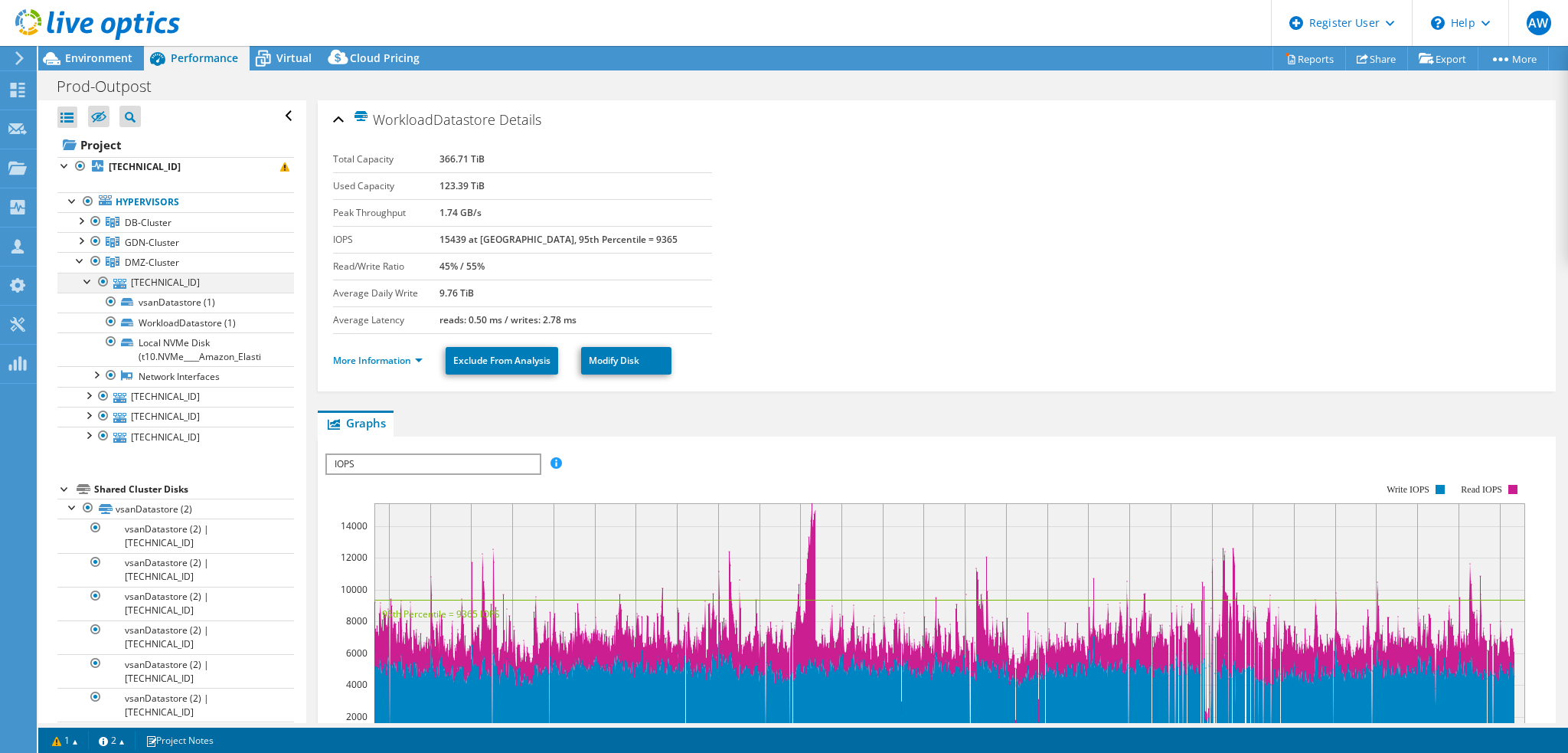
click at [87, 278] on div at bounding box center [87, 280] width 15 height 15
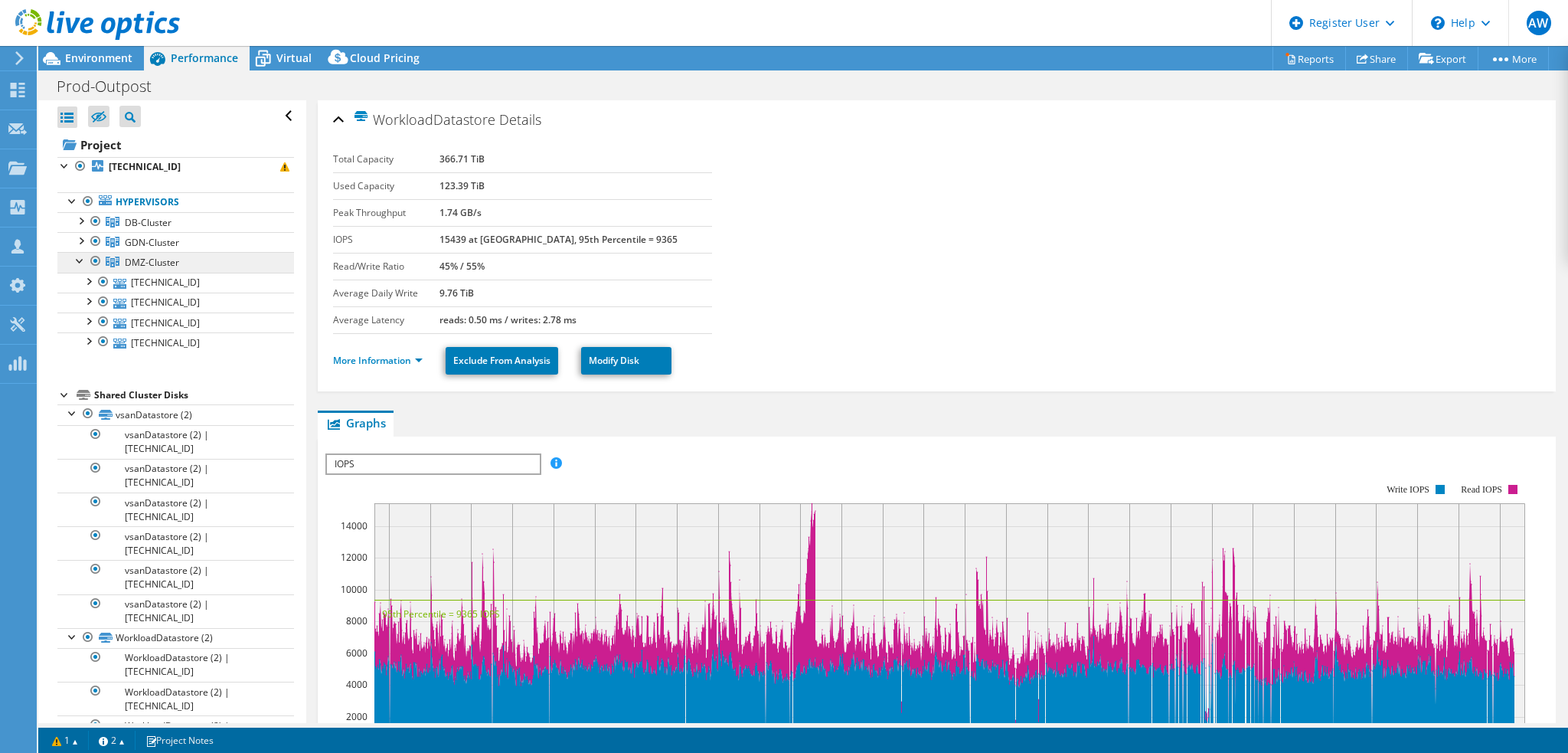
click at [75, 266] on link "DMZ-Cluster" at bounding box center [176, 262] width 236 height 20
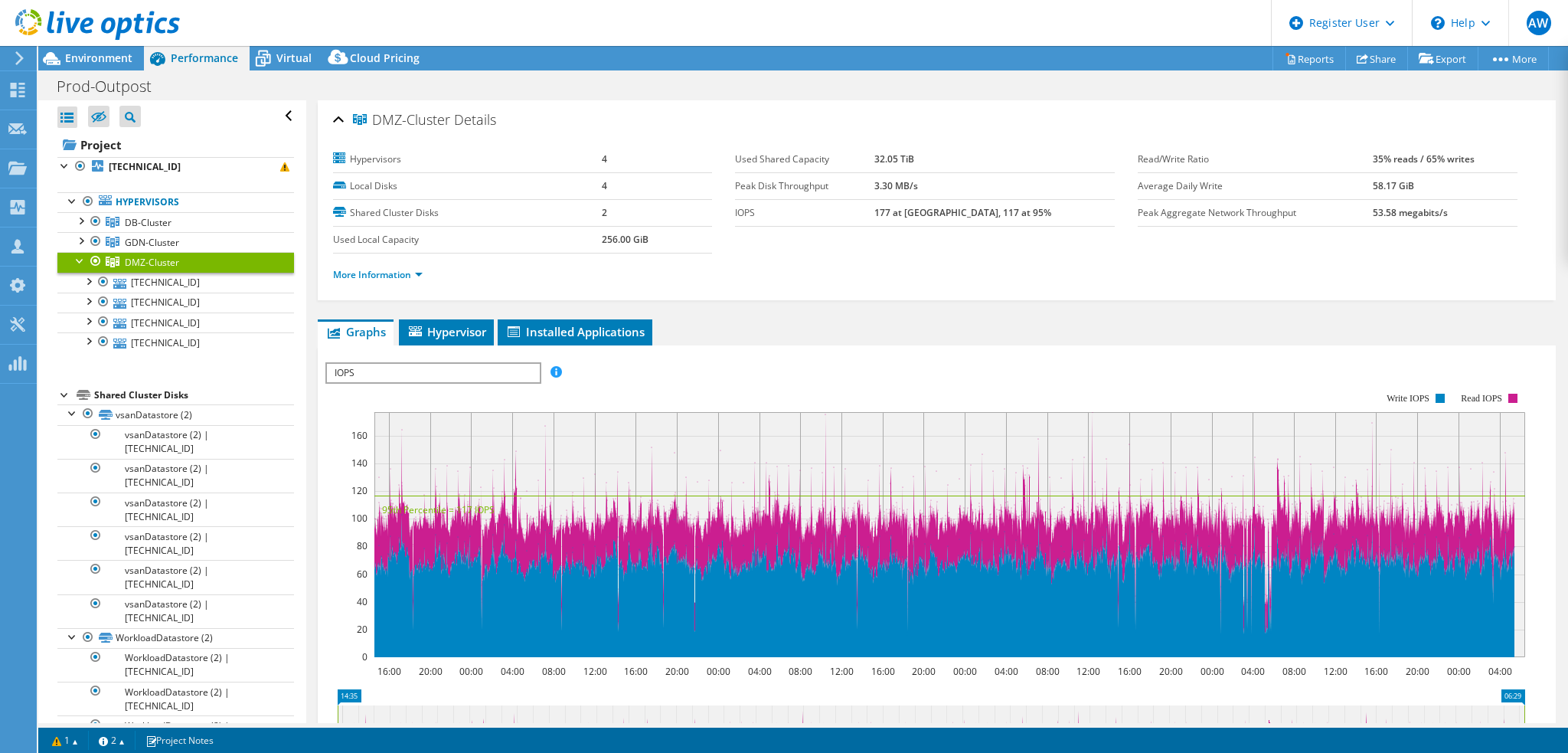
click at [84, 258] on div at bounding box center [80, 259] width 15 height 15
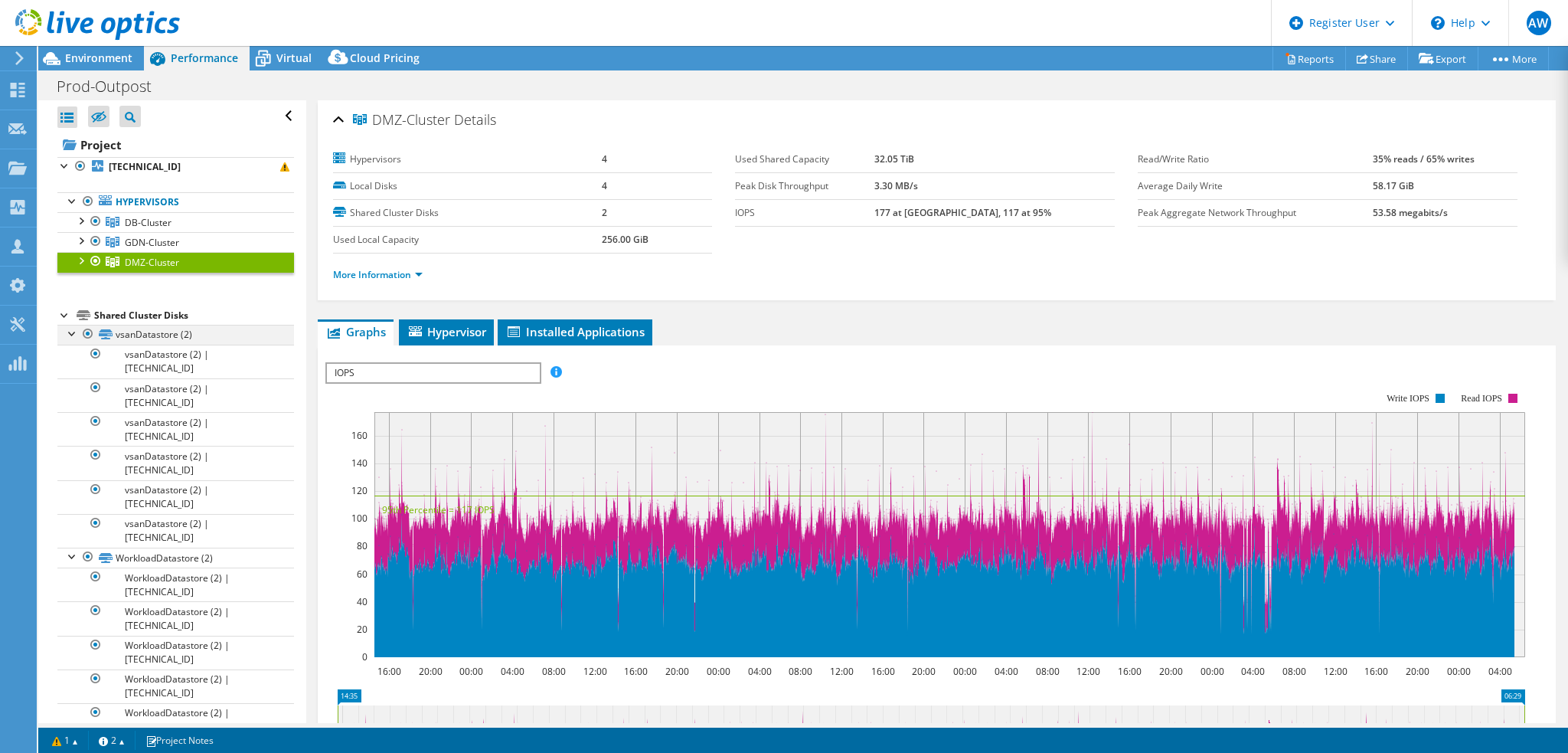
click at [72, 327] on div at bounding box center [72, 332] width 15 height 15
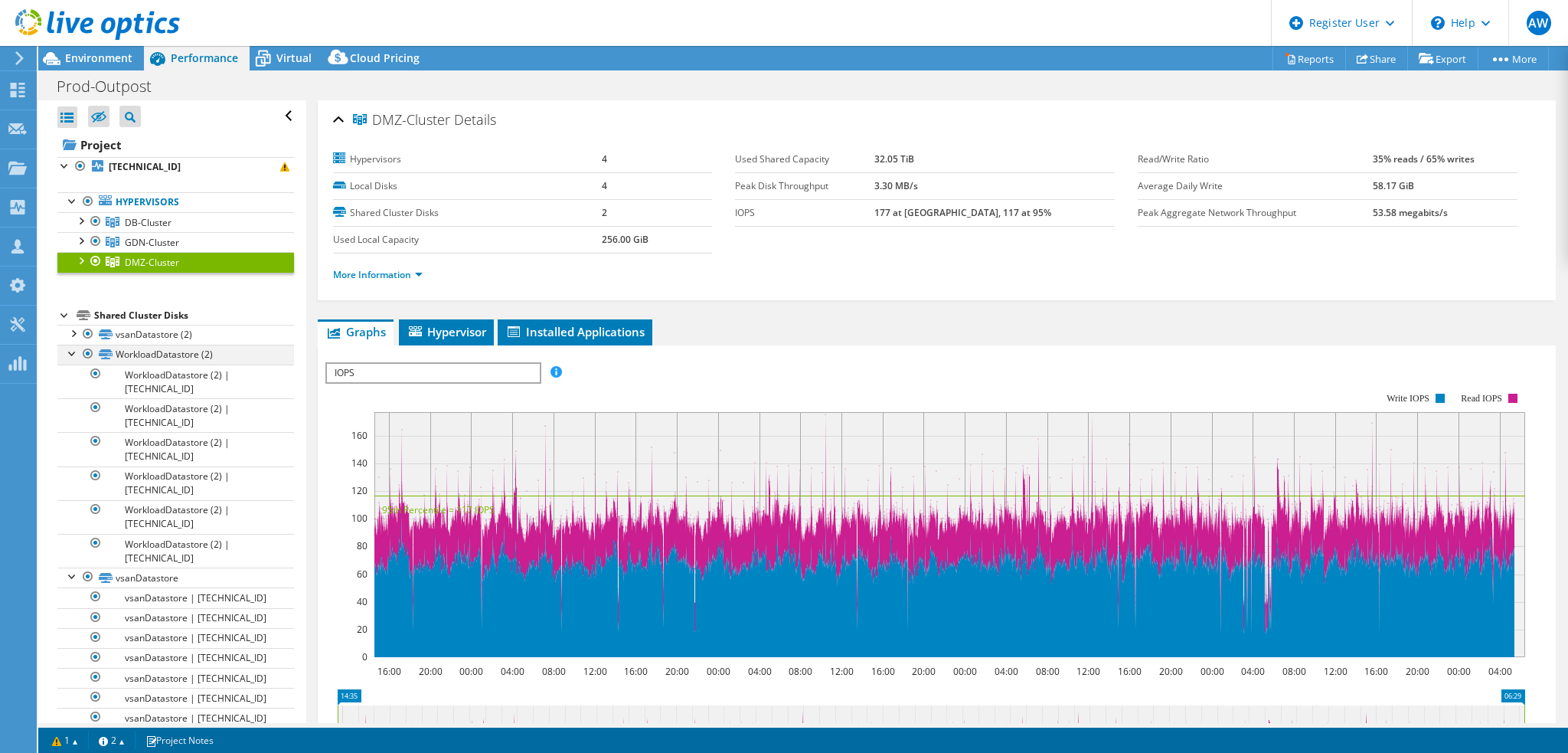
click at [72, 354] on div at bounding box center [72, 351] width 15 height 15
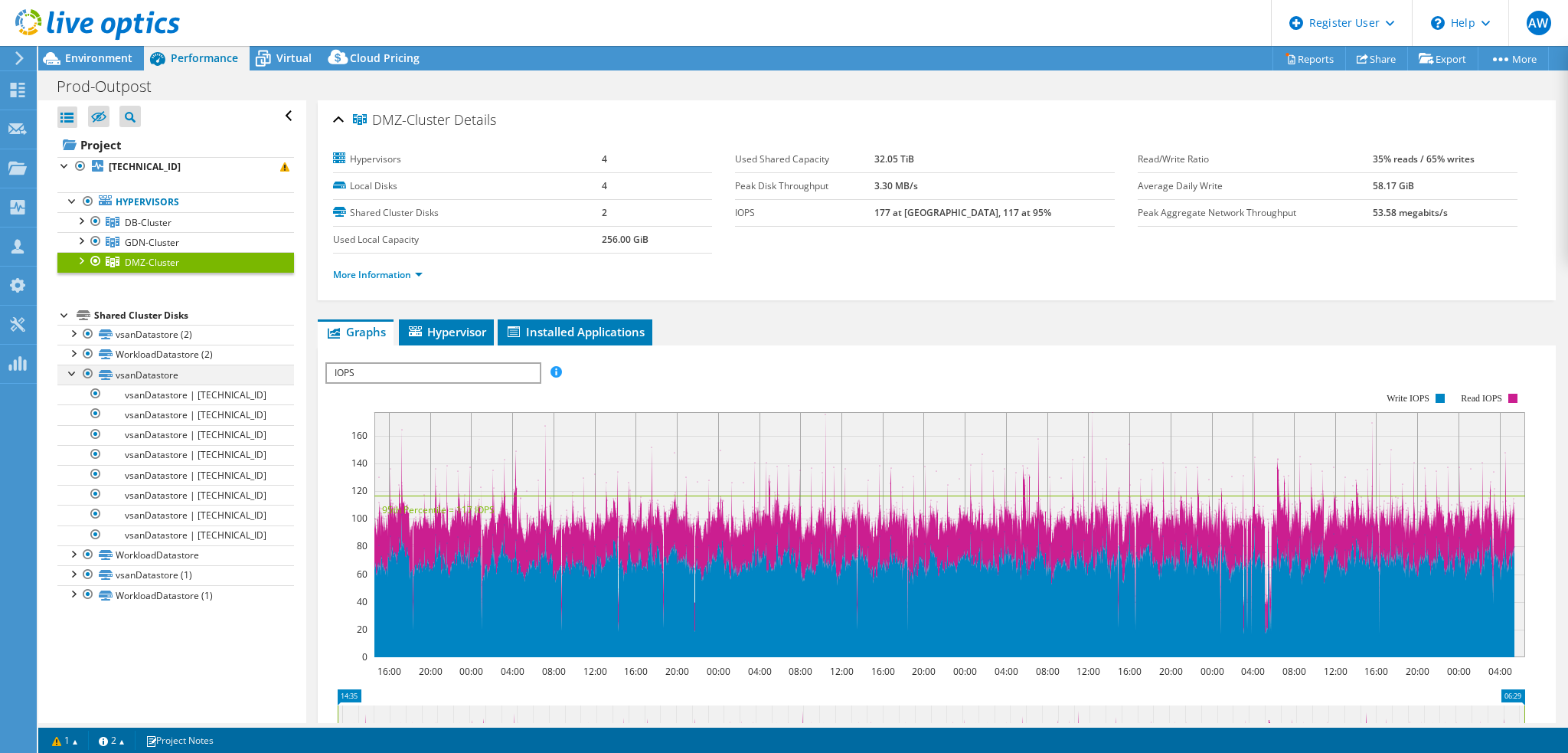
click at [65, 374] on div at bounding box center [72, 372] width 15 height 15
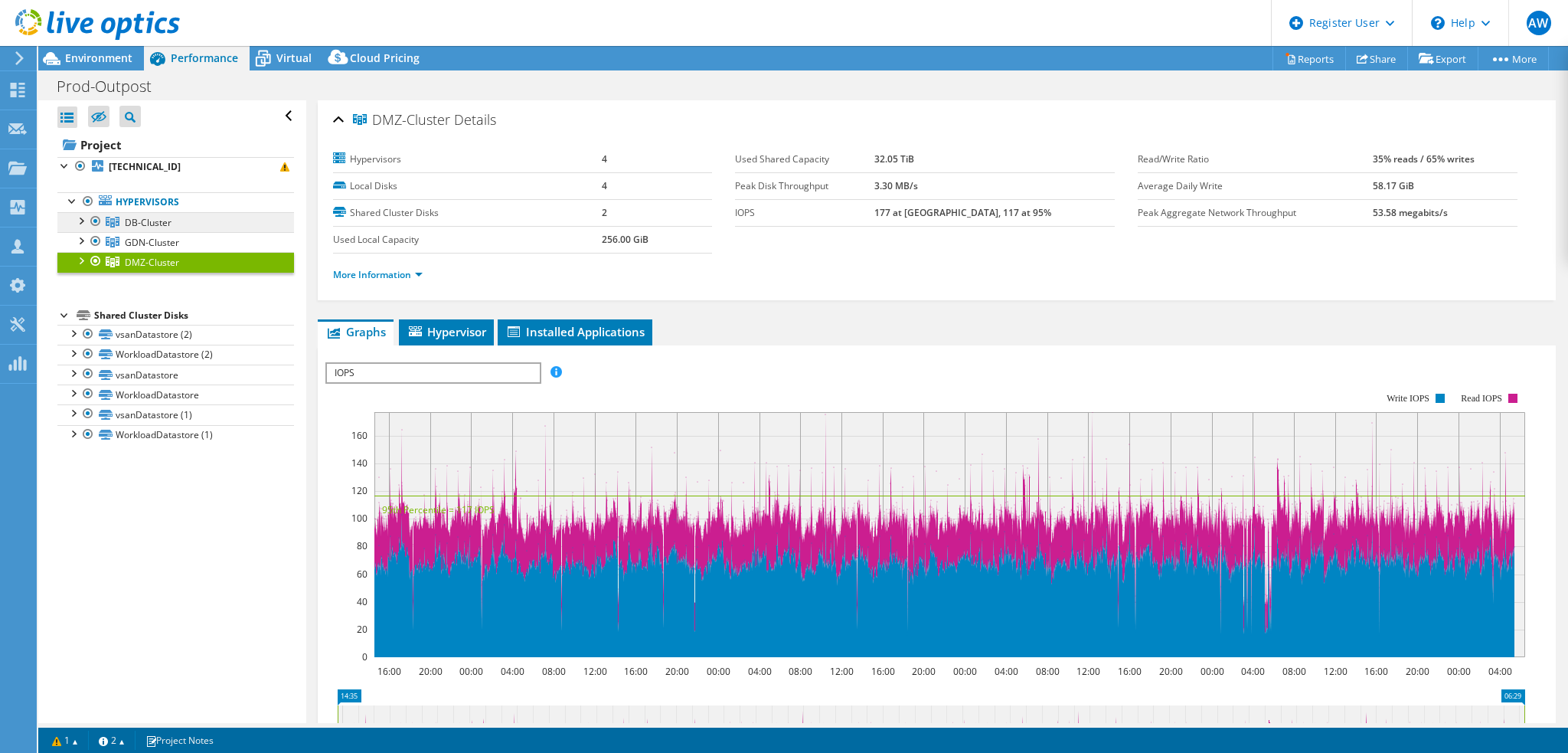
click at [154, 226] on span "DB-Cluster" at bounding box center [147, 222] width 46 height 13
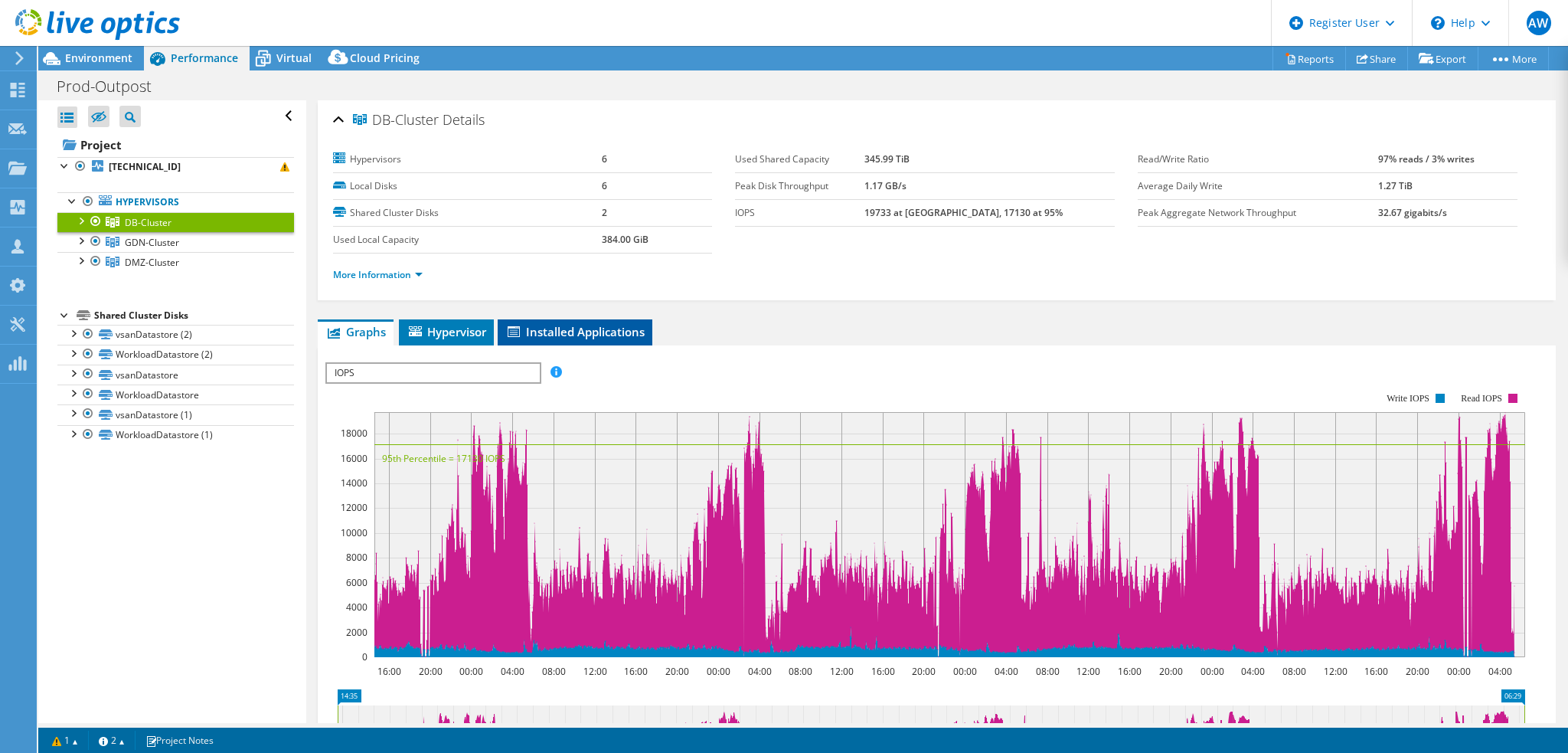
click at [574, 324] on span "Installed Applications" at bounding box center [575, 331] width 139 height 15
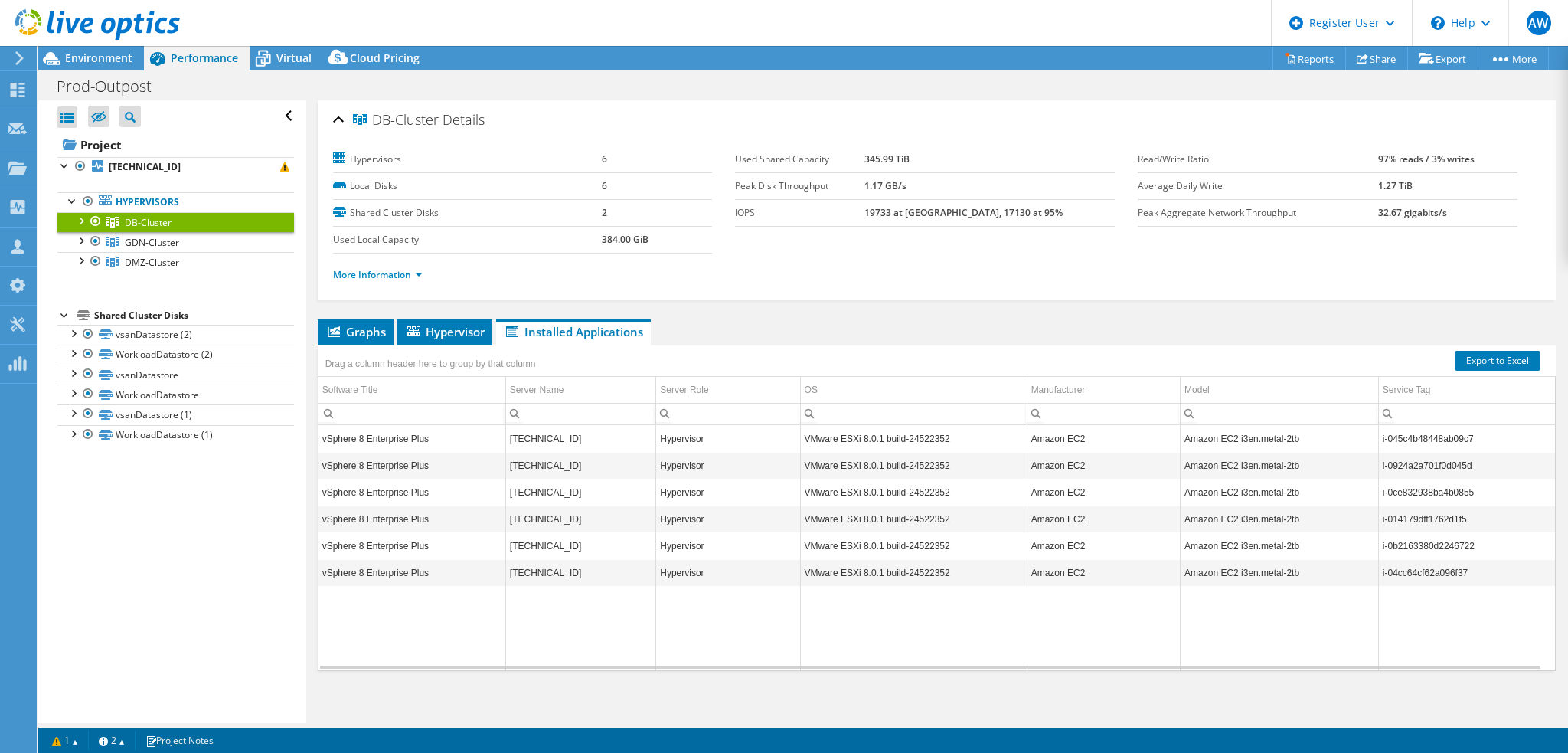
click at [464, 315] on div "DB-Cluster Details Hypervisors 6 Local Disks 6 Shared Cluster Disks 2 Used Loca…" at bounding box center [936, 414] width 1261 height 629
click at [438, 336] on span "Hypervisor" at bounding box center [444, 331] width 80 height 15
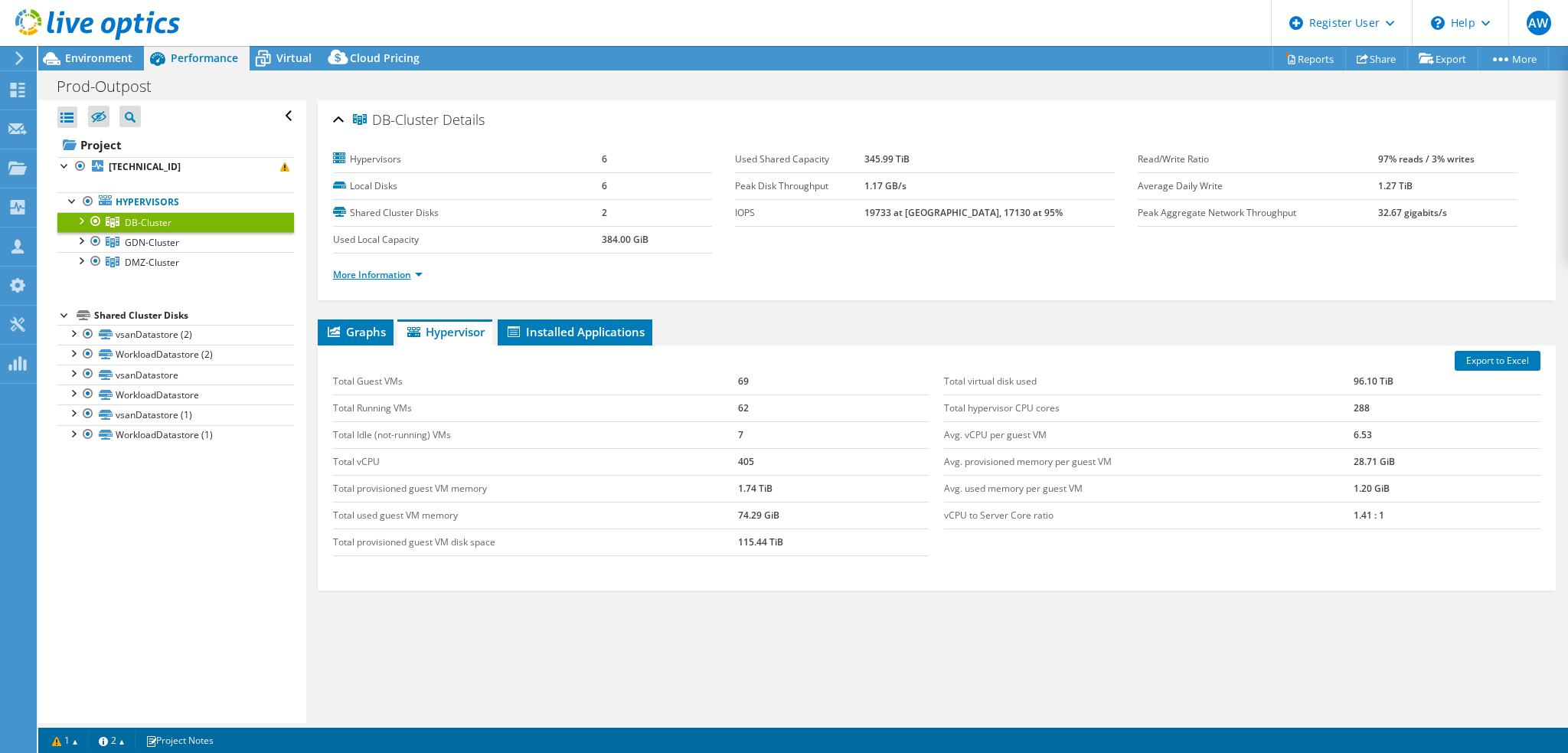
click at [415, 276] on link "More Information" at bounding box center [378, 274] width 90 height 13
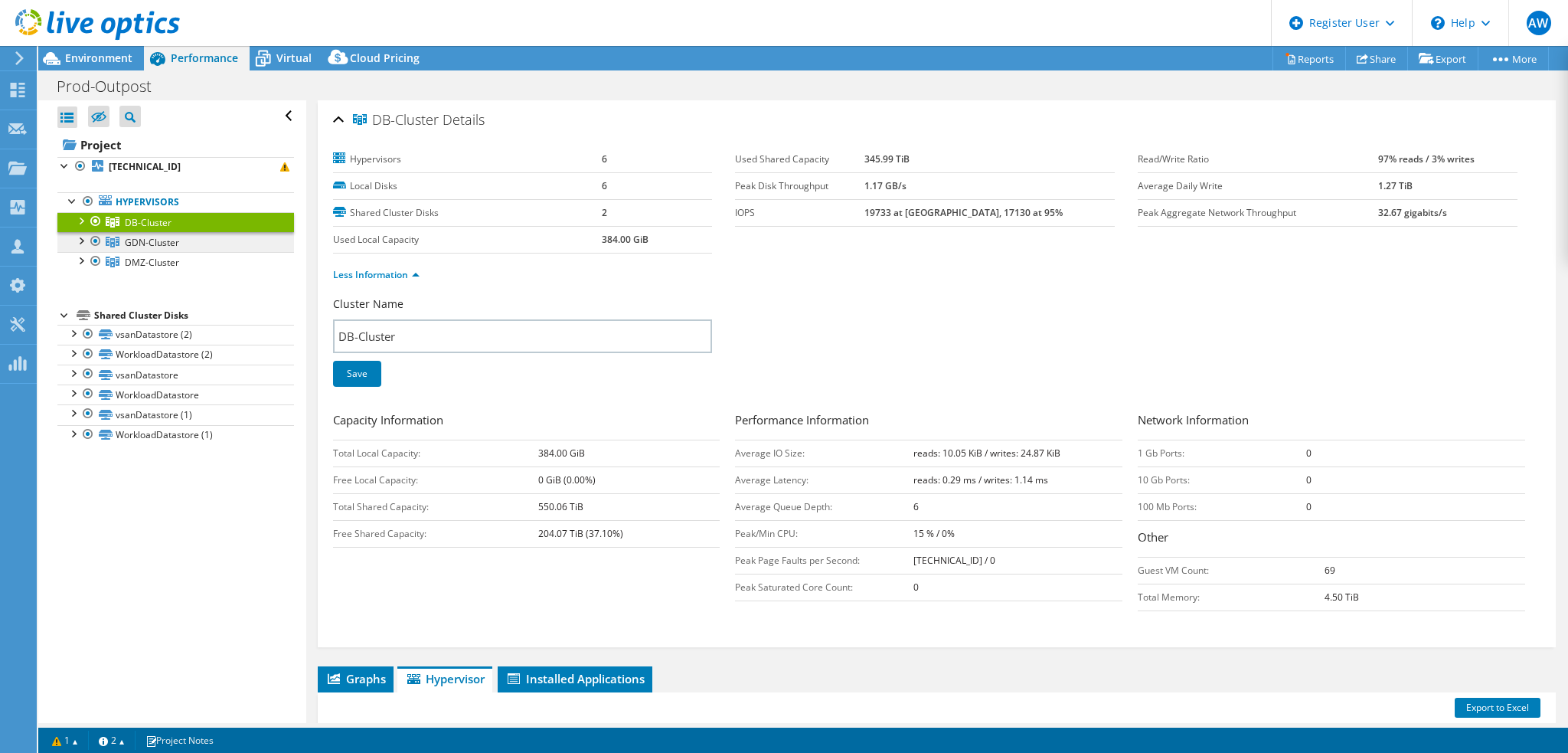
click at [163, 240] on span "GDN-Cluster" at bounding box center [151, 242] width 54 height 13
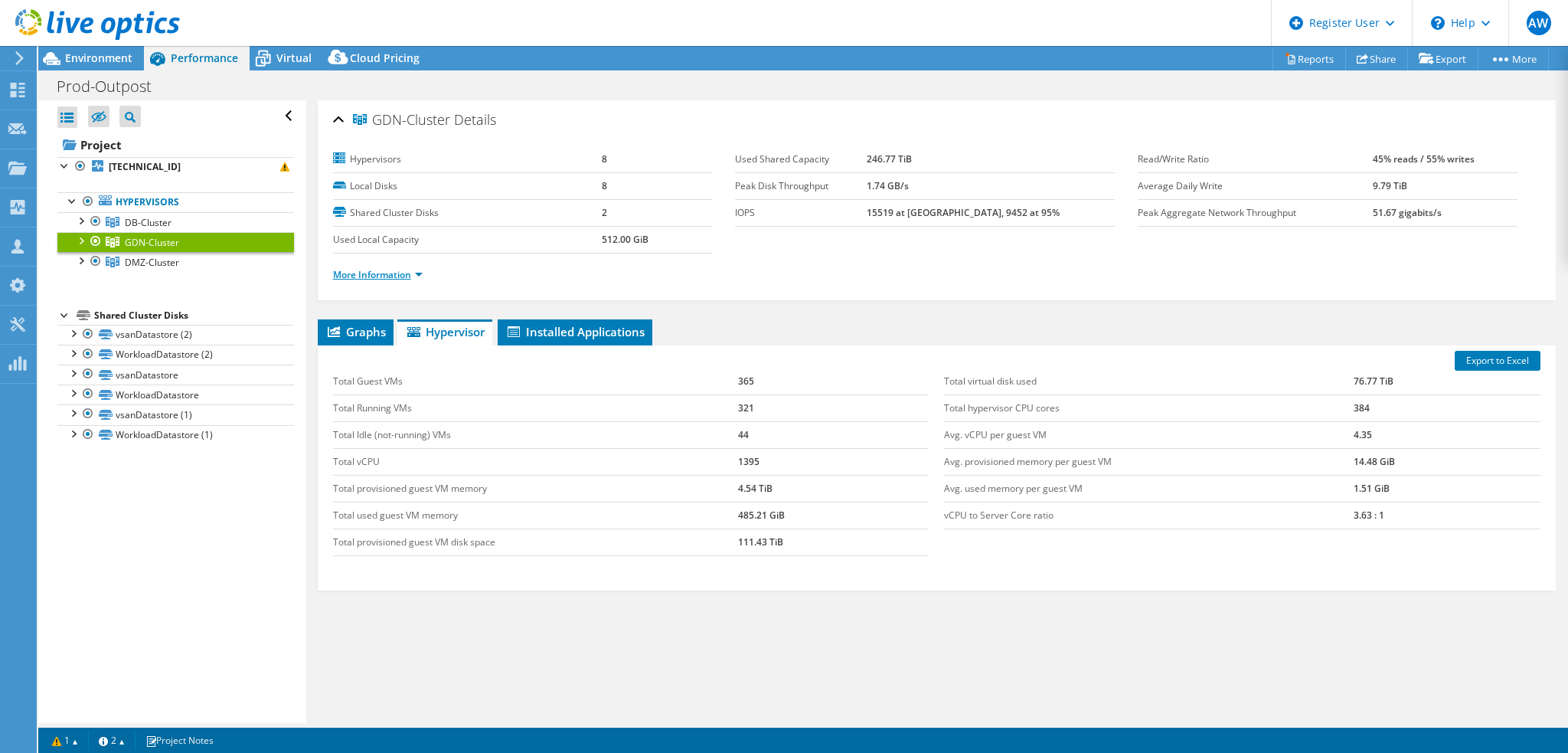
click at [417, 274] on link "More Information" at bounding box center [378, 274] width 90 height 13
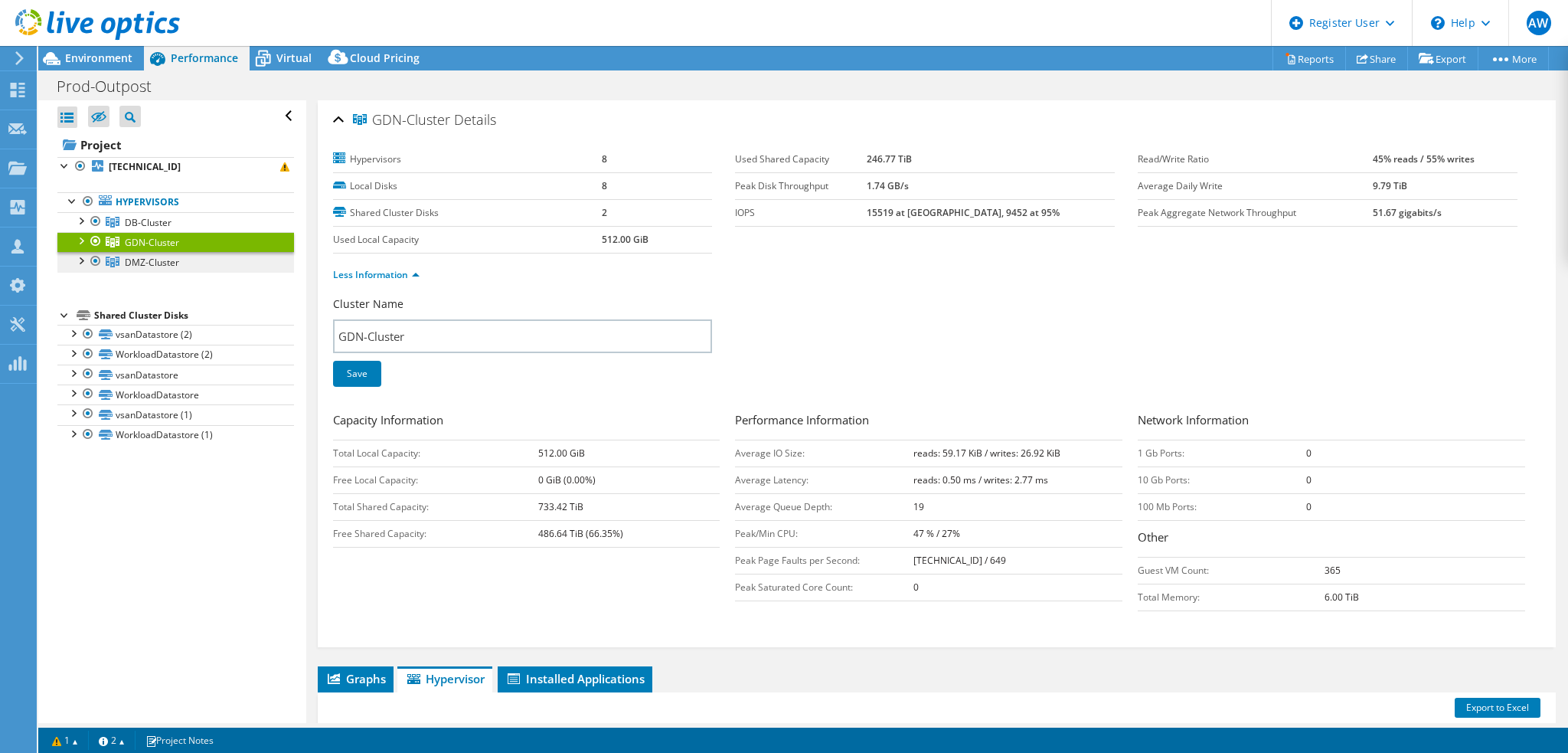
click at [142, 260] on span "DMZ-Cluster" at bounding box center [151, 262] width 54 height 13
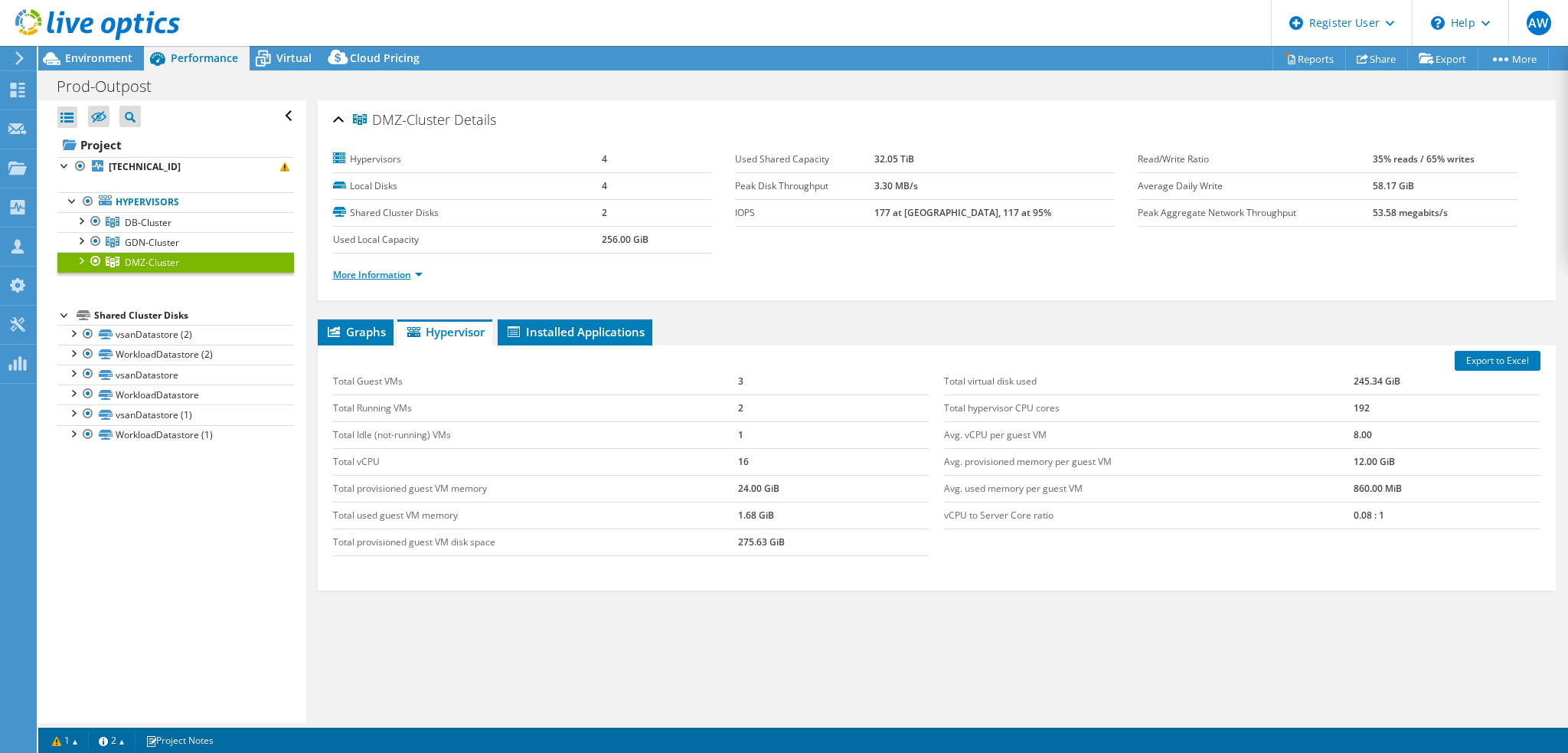
click at [421, 271] on link "More Information" at bounding box center [378, 274] width 90 height 13
click at [419, 274] on link "More Information" at bounding box center [378, 274] width 90 height 13
click at [376, 273] on link "More Information" at bounding box center [378, 274] width 90 height 13
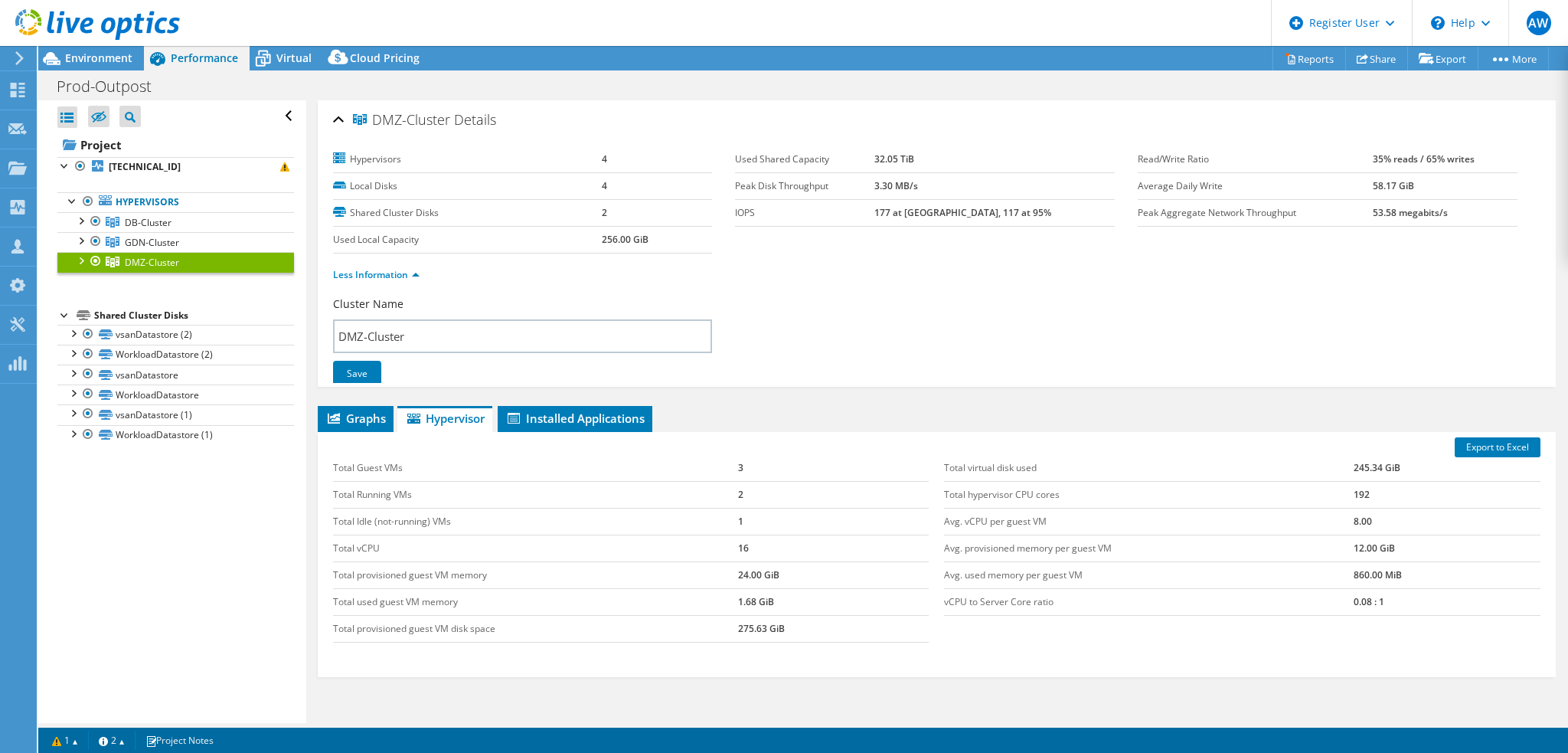
click at [423, 269] on li "Less Information" at bounding box center [381, 274] width 96 height 17
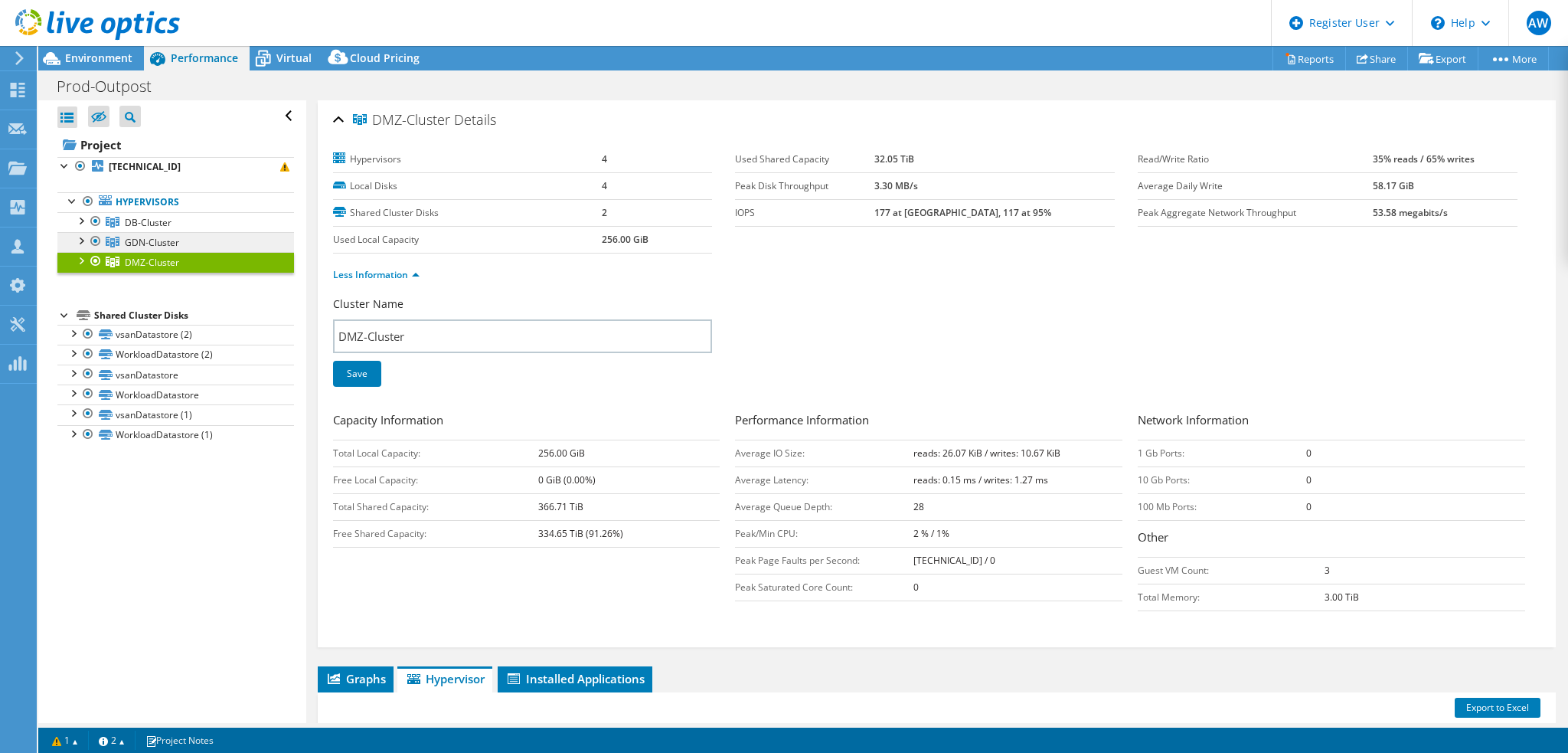
click at [172, 239] on span "GDN-Cluster" at bounding box center [151, 242] width 54 height 13
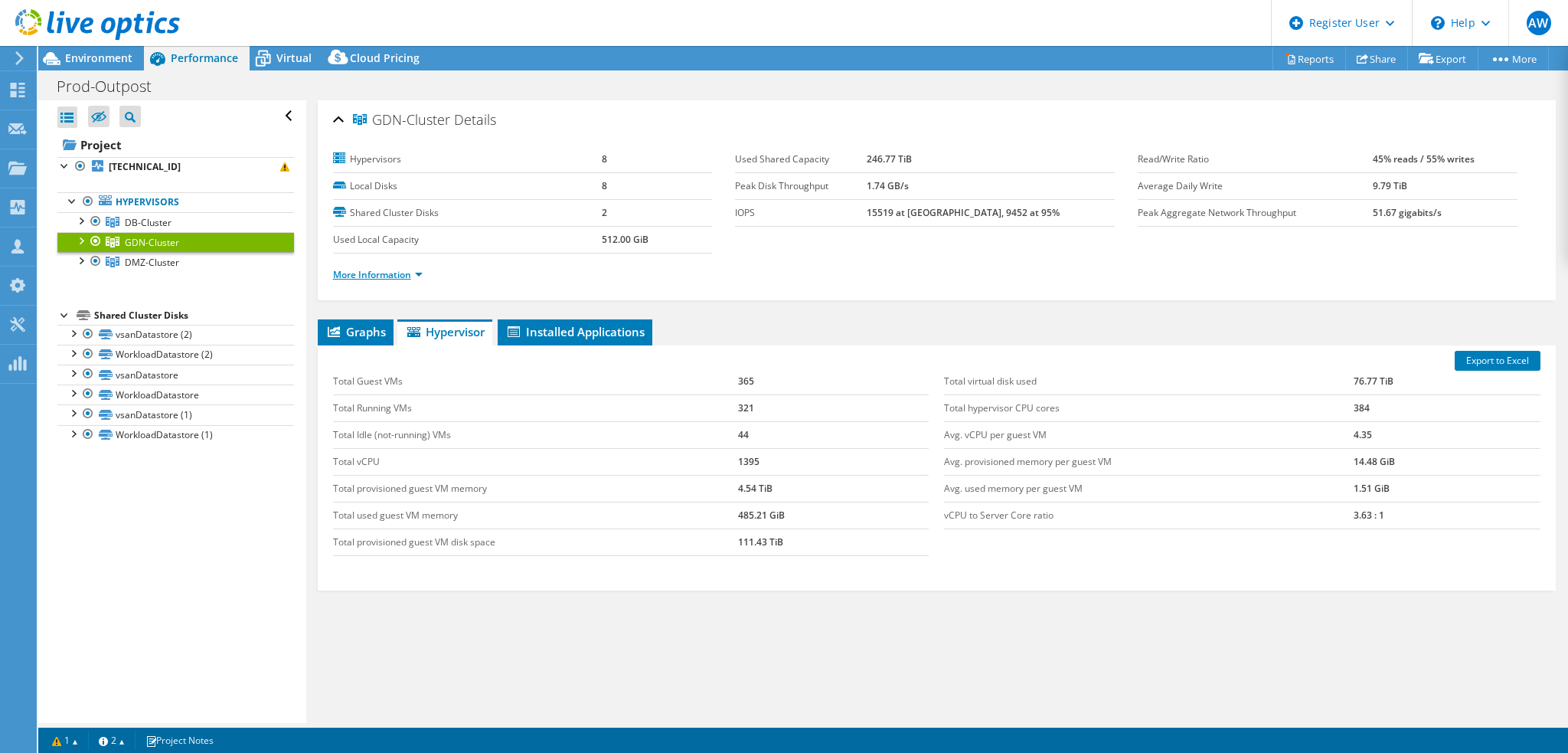
click at [420, 272] on link "More Information" at bounding box center [378, 274] width 90 height 13
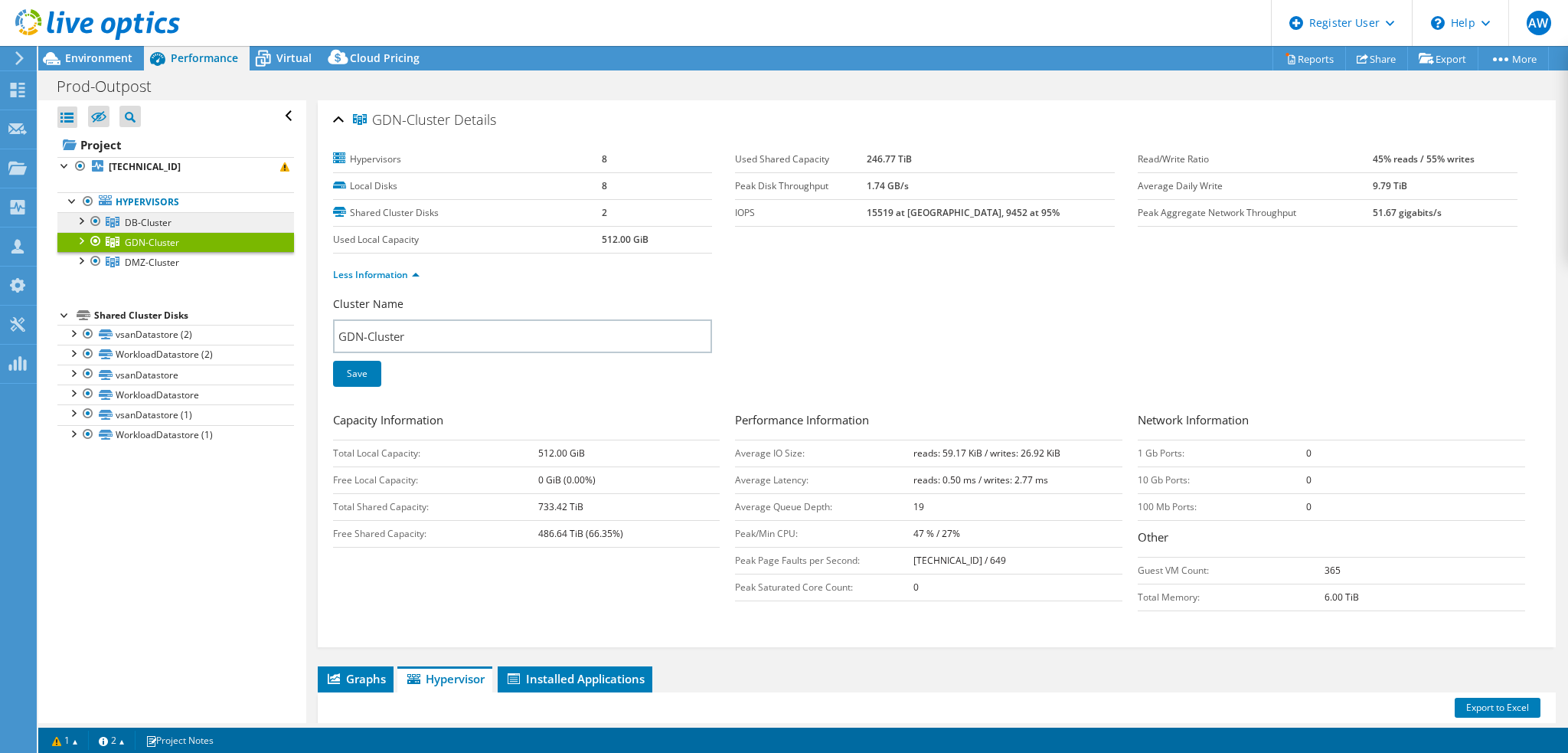
click at [175, 218] on link "DB-Cluster" at bounding box center [176, 221] width 236 height 20
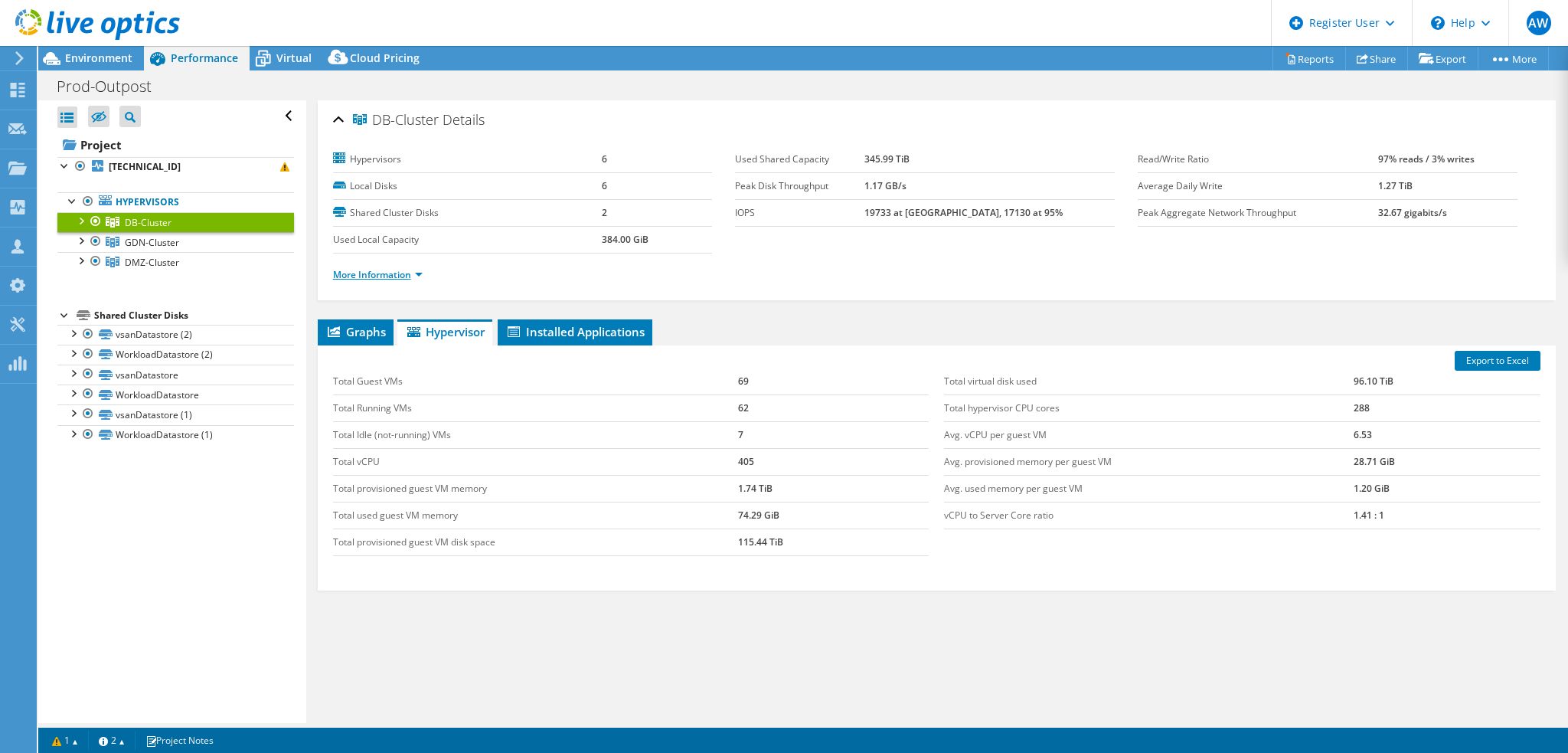
click at [420, 272] on link "More Information" at bounding box center [378, 274] width 90 height 13
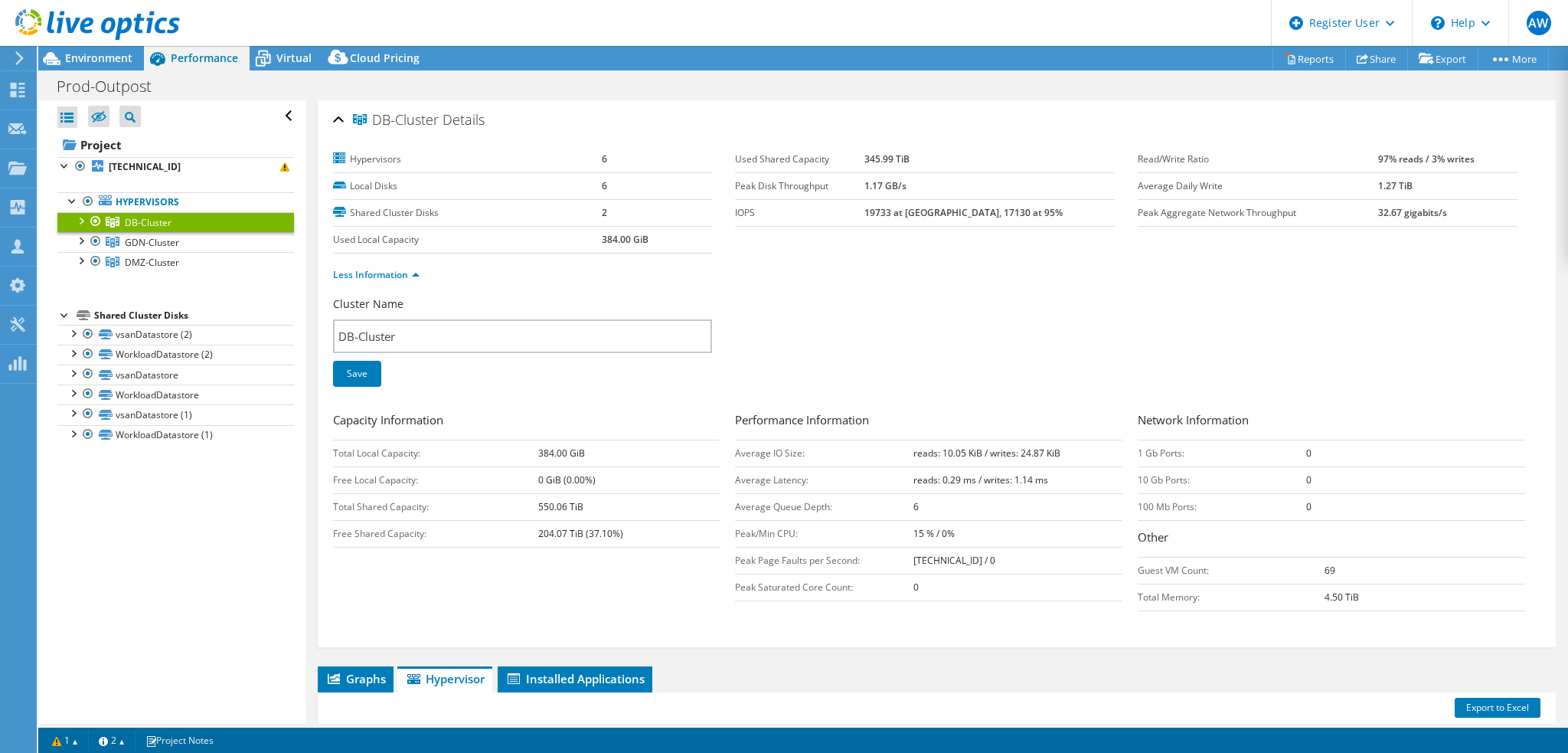
click at [77, 220] on div at bounding box center [80, 219] width 15 height 15
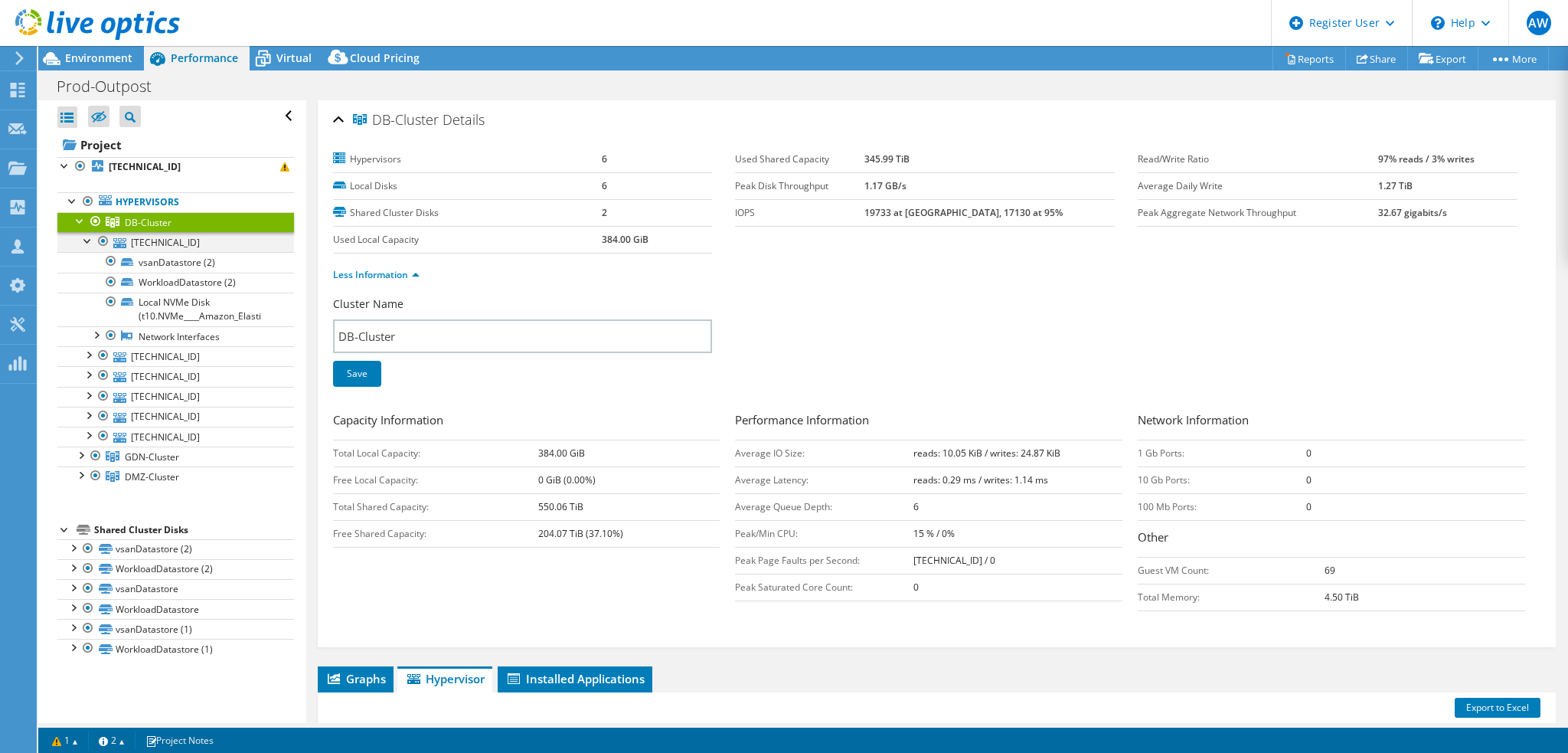
click at [87, 239] on div at bounding box center [87, 239] width 15 height 15
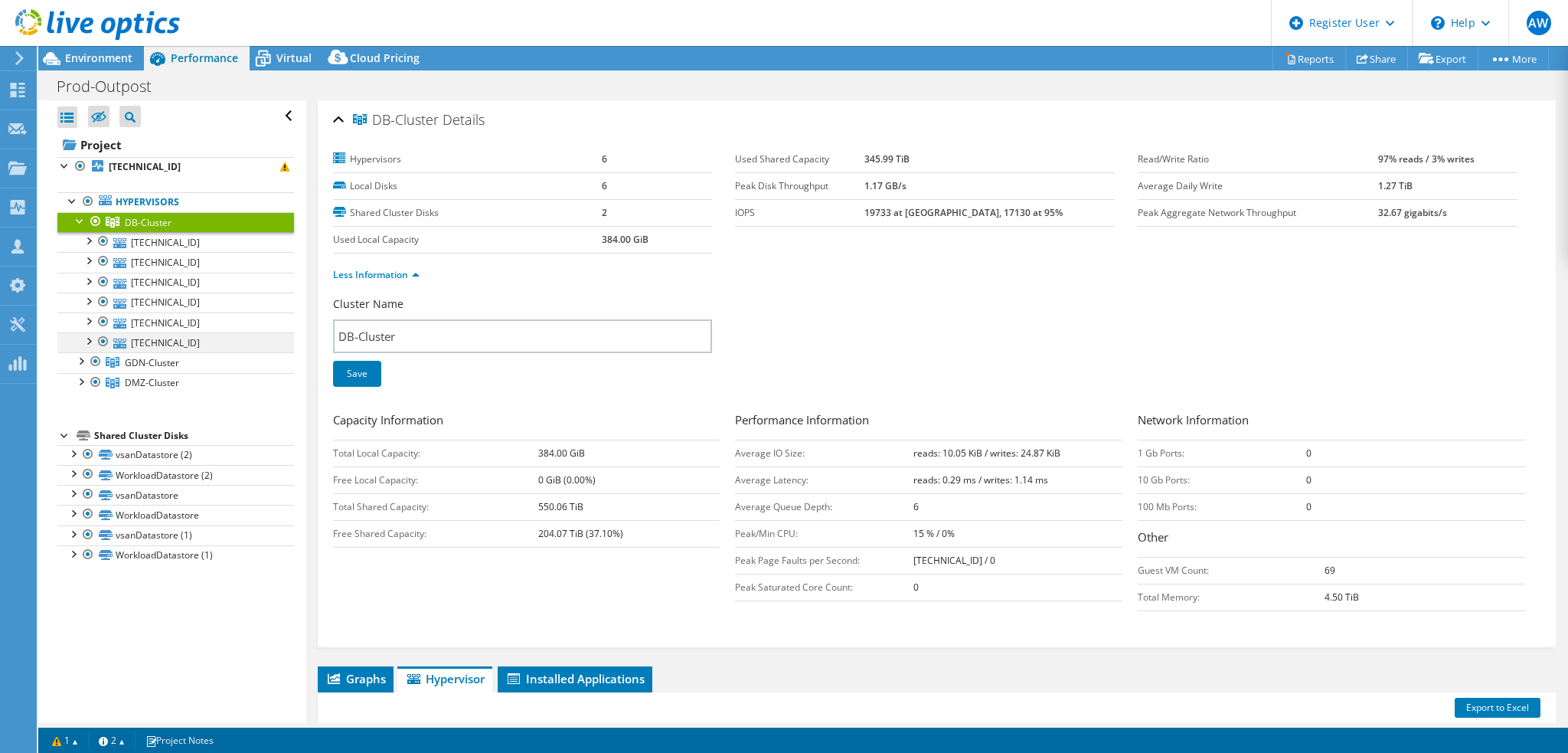
click at [87, 339] on div at bounding box center [87, 339] width 15 height 15
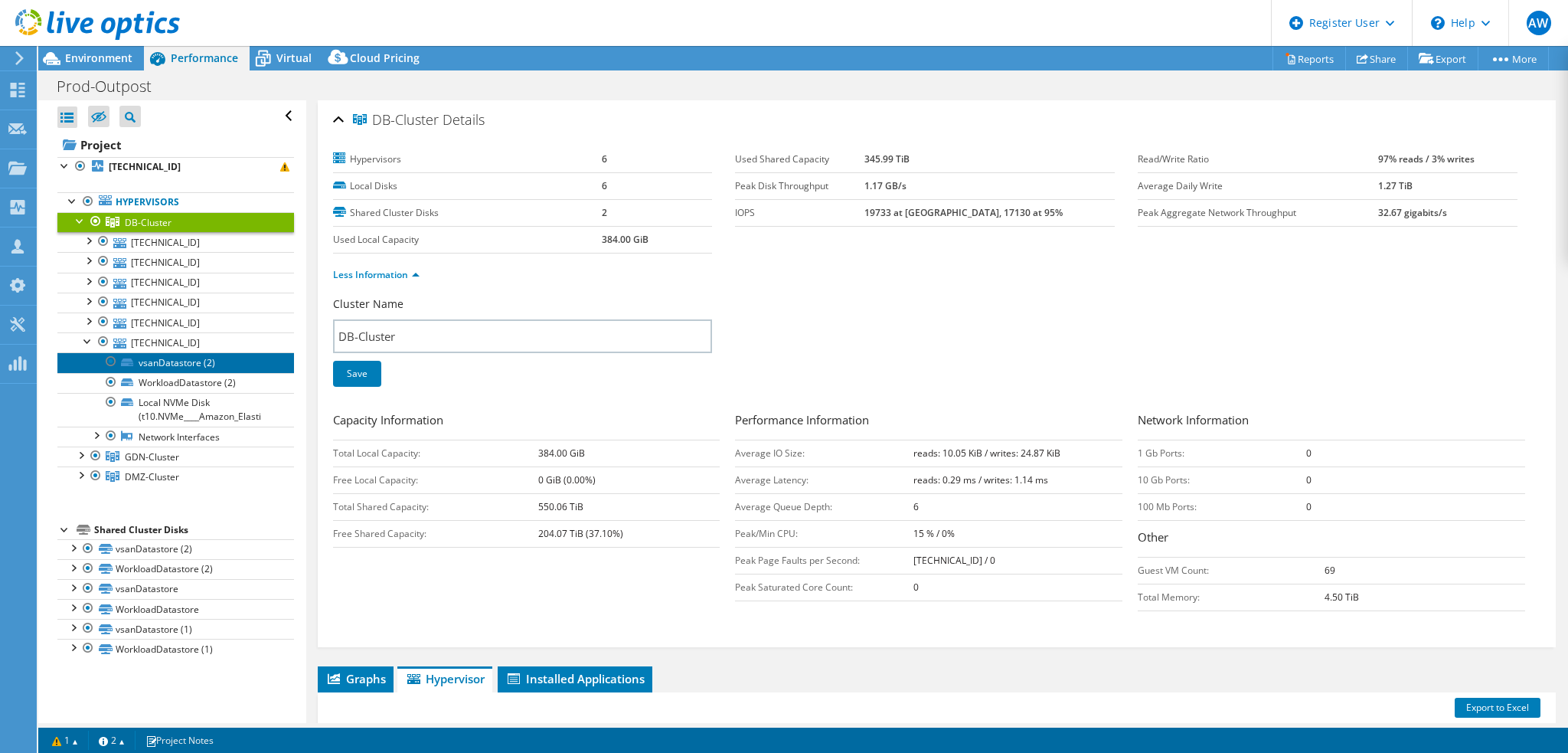
click at [187, 363] on link "vsanDatastore (2)" at bounding box center [176, 362] width 236 height 20
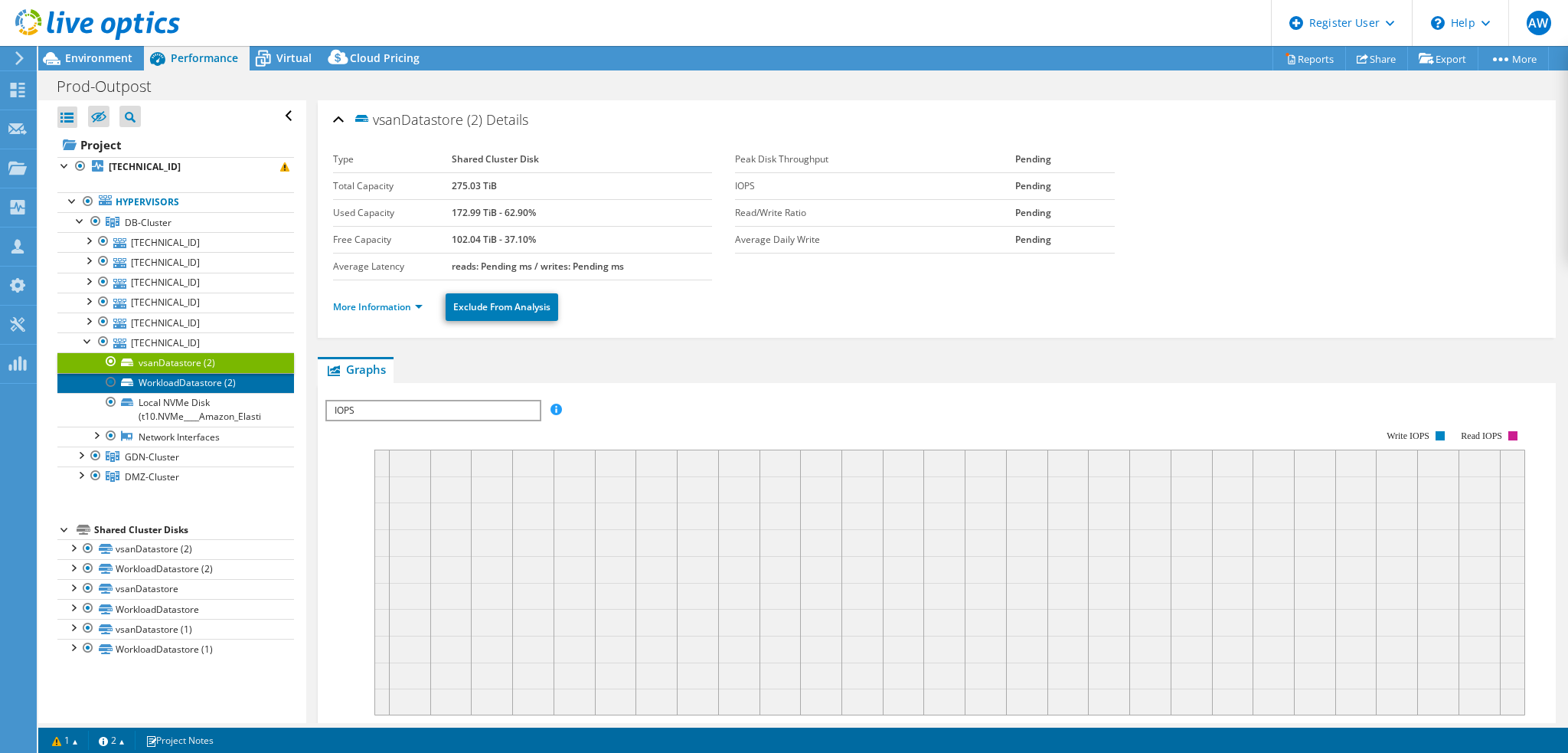
click at [214, 383] on link "WorkloadDatastore (2)" at bounding box center [176, 382] width 236 height 20
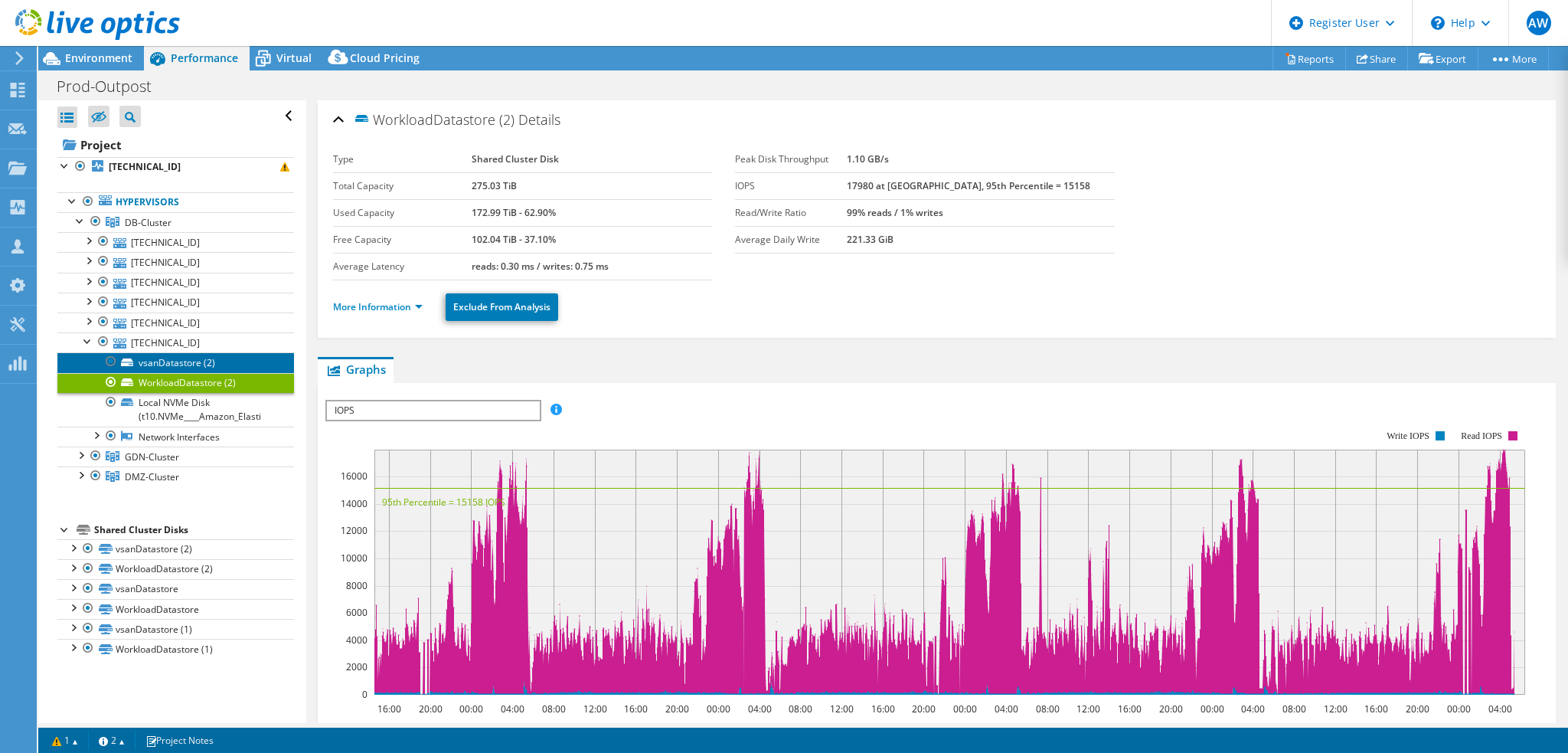
click at [206, 363] on link "vsanDatastore (2)" at bounding box center [176, 362] width 236 height 20
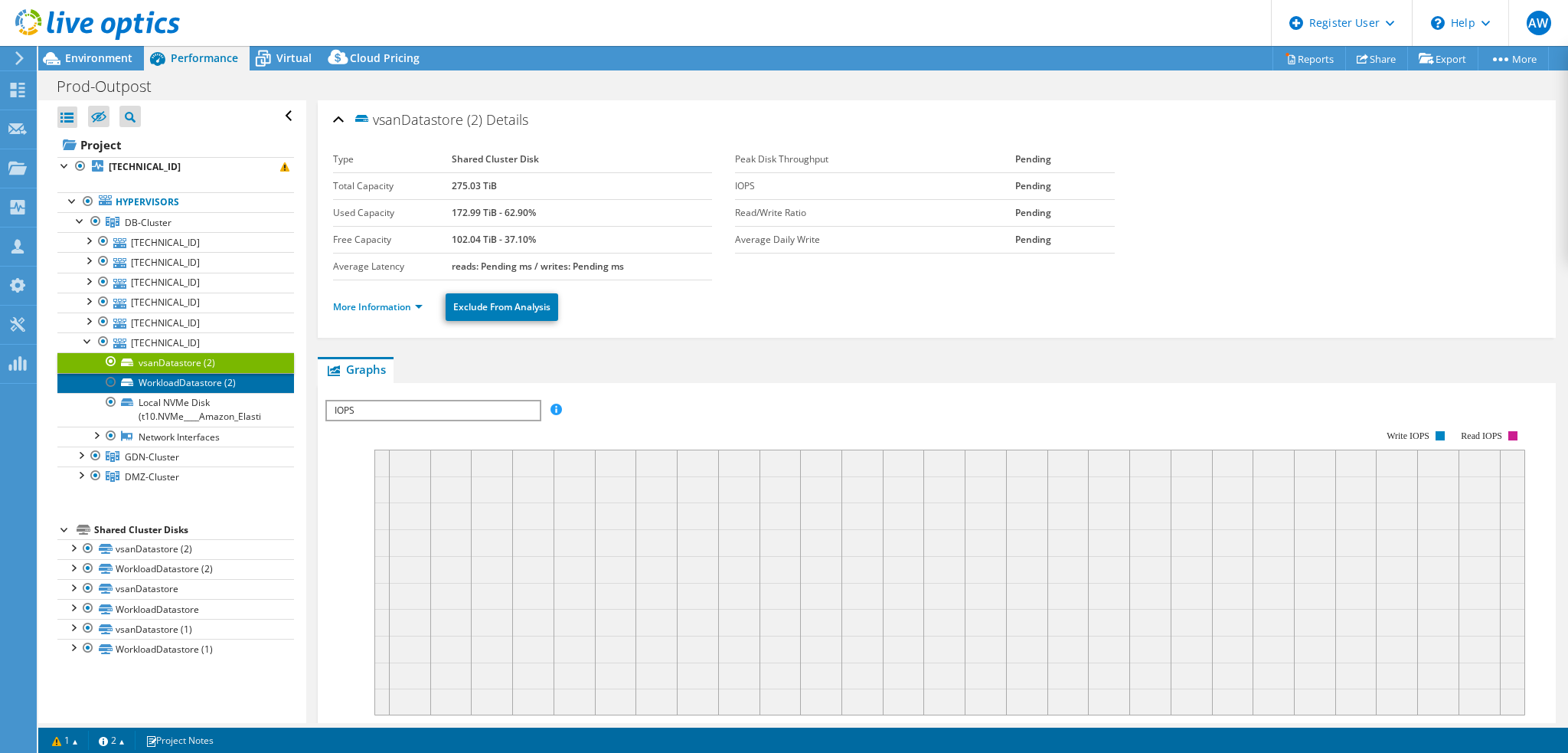
click at [206, 382] on link "WorkloadDatastore (2)" at bounding box center [176, 382] width 236 height 20
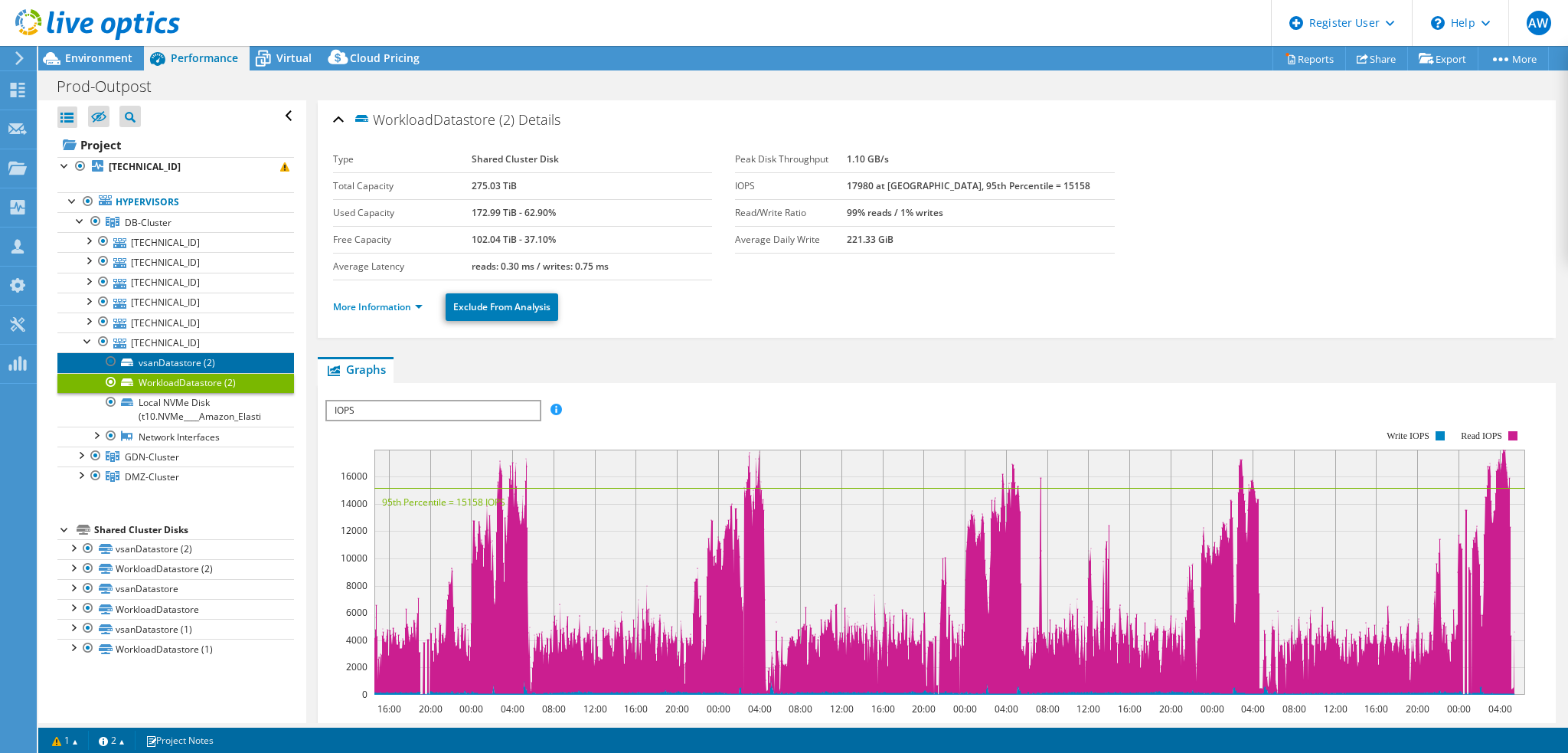
click at [202, 363] on link "vsanDatastore (2)" at bounding box center [176, 362] width 236 height 20
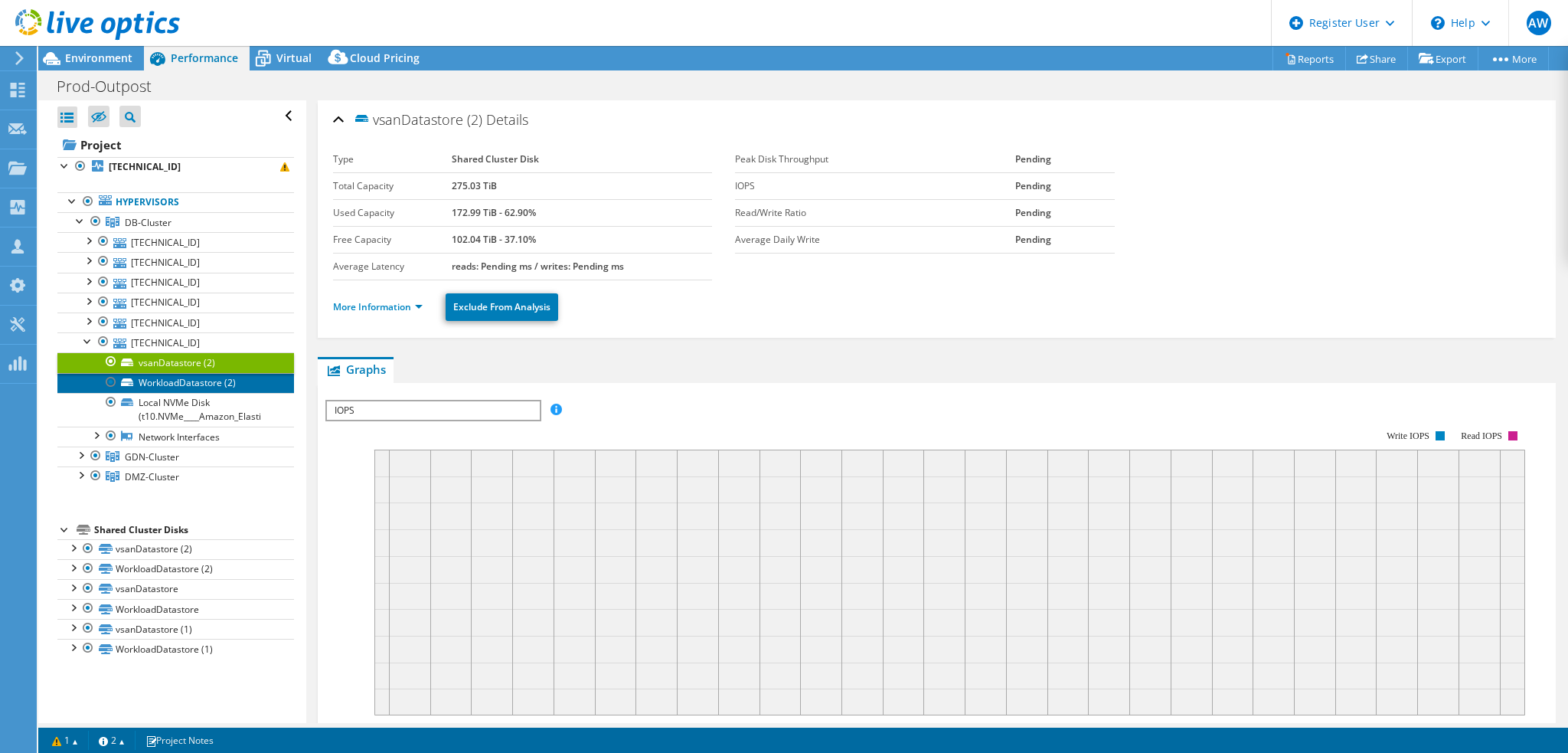
click at [201, 385] on link "WorkloadDatastore (2)" at bounding box center [176, 382] width 236 height 20
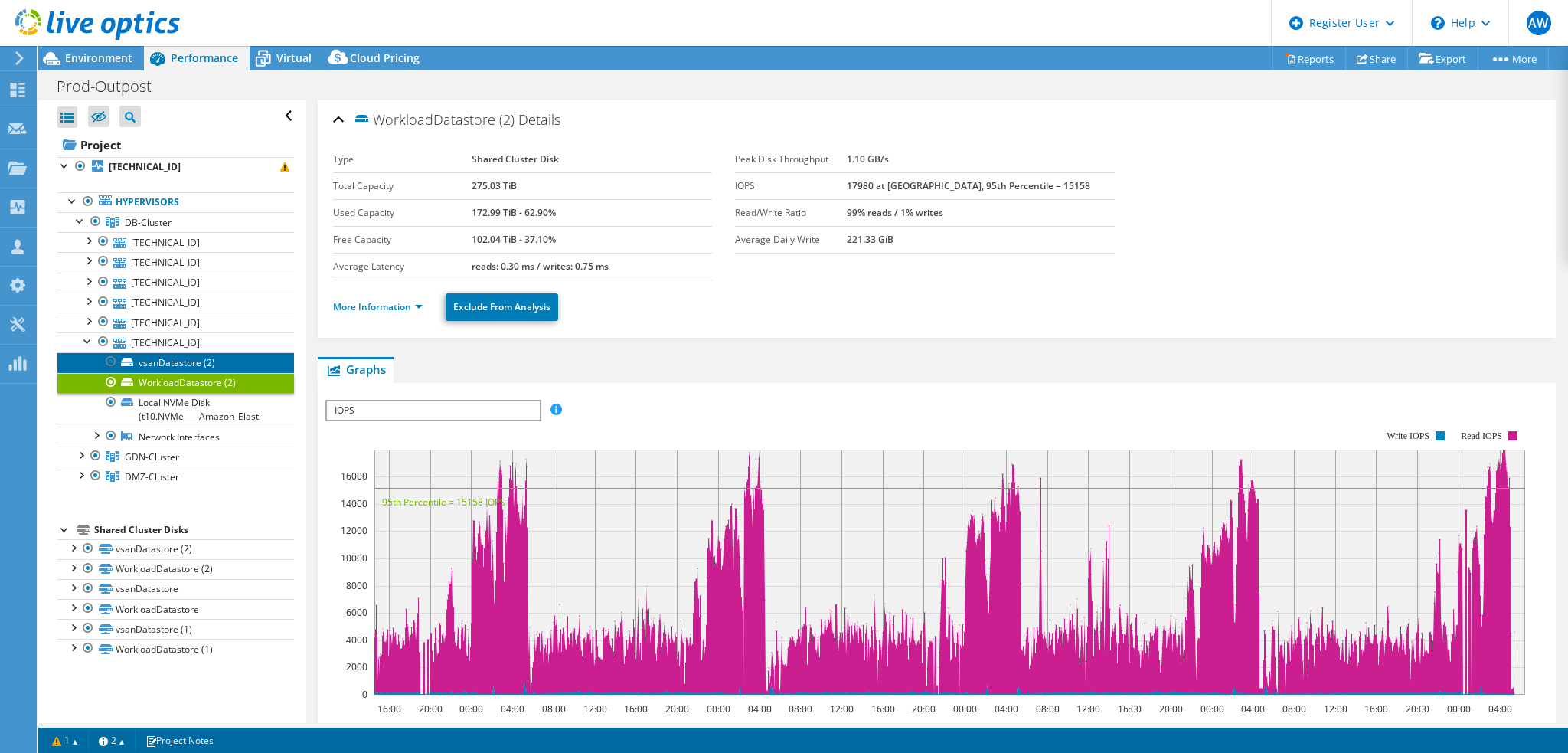
click at [198, 358] on link "vsanDatastore (2)" at bounding box center [176, 362] width 236 height 20
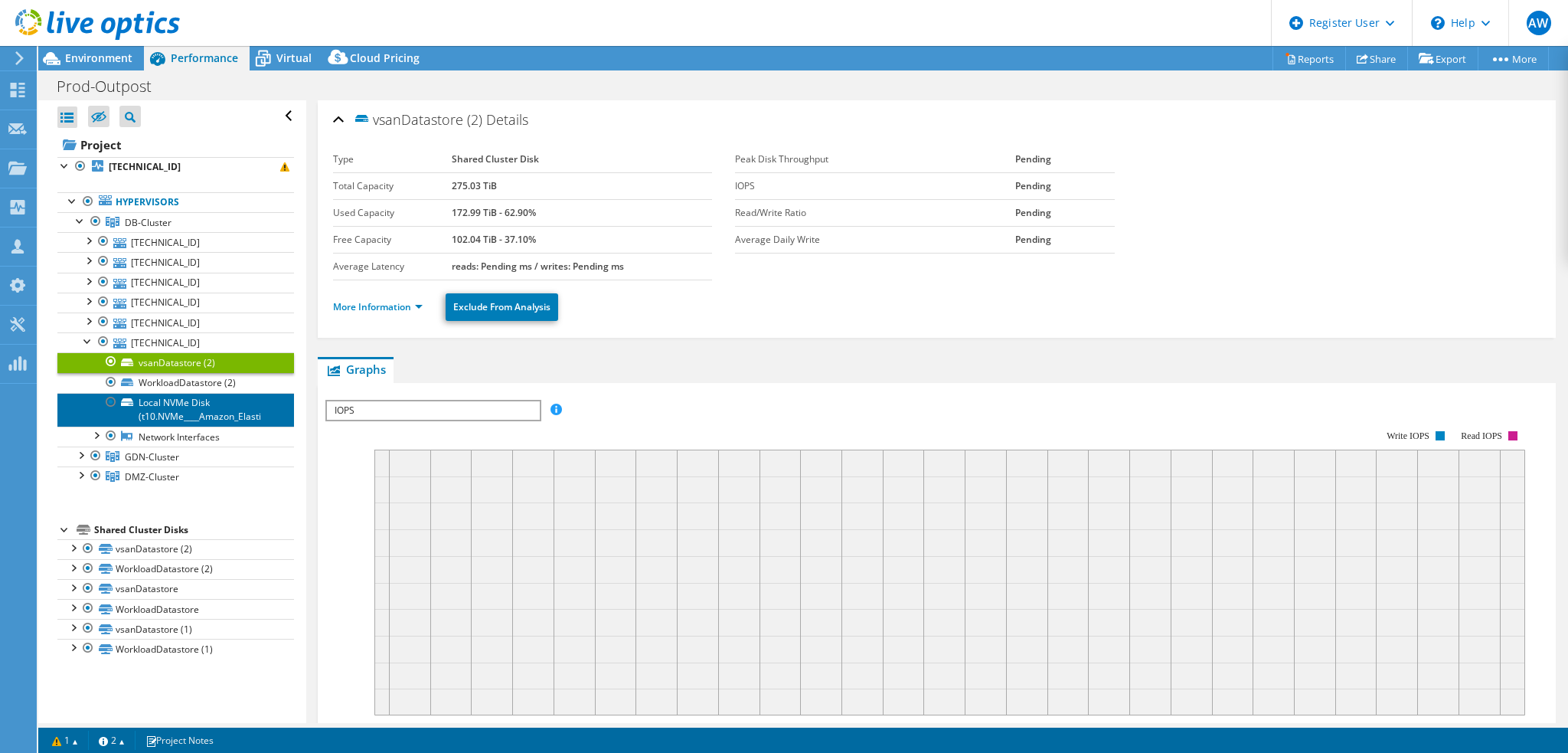
click at [183, 417] on link "Local NVMe Disk (t10.NVMe____Amazon_Elasti" at bounding box center [176, 410] width 236 height 34
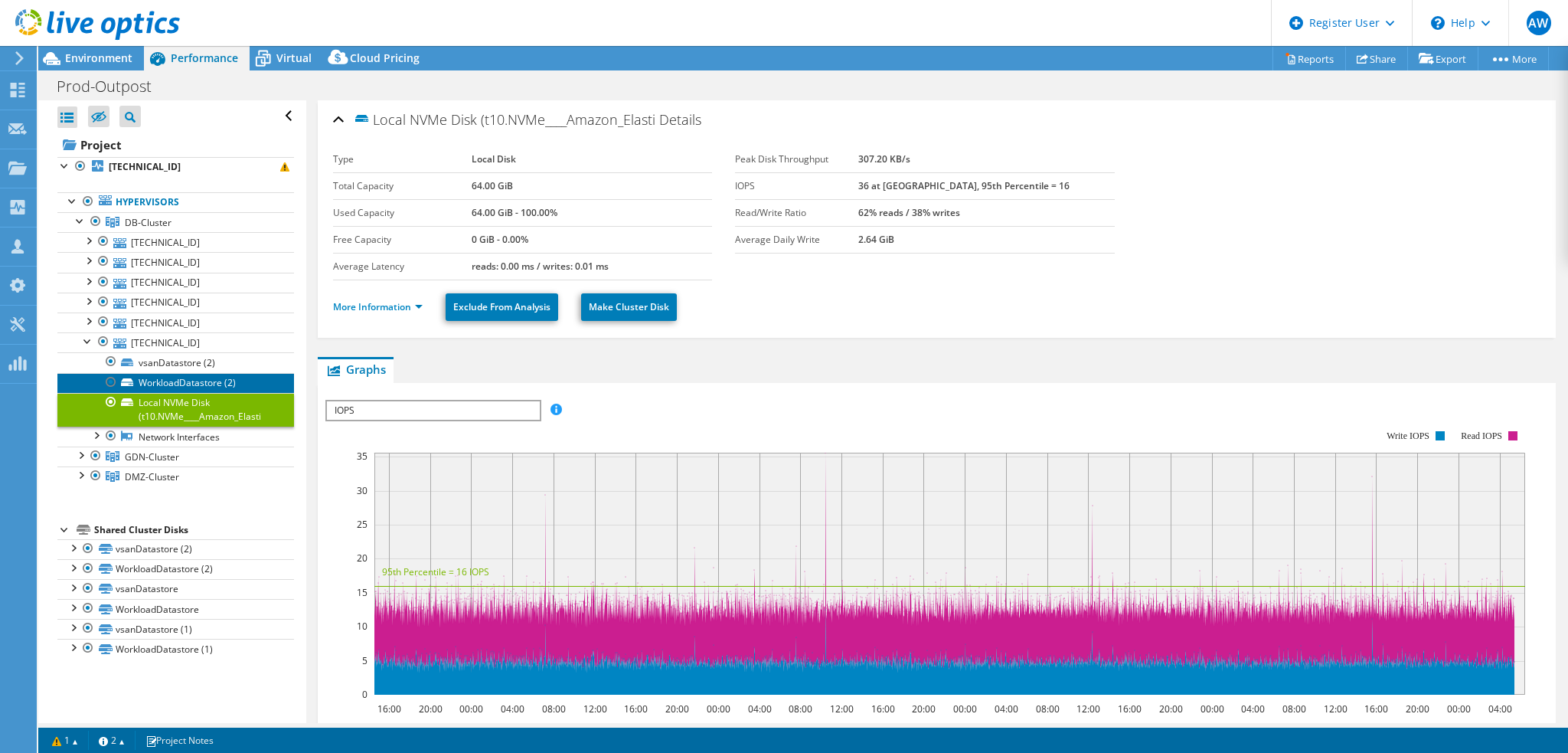
click at [225, 380] on link "WorkloadDatastore (2)" at bounding box center [176, 382] width 236 height 20
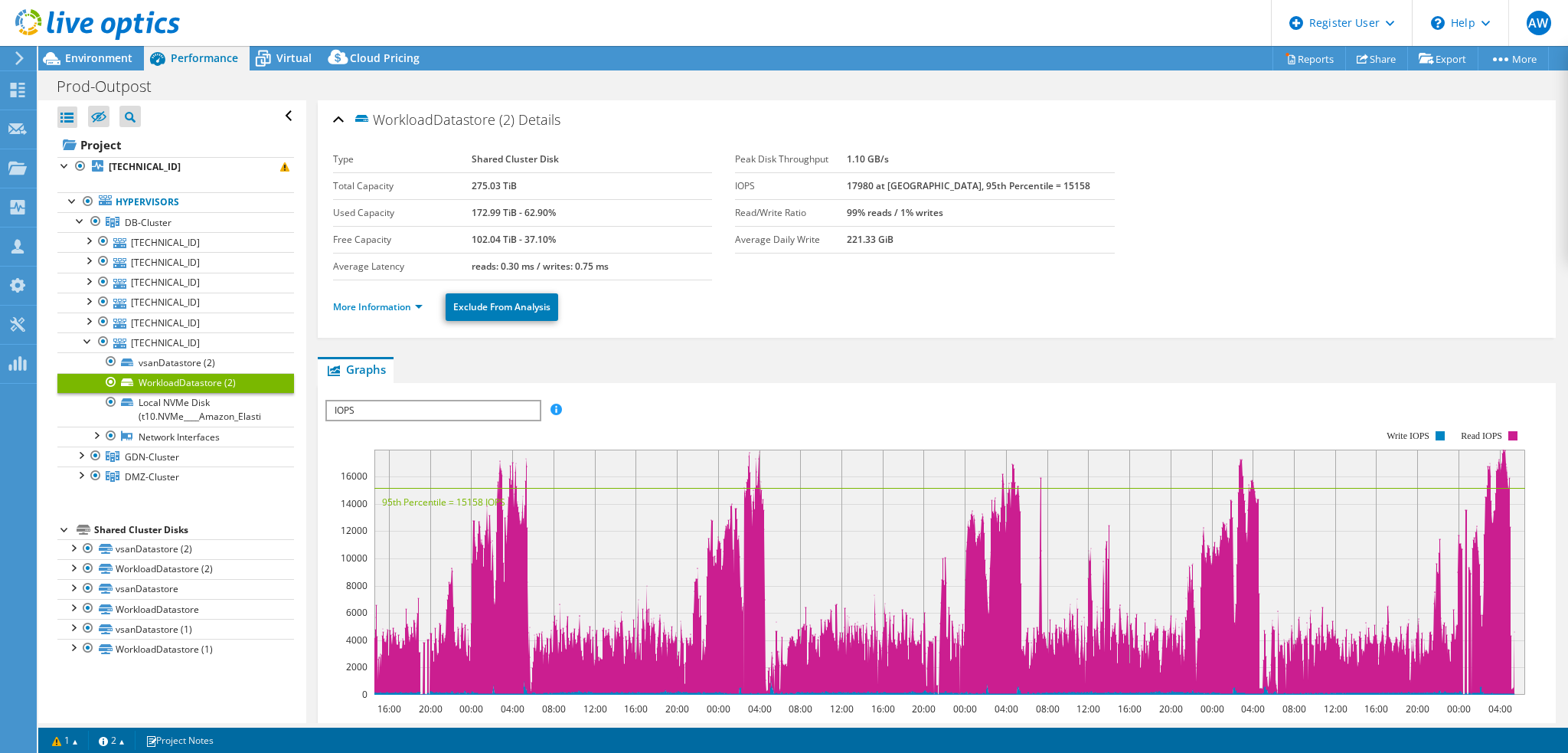
select select "[GEOGRAPHIC_DATA]"
select select "USD"
click at [138, 358] on link "vsanDatastore (2)" at bounding box center [176, 362] width 236 height 20
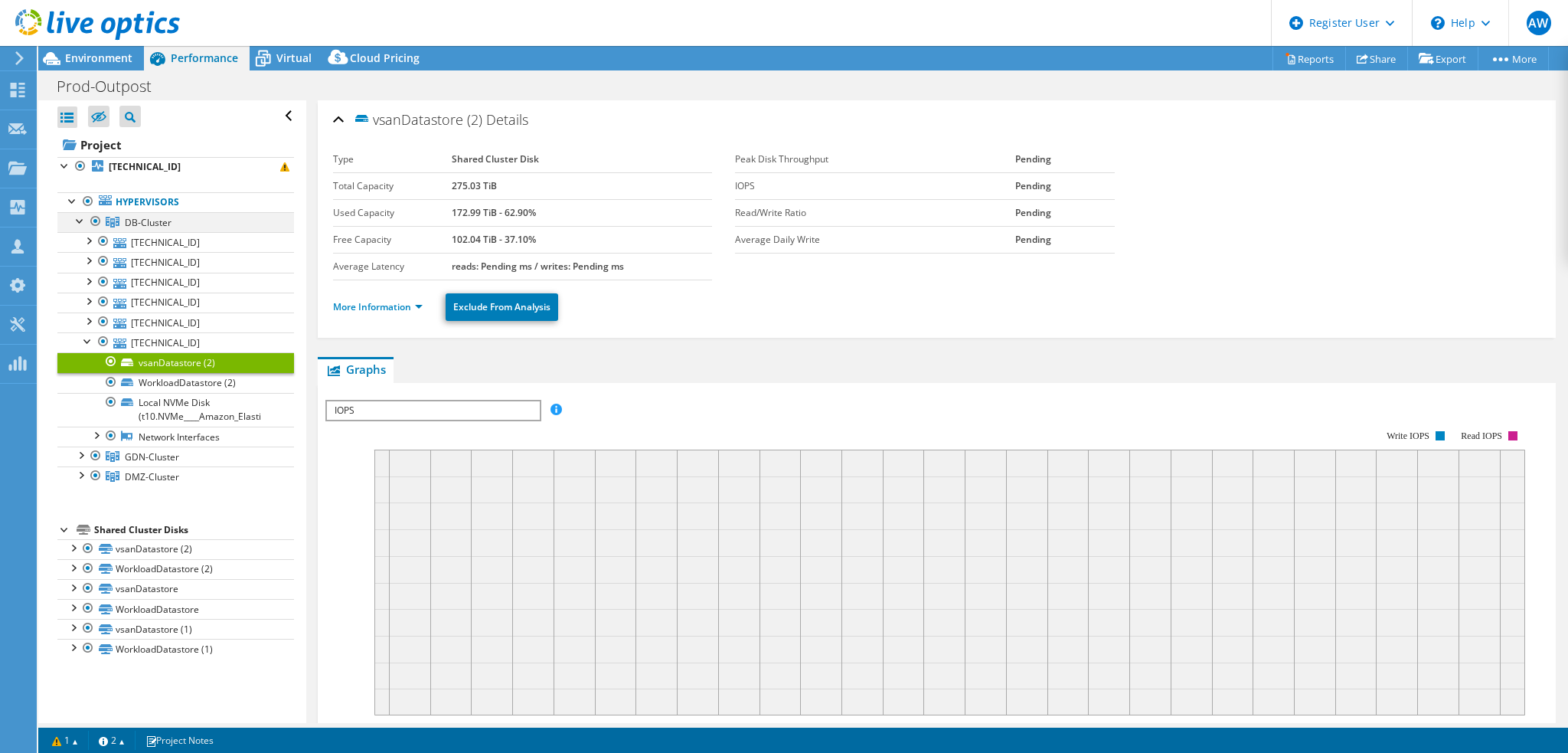
click at [81, 220] on div at bounding box center [80, 219] width 15 height 15
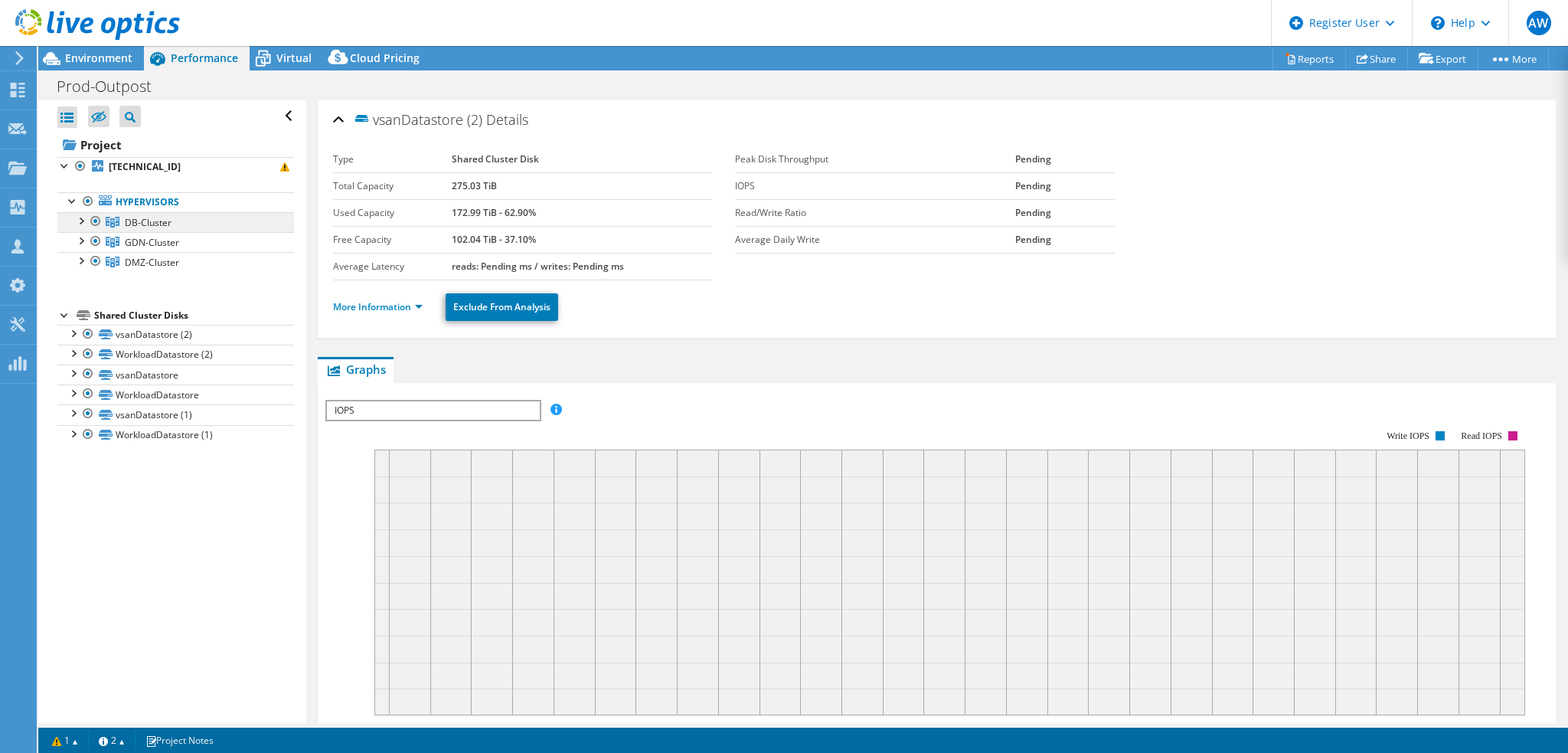
click at [159, 224] on span "DB-Cluster" at bounding box center [147, 222] width 46 height 13
